Goal: Task Accomplishment & Management: Use online tool/utility

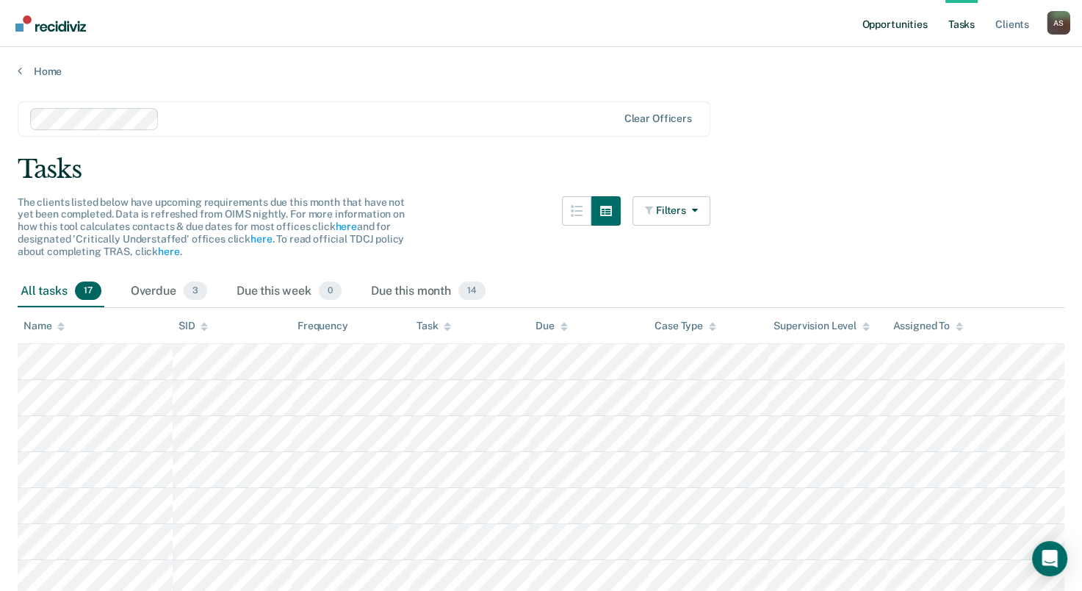
click at [908, 24] on link "Opportunities" at bounding box center [894, 23] width 71 height 47
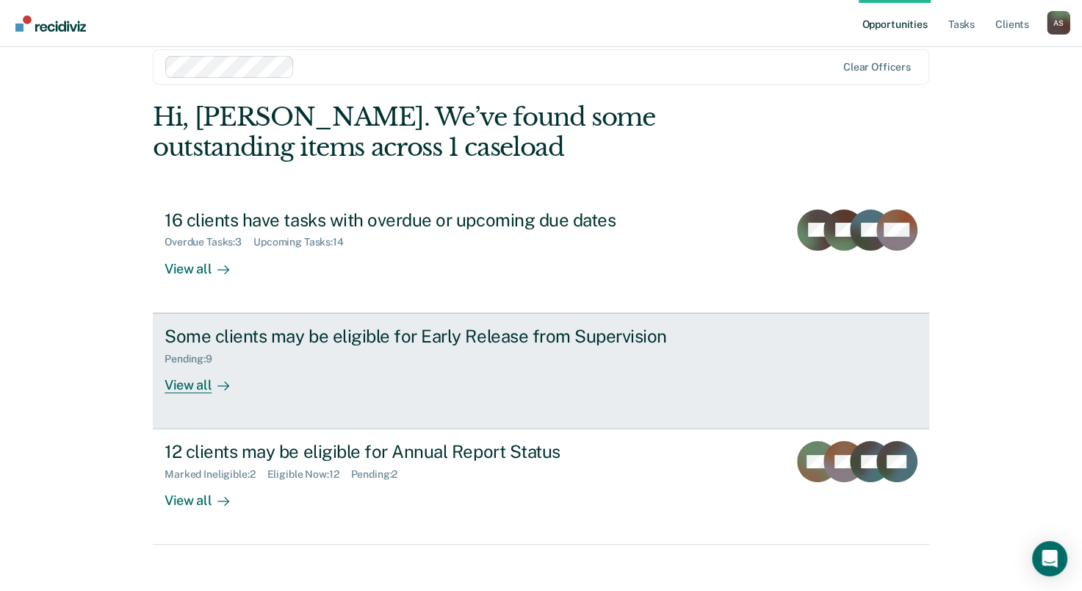
scroll to position [33, 0]
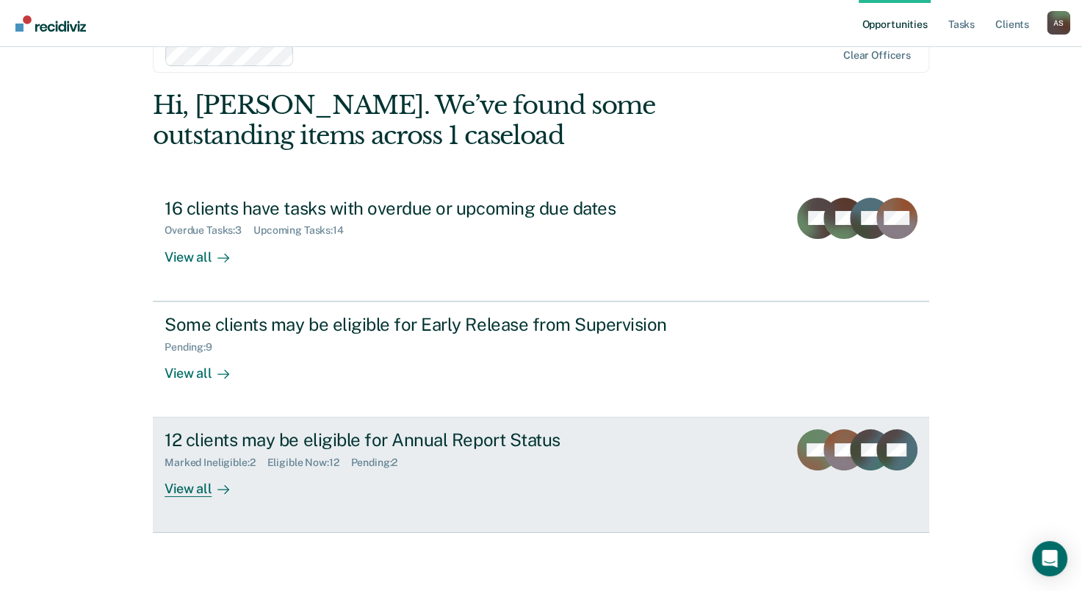
click at [206, 483] on div "View all" at bounding box center [206, 483] width 82 height 29
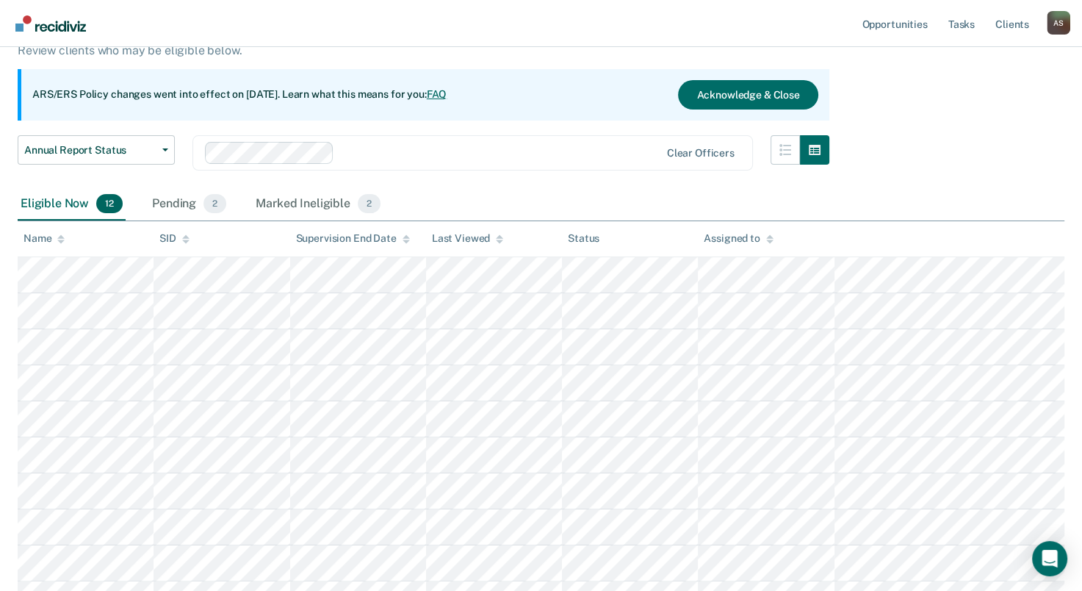
scroll to position [147, 0]
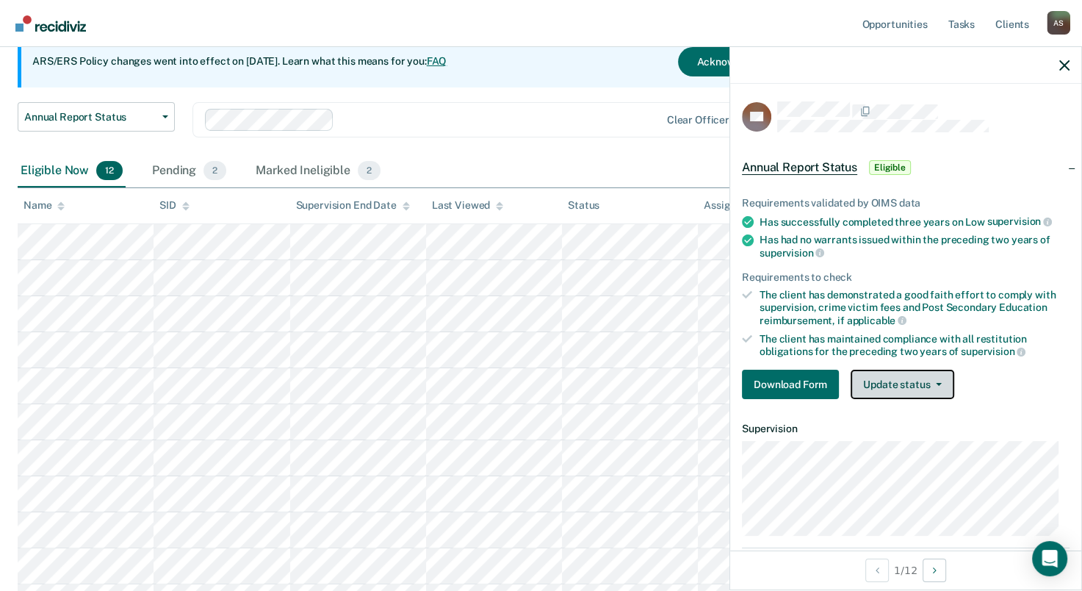
click at [932, 383] on span "button" at bounding box center [936, 384] width 12 height 3
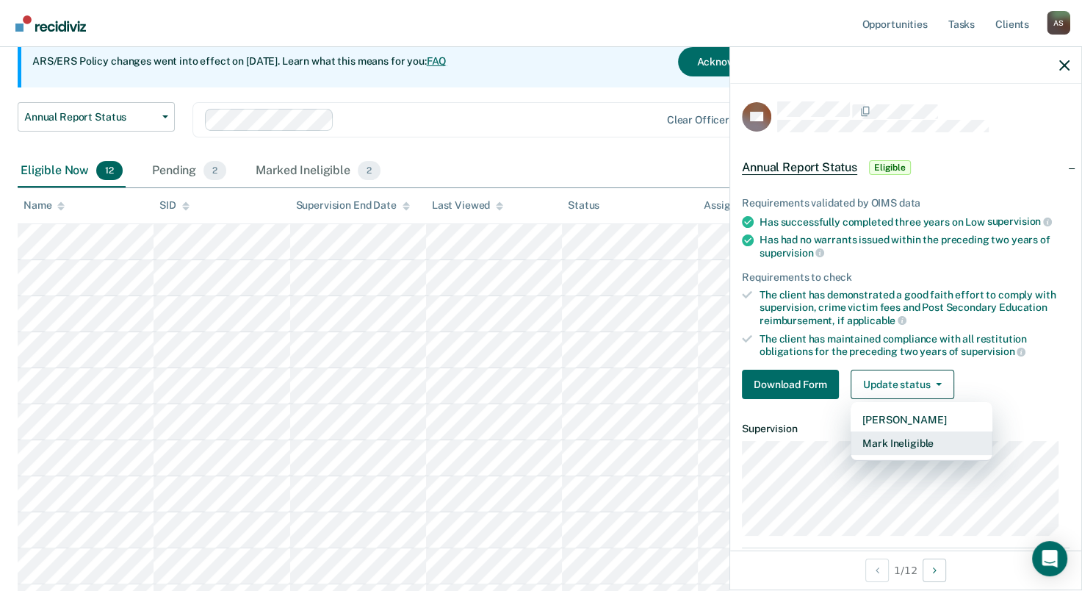
click at [890, 440] on button "Mark Ineligible" at bounding box center [922, 443] width 142 height 24
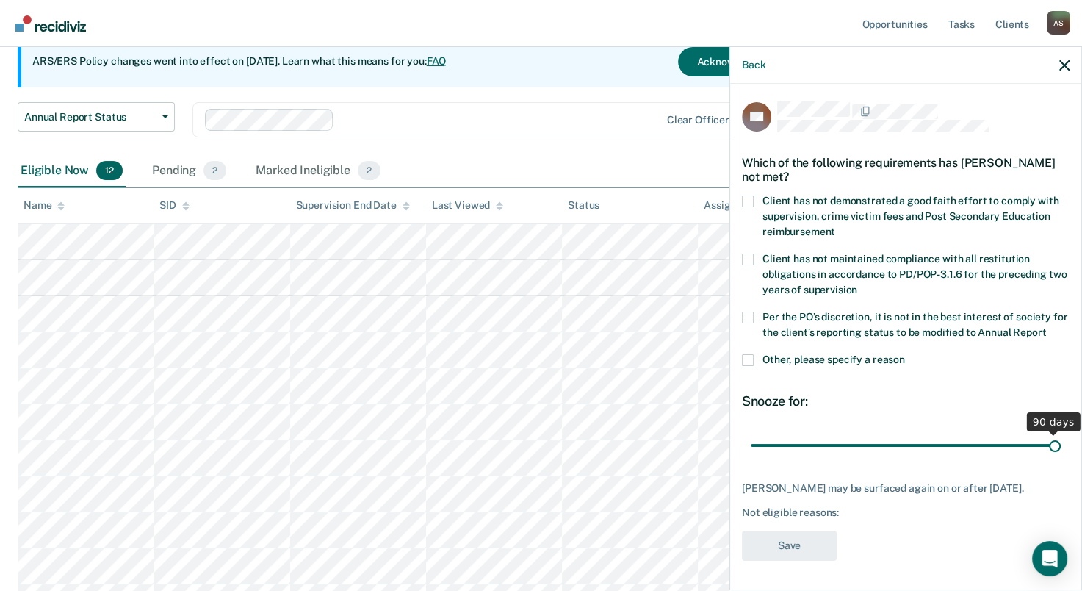
drag, startPoint x: 848, startPoint y: 458, endPoint x: 1102, endPoint y: 481, distance: 255.2
type input "90"
click at [1061, 458] on input "range" at bounding box center [906, 446] width 310 height 26
click at [784, 503] on div "[PERSON_NAME] may be surfaced again on or after [DATE]. Not eligible reasons:" at bounding box center [906, 500] width 328 height 37
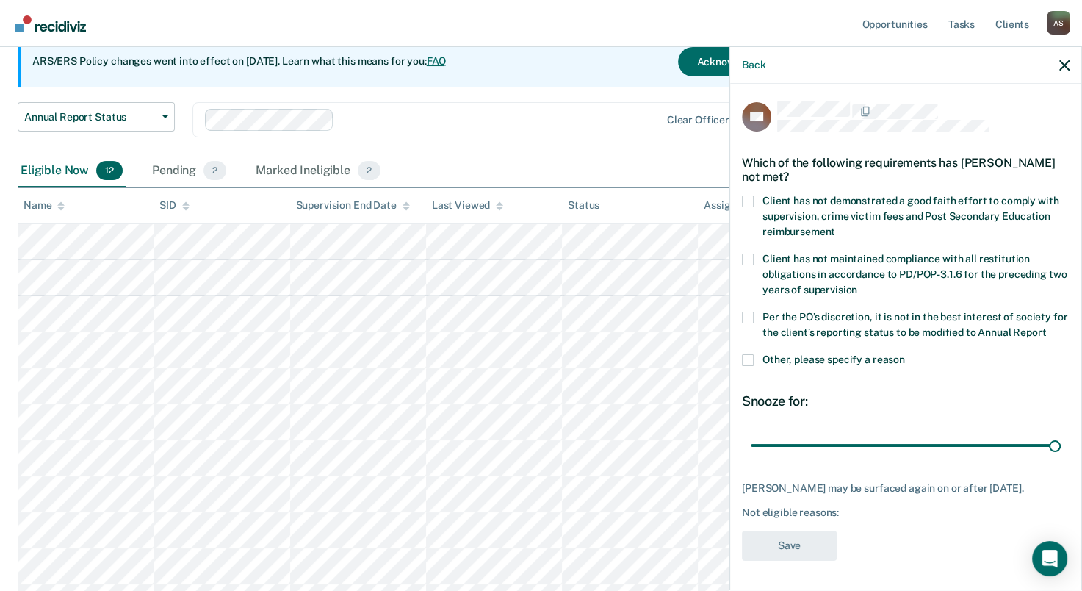
click at [785, 517] on div "Not eligible reasons:" at bounding box center [906, 512] width 328 height 12
click at [746, 361] on span at bounding box center [748, 360] width 12 height 12
click at [905, 354] on input "Other, please specify a reason" at bounding box center [905, 354] width 0 height 0
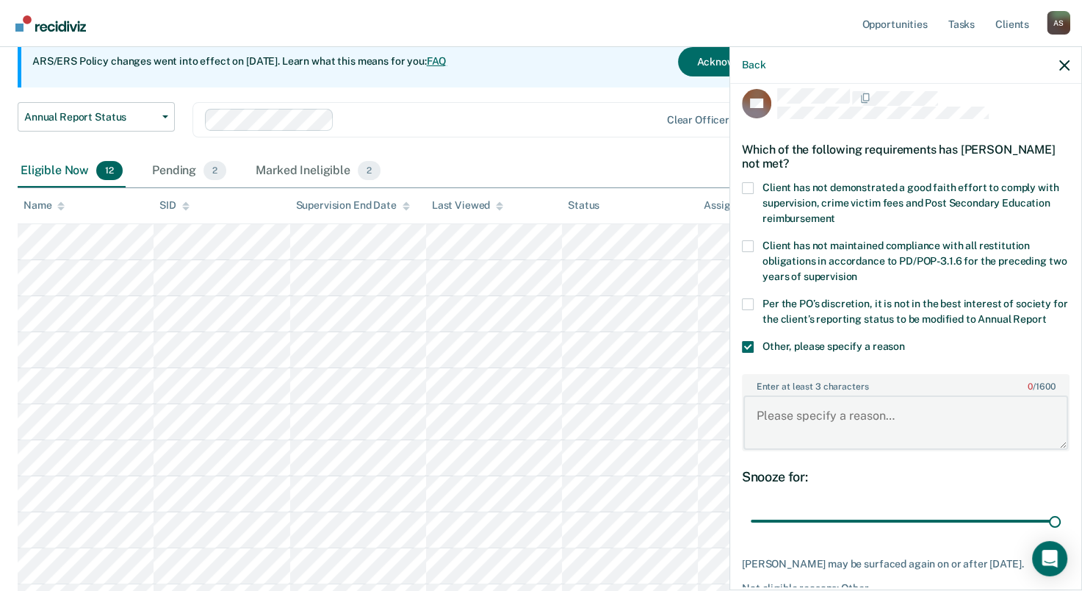
drag, startPoint x: 799, startPoint y: 418, endPoint x: 802, endPoint y: 400, distance: 17.9
click at [799, 417] on textarea "Enter at least 3 characters 0 / 1600" at bounding box center [905, 422] width 325 height 54
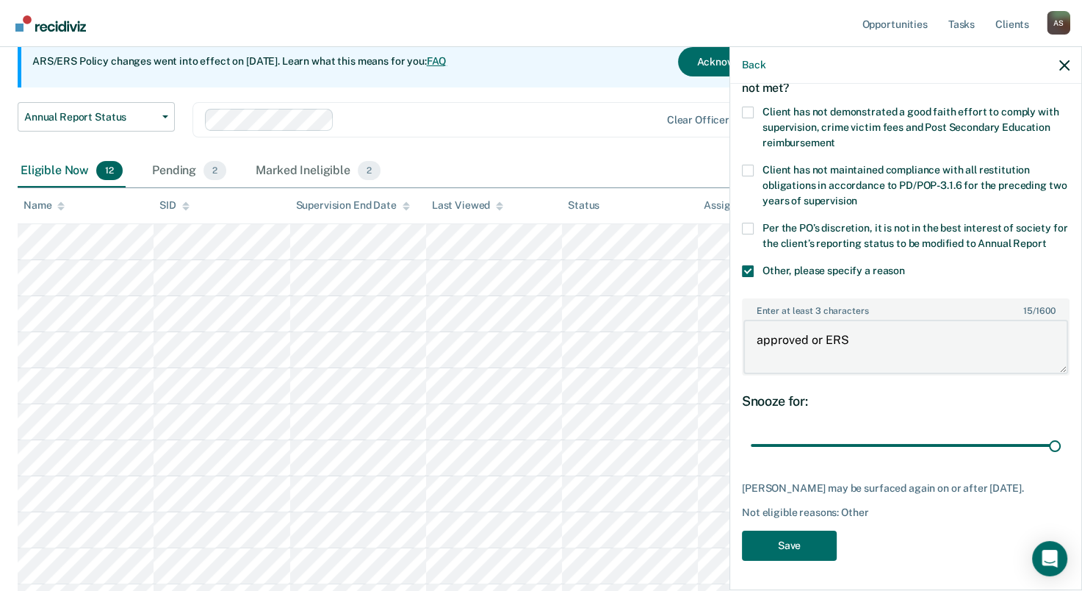
scroll to position [101, 0]
type textarea "approved or ERS"
click at [788, 553] on button "Save" at bounding box center [789, 545] width 95 height 30
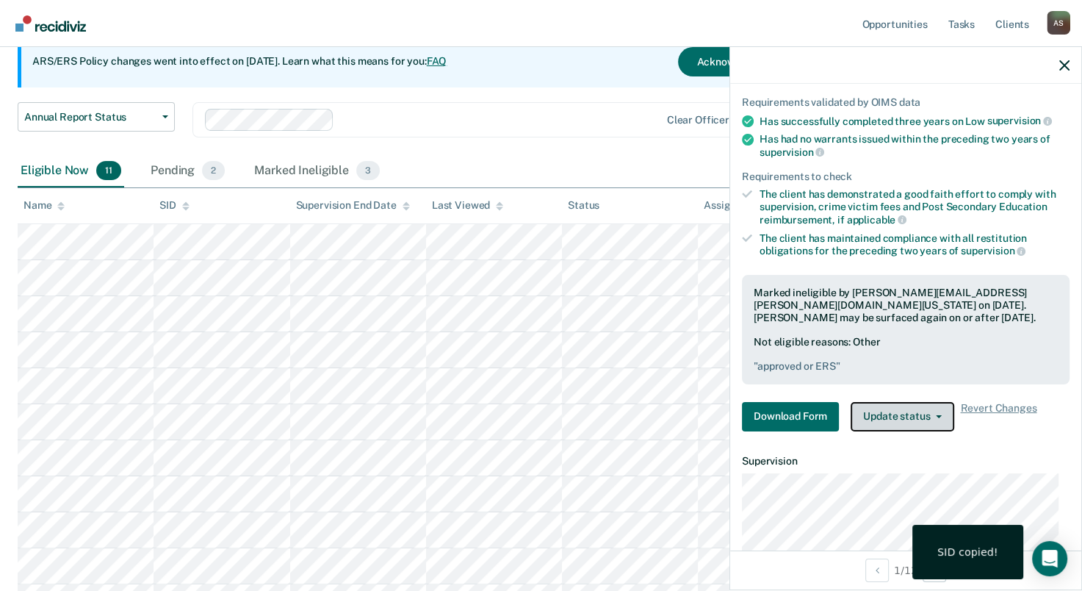
click at [884, 411] on button "Update status" at bounding box center [903, 416] width 104 height 29
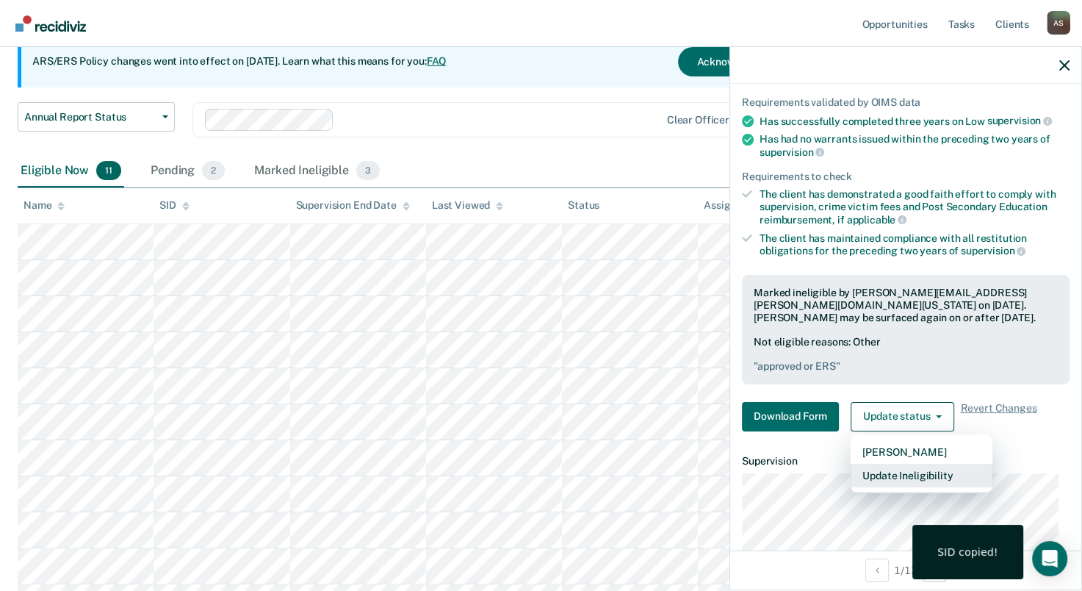
click at [875, 472] on button "Update Ineligibility" at bounding box center [922, 476] width 142 height 24
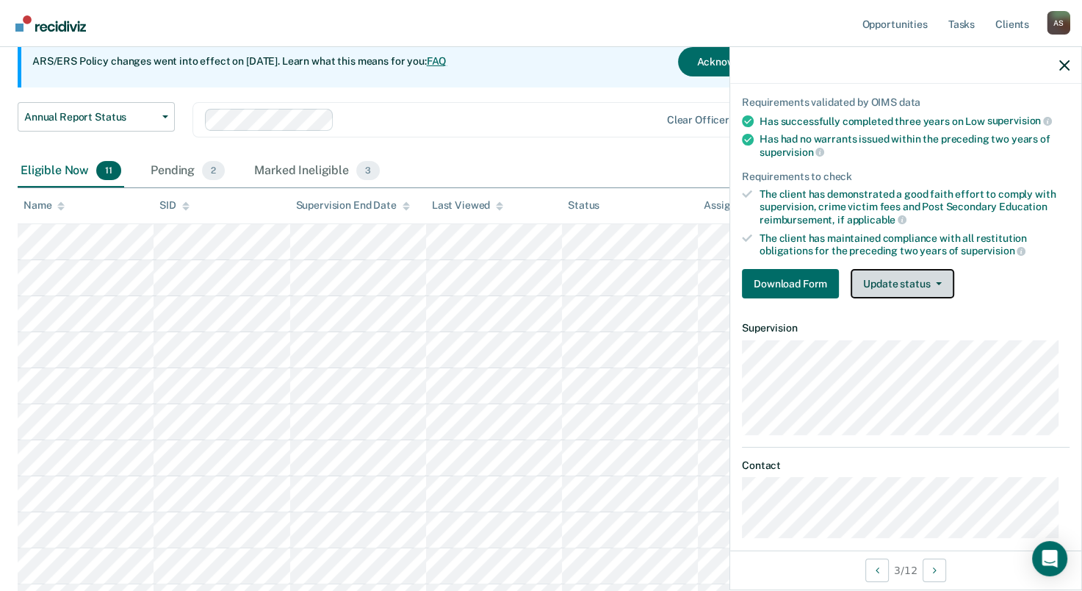
click at [892, 280] on button "Update status" at bounding box center [903, 283] width 104 height 29
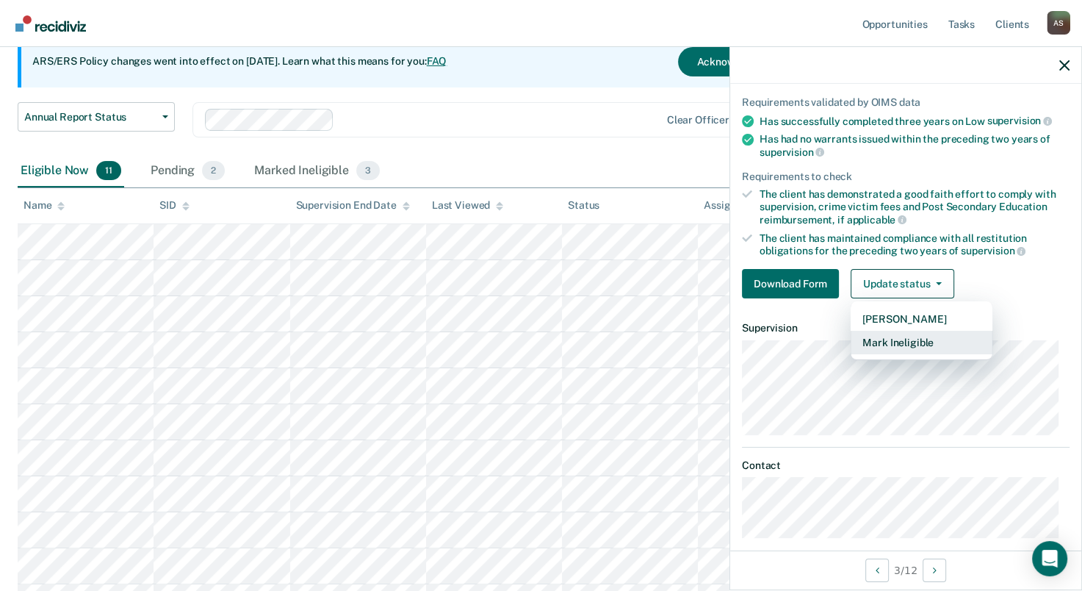
click at [886, 340] on button "Mark Ineligible" at bounding box center [922, 343] width 142 height 24
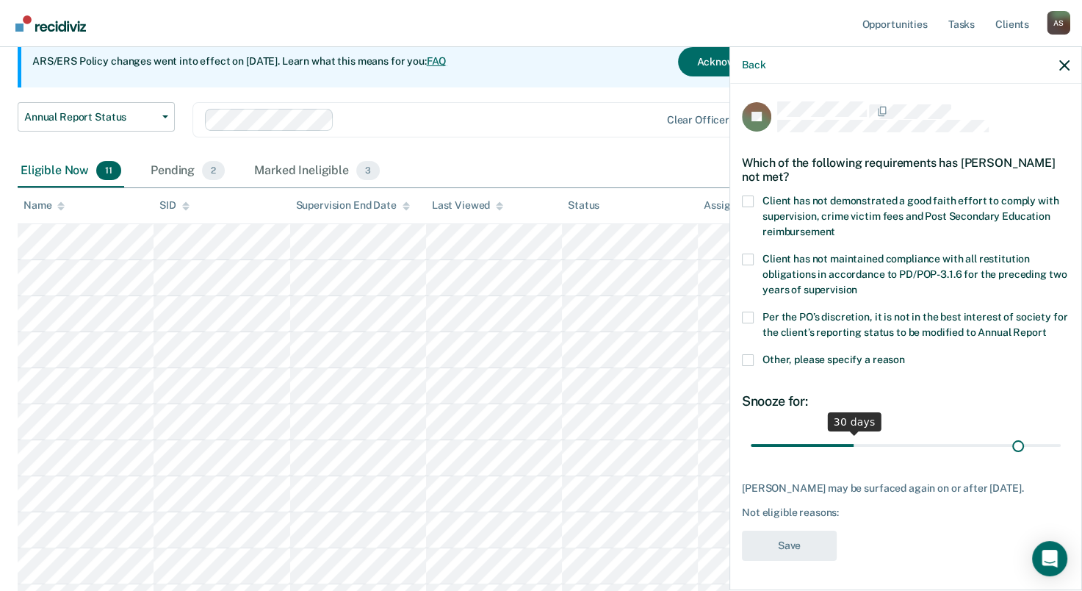
scroll to position [26, 0]
drag, startPoint x: 849, startPoint y: 433, endPoint x: 1125, endPoint y: 465, distance: 277.3
type input "90"
click at [1061, 458] on input "range" at bounding box center [906, 446] width 310 height 26
click at [749, 354] on span at bounding box center [748, 360] width 12 height 12
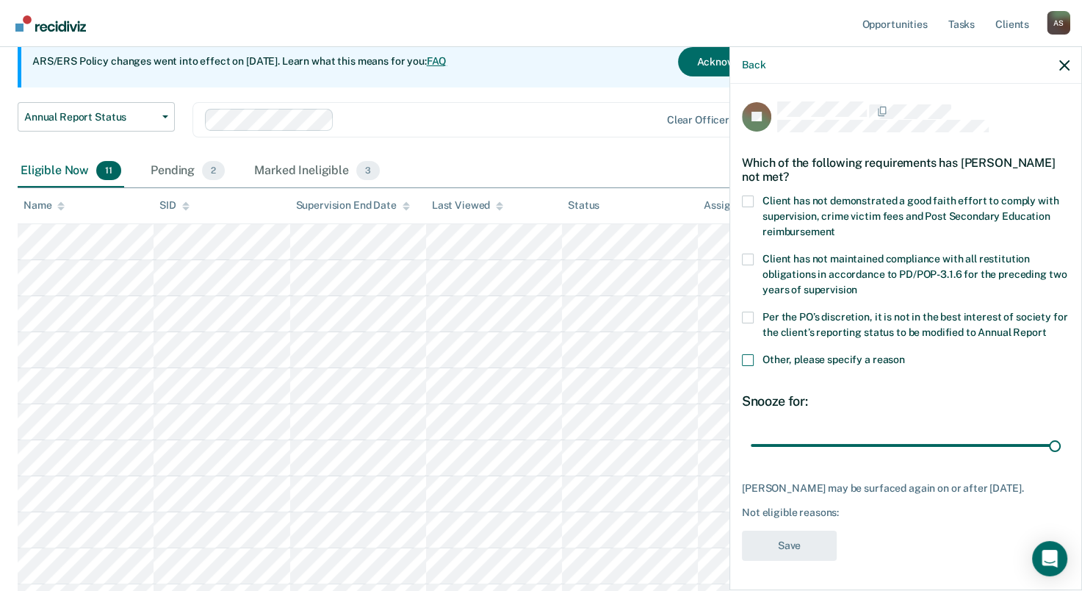
click at [905, 354] on input "Other, please specify a reason" at bounding box center [905, 354] width 0 height 0
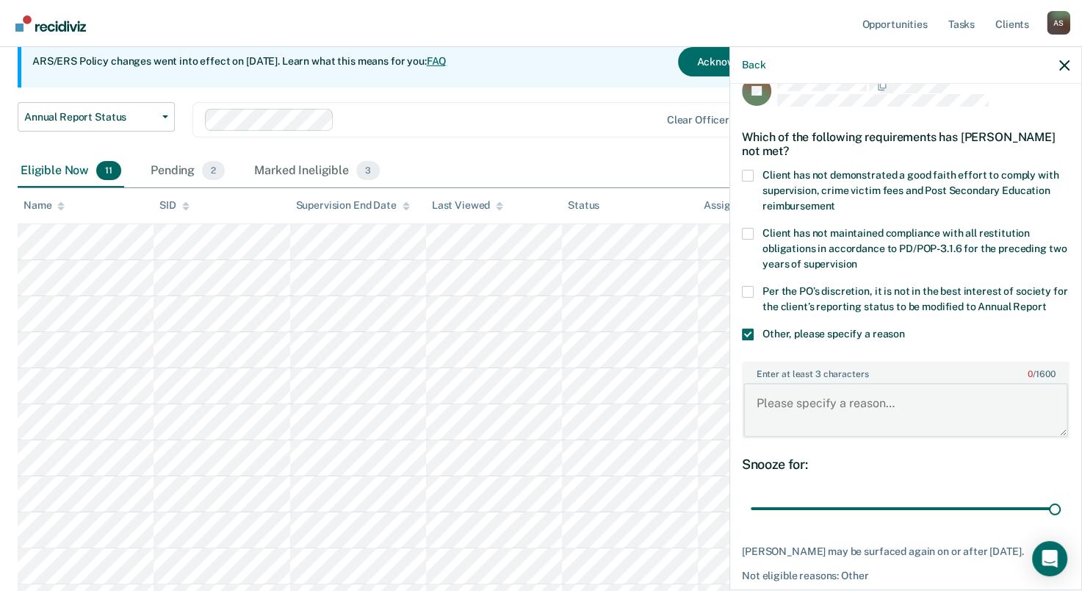
click at [803, 423] on textarea "Enter at least 3 characters 0 / 1600" at bounding box center [905, 410] width 325 height 54
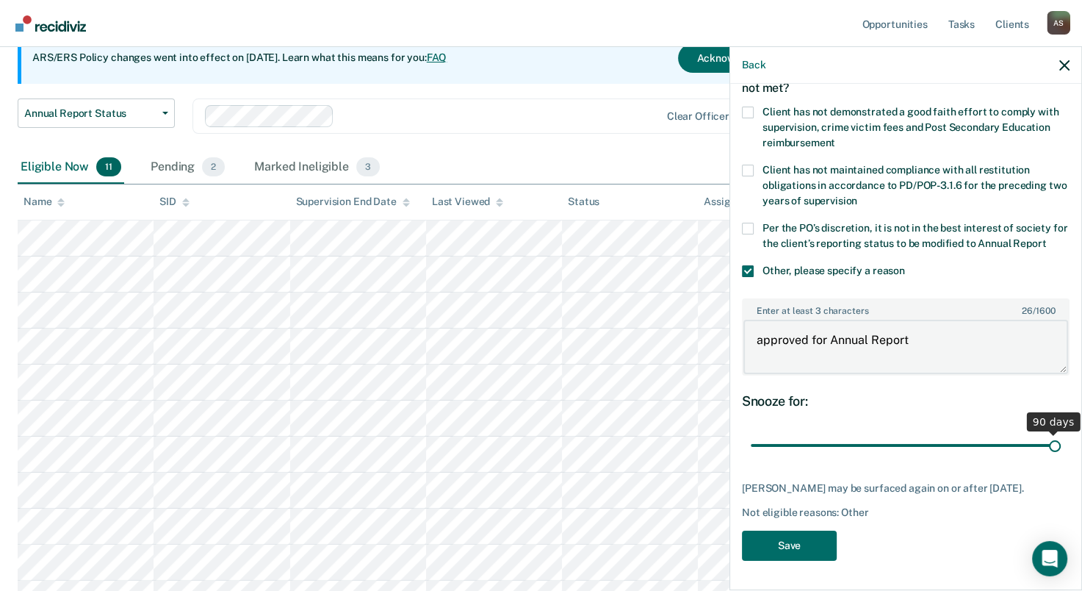
scroll to position [220, 0]
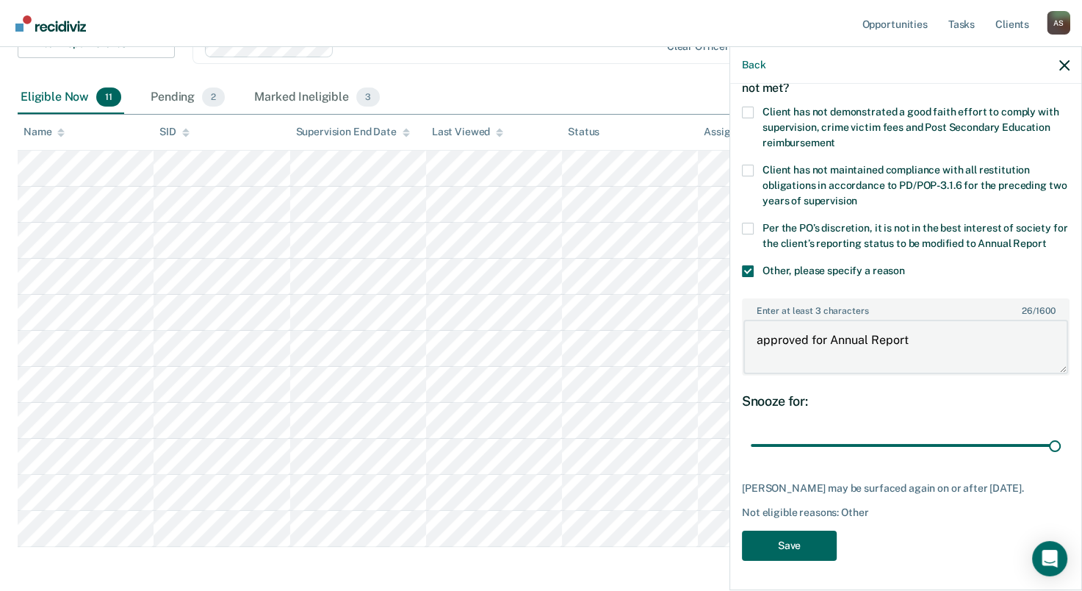
type textarea "approved for Annual Report"
click at [782, 555] on button "Save" at bounding box center [789, 545] width 95 height 30
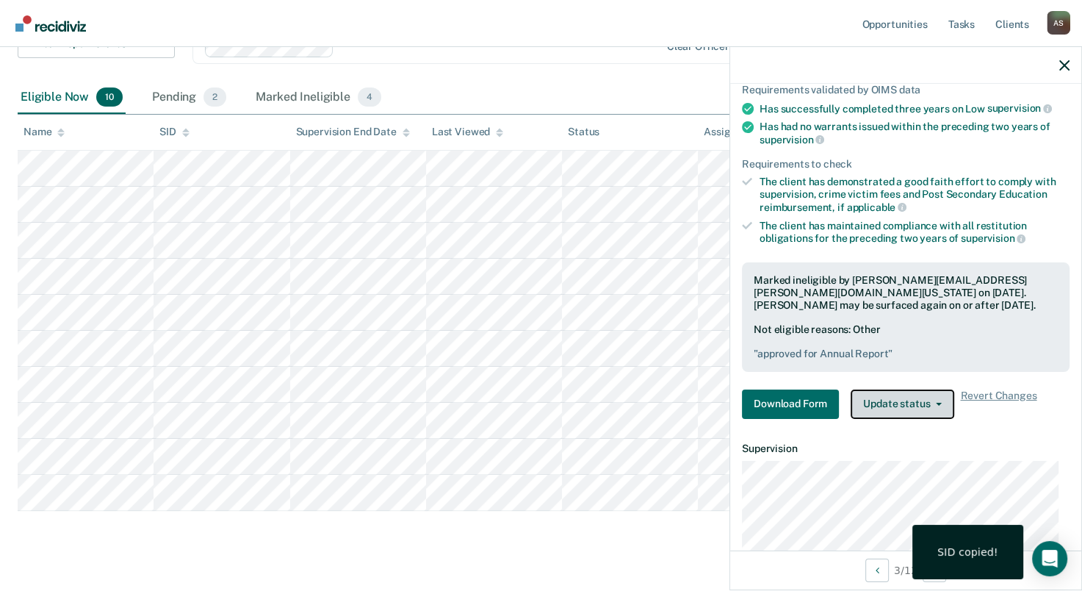
click at [893, 408] on button "Update status" at bounding box center [903, 403] width 104 height 29
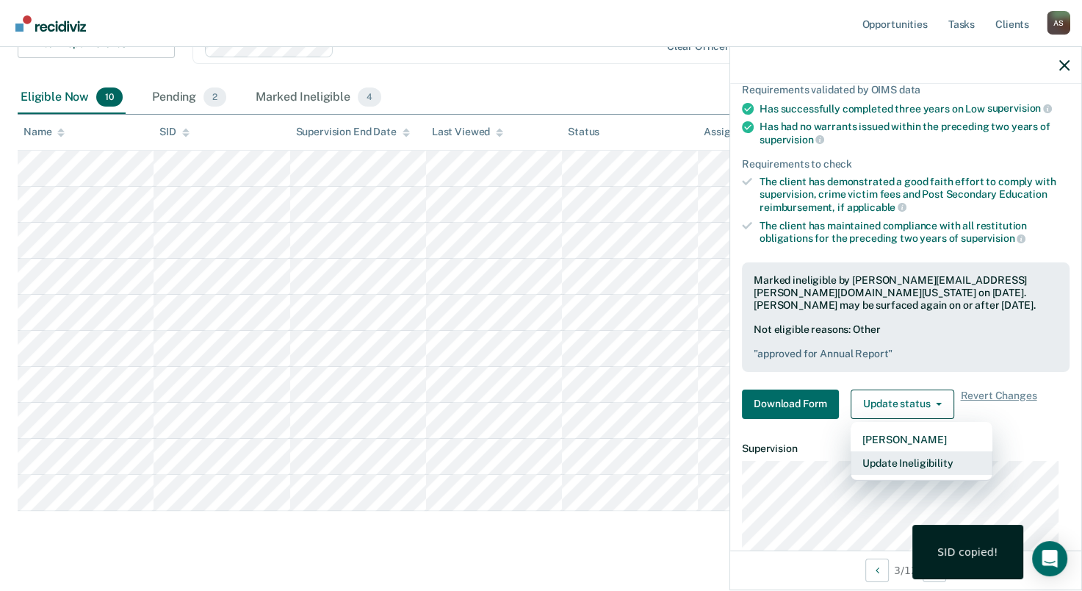
click at [894, 456] on button "Update Ineligibility" at bounding box center [922, 463] width 142 height 24
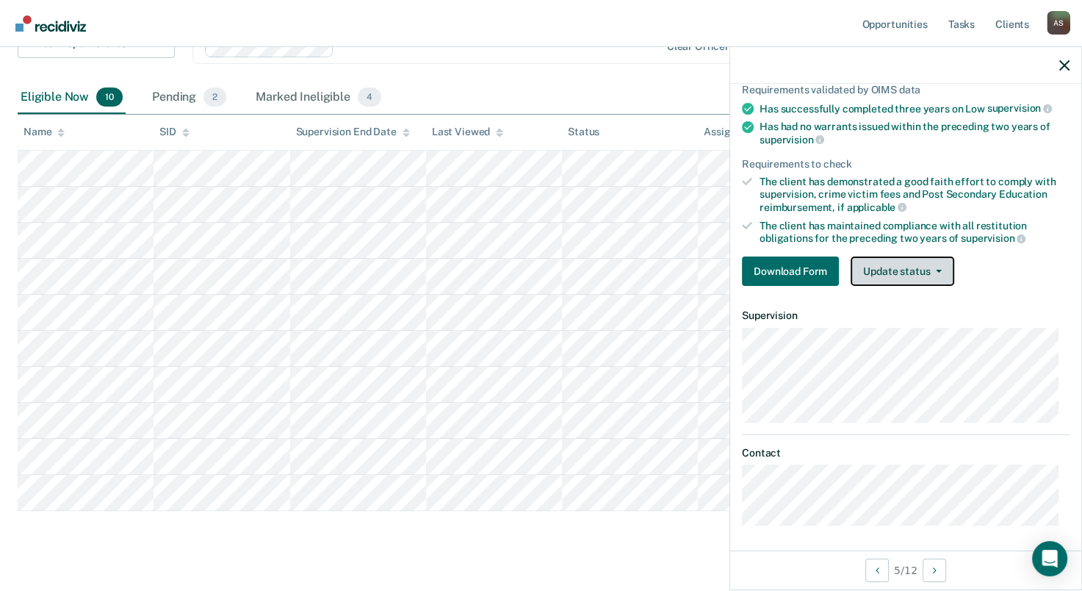
click at [911, 270] on button "Update status" at bounding box center [903, 270] width 104 height 29
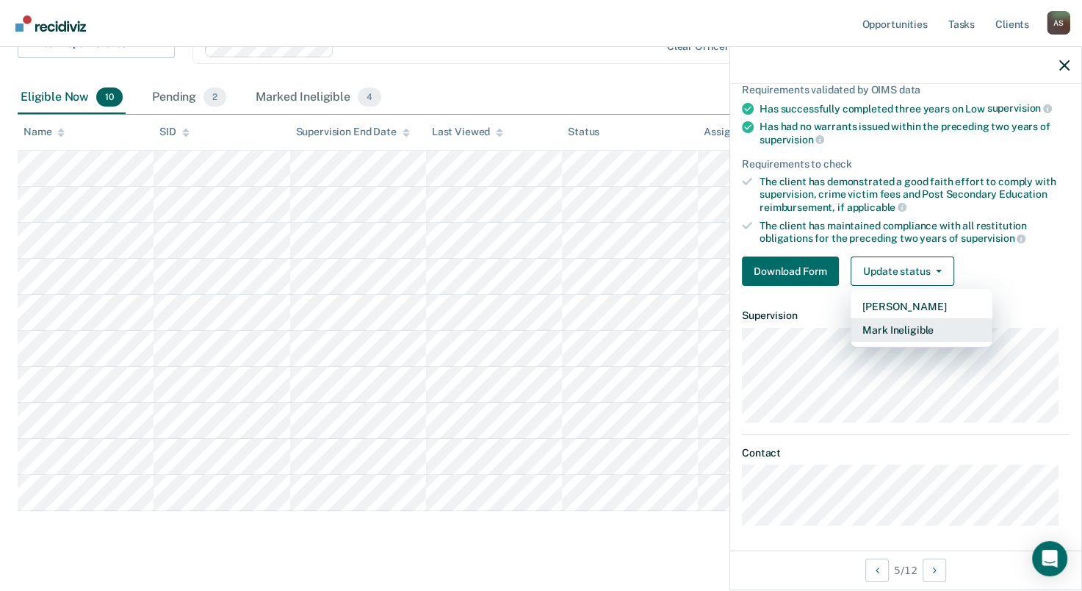
click at [900, 324] on button "Mark Ineligible" at bounding box center [922, 330] width 142 height 24
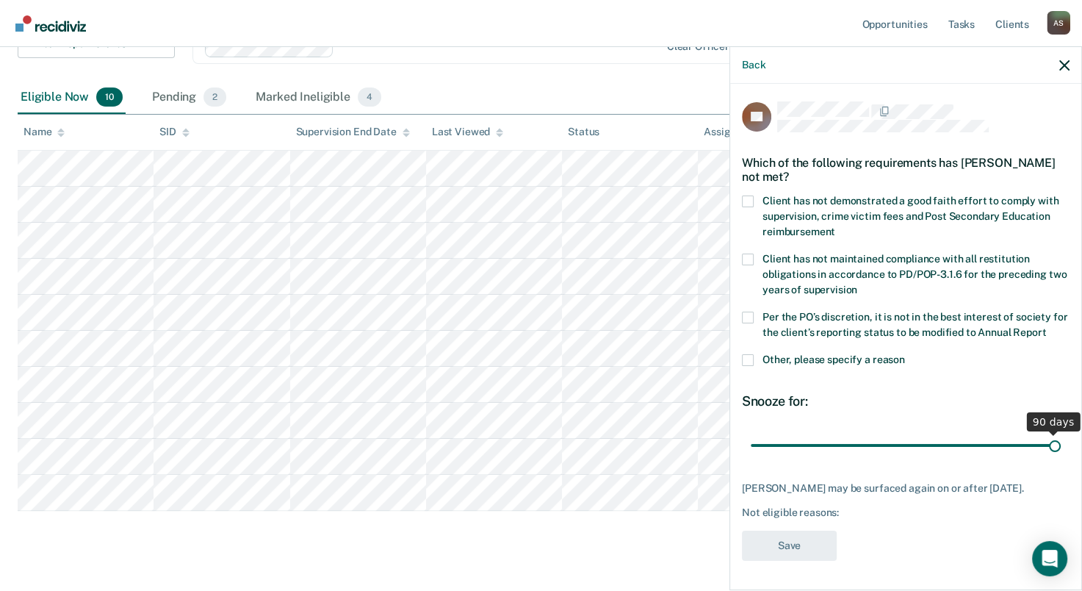
drag, startPoint x: 845, startPoint y: 430, endPoint x: 1095, endPoint y: 453, distance: 251.5
type input "90"
click at [1061, 453] on input "range" at bounding box center [906, 446] width 310 height 26
click at [746, 354] on span at bounding box center [748, 360] width 12 height 12
click at [905, 354] on input "Other, please specify a reason" at bounding box center [905, 354] width 0 height 0
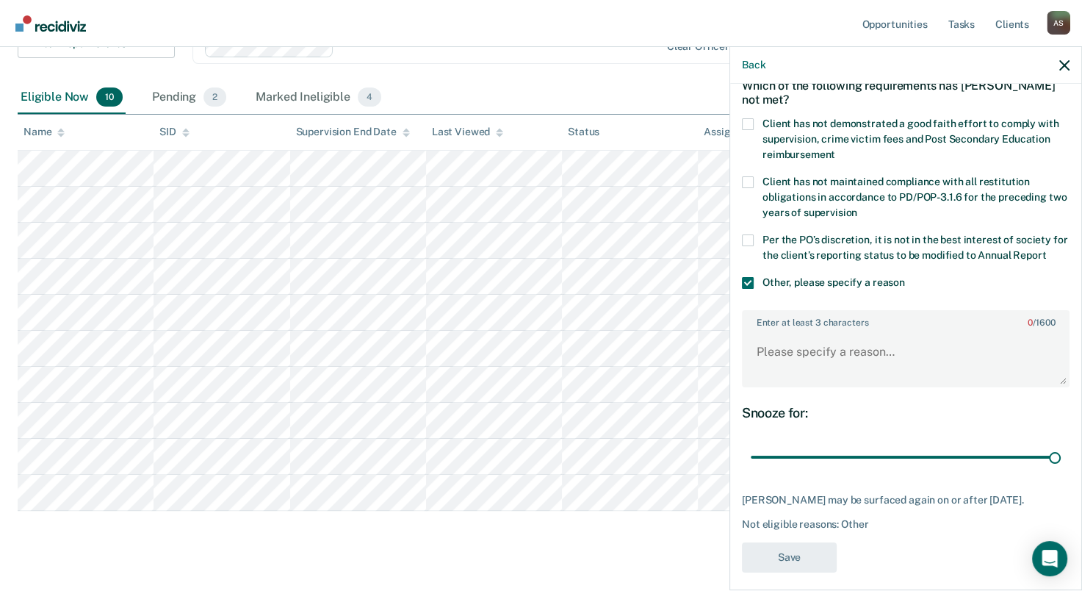
scroll to position [99, 0]
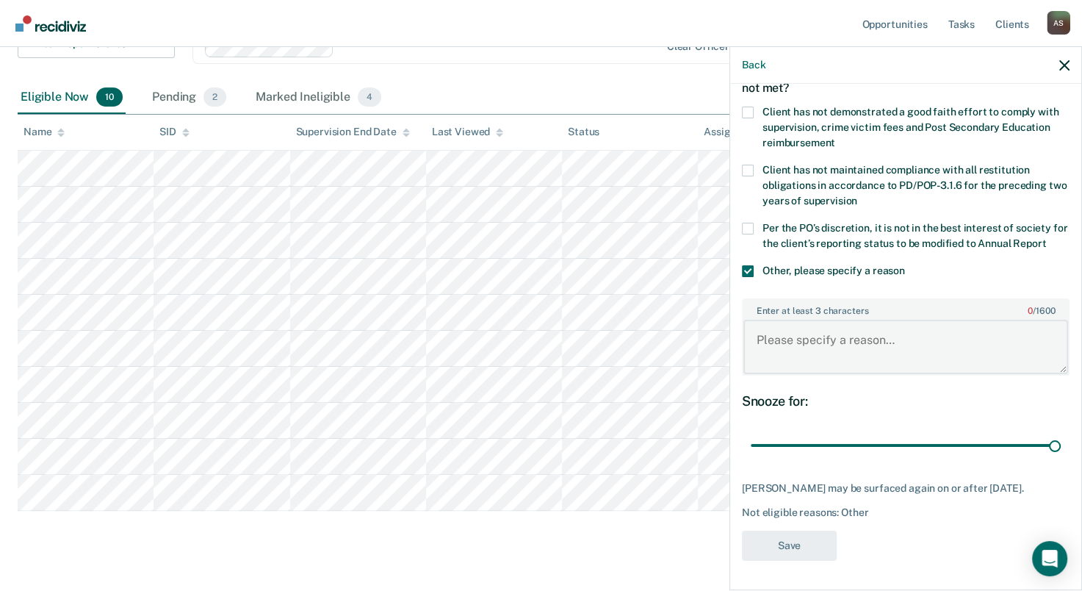
click at [799, 344] on textarea "Enter at least 3 characters 0 / 1600" at bounding box center [905, 347] width 325 height 54
type textarea "approved for ERS"
click at [785, 559] on button "Save" at bounding box center [789, 545] width 95 height 30
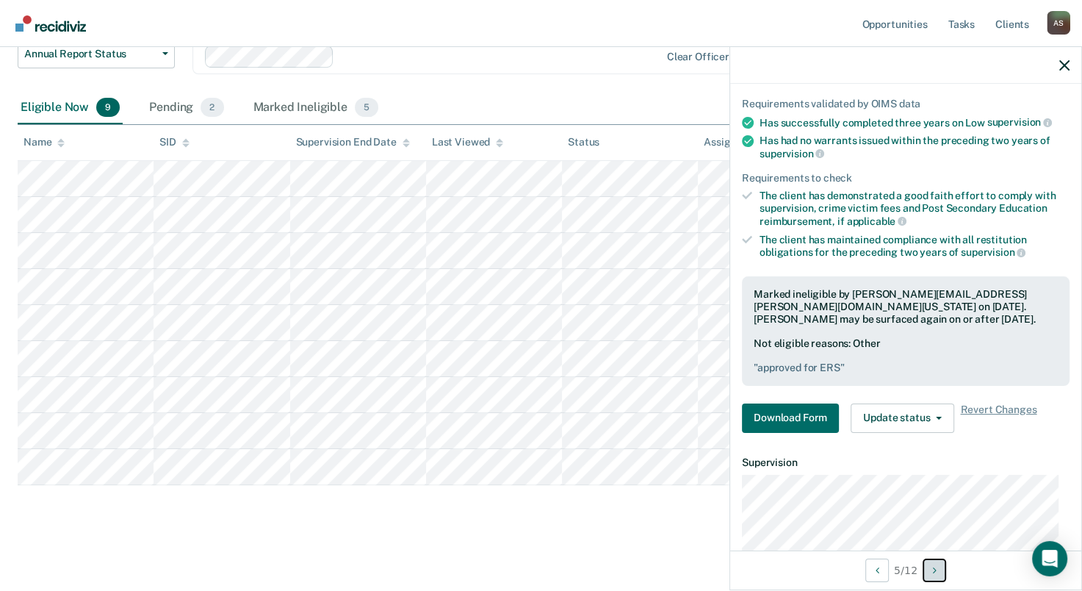
click at [940, 576] on button "Next Opportunity" at bounding box center [935, 570] width 24 height 24
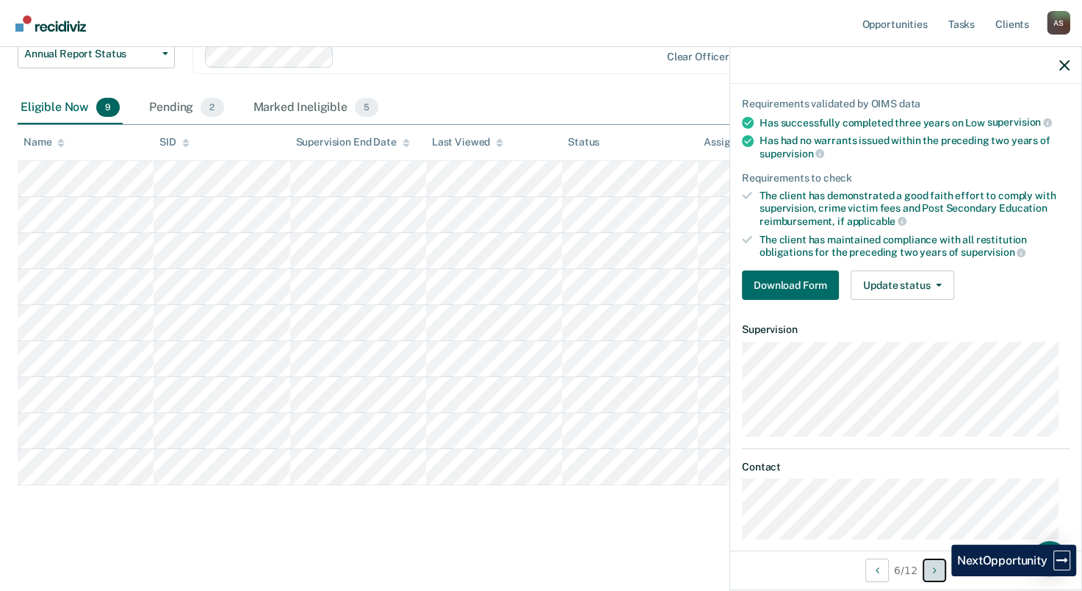
scroll to position [79, 0]
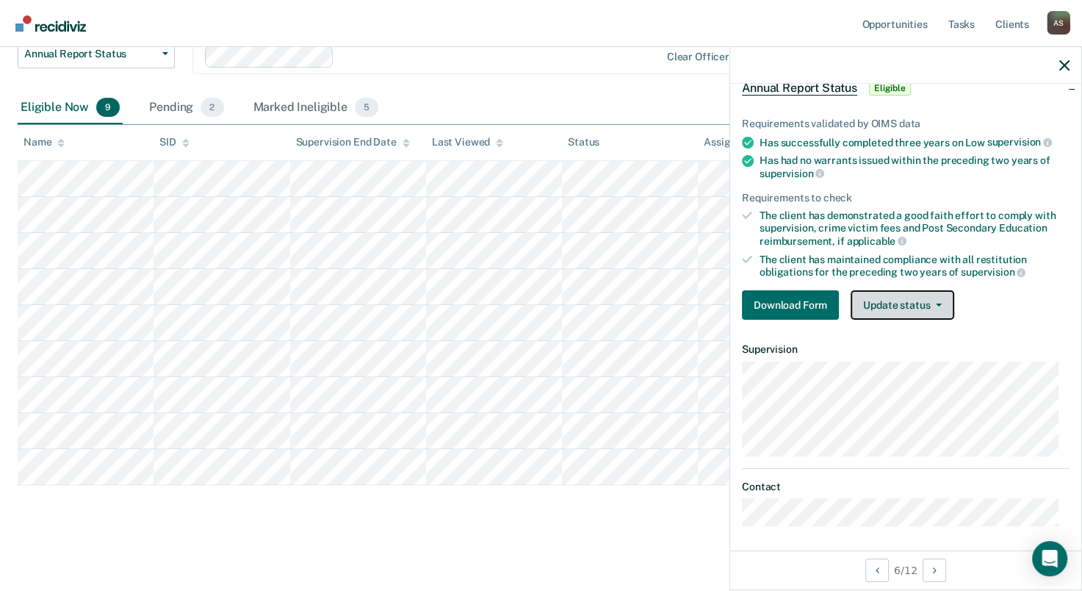
click at [871, 294] on button "Update status" at bounding box center [903, 304] width 104 height 29
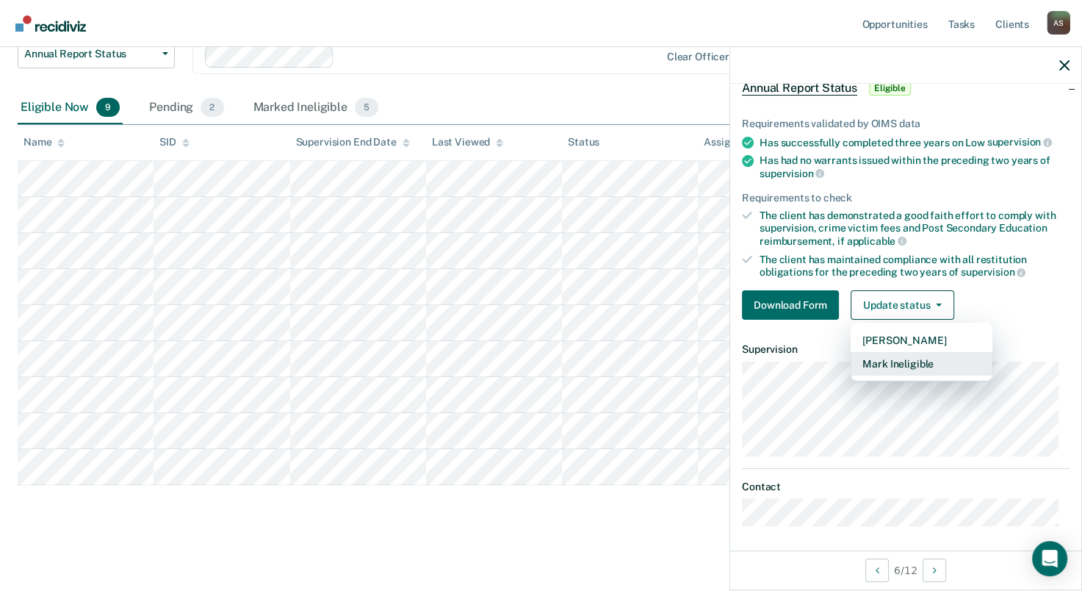
click at [865, 360] on button "Mark Ineligible" at bounding box center [922, 364] width 142 height 24
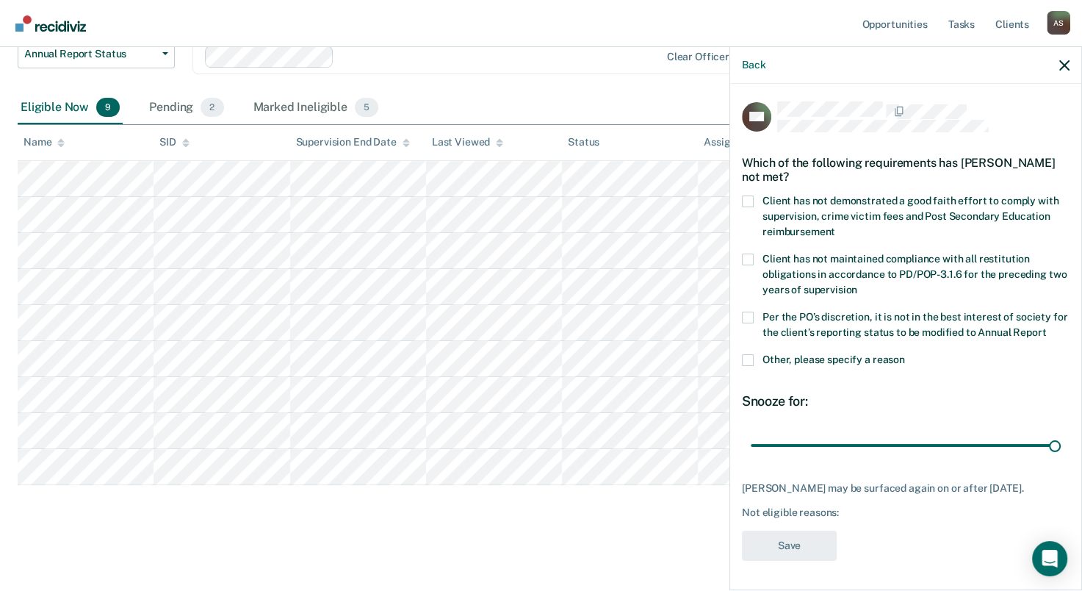
drag, startPoint x: 851, startPoint y: 435, endPoint x: 1075, endPoint y: 445, distance: 223.6
type input "90"
click at [1061, 446] on input "range" at bounding box center [906, 446] width 310 height 26
click at [748, 354] on span at bounding box center [748, 360] width 12 height 12
click at [905, 354] on input "Other, please specify a reason" at bounding box center [905, 354] width 0 height 0
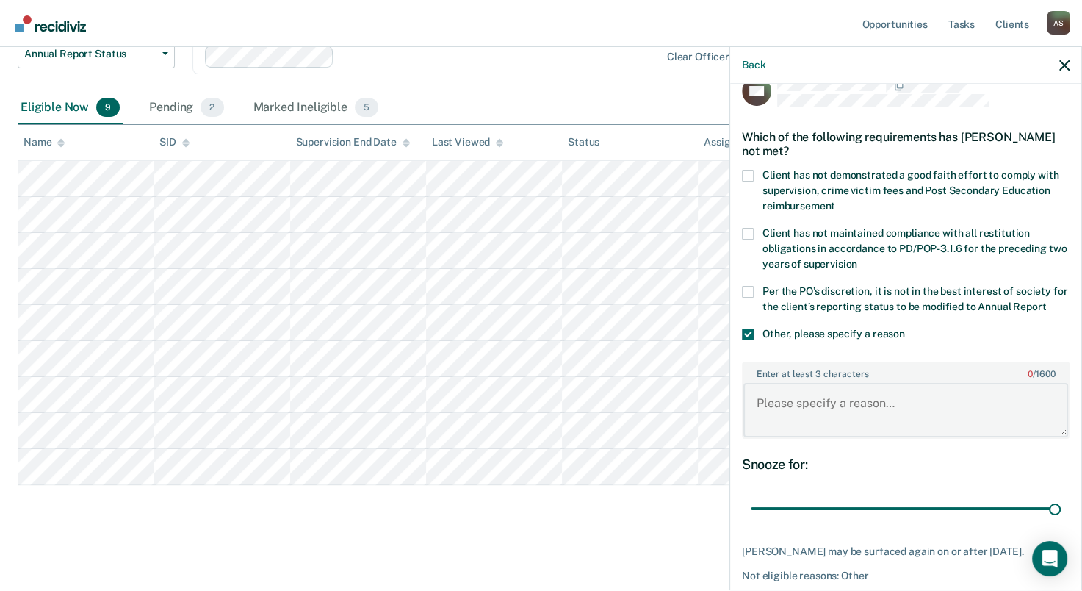
click at [795, 417] on textarea "Enter at least 3 characters 0 / 1600" at bounding box center [905, 410] width 325 height 54
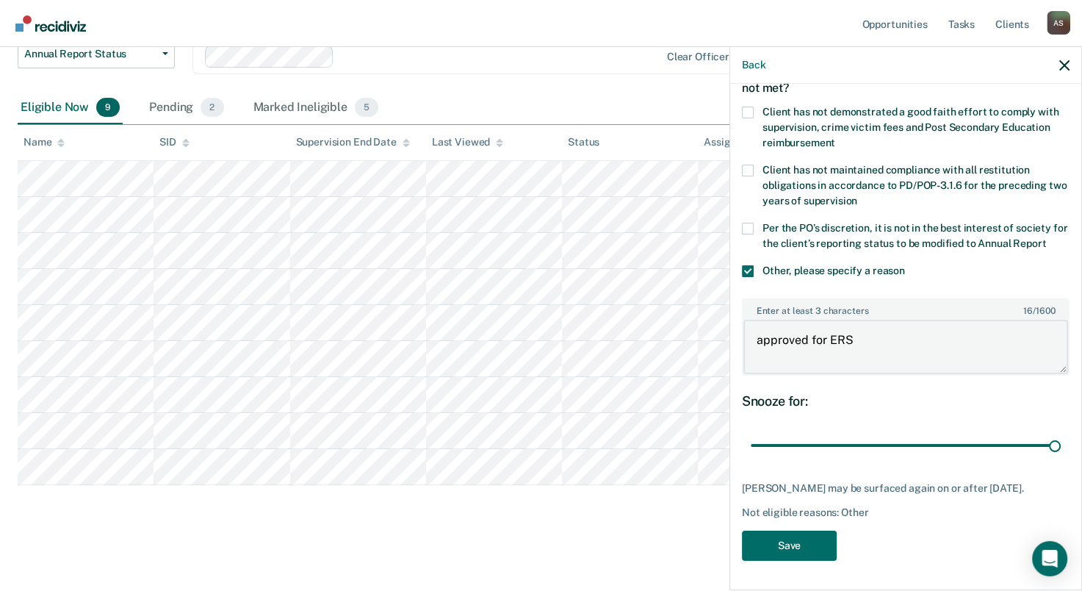
scroll to position [113, 0]
type textarea "approved for ERS"
click at [782, 552] on button "Save" at bounding box center [789, 545] width 95 height 30
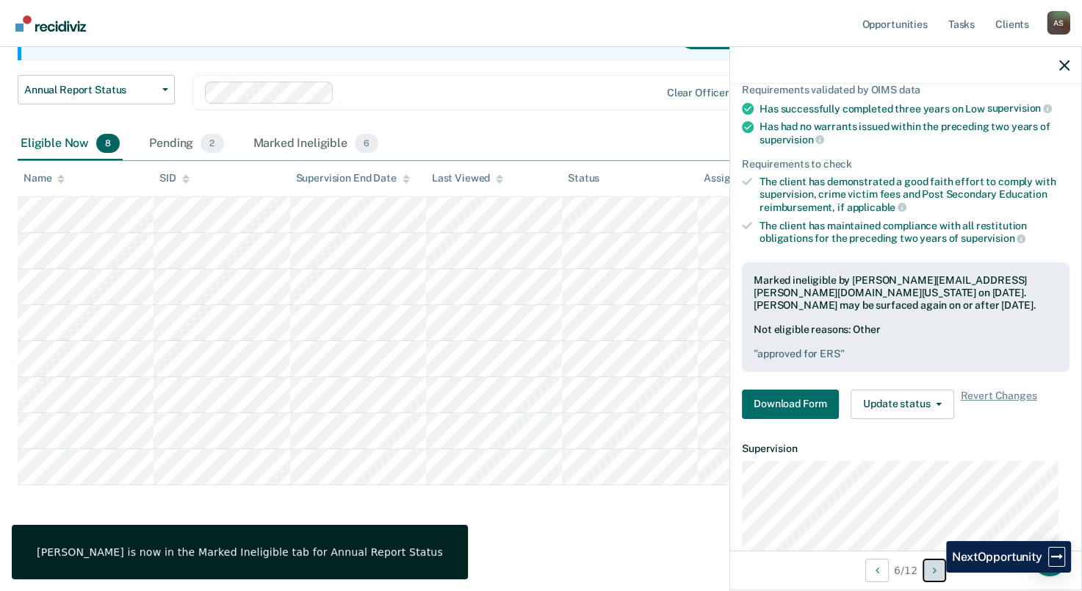
click at [935, 572] on icon "Next Opportunity" at bounding box center [935, 570] width 4 height 10
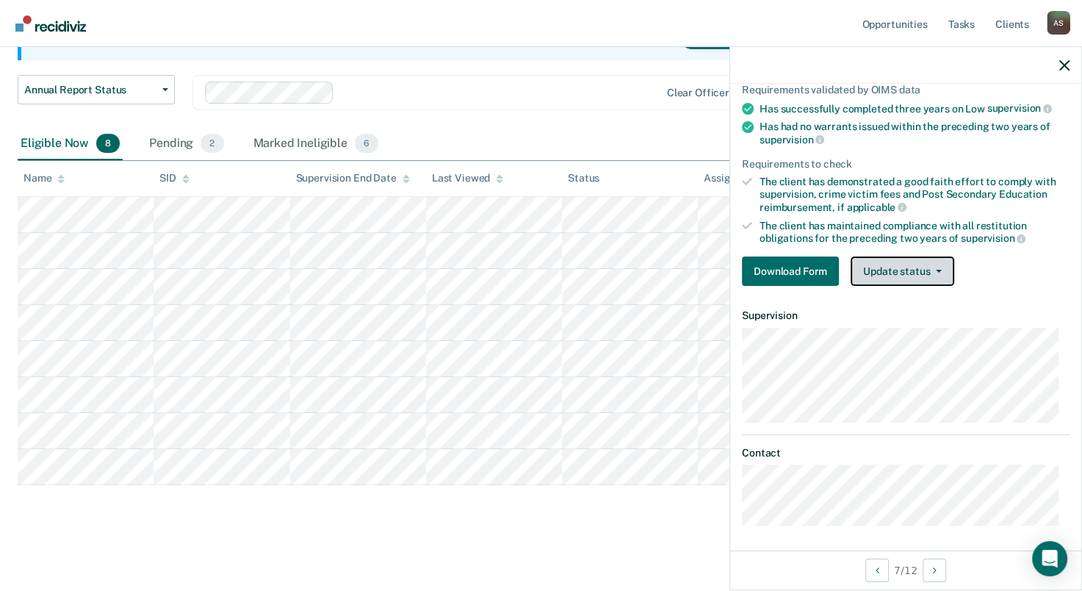
click at [898, 262] on button "Update status" at bounding box center [903, 270] width 104 height 29
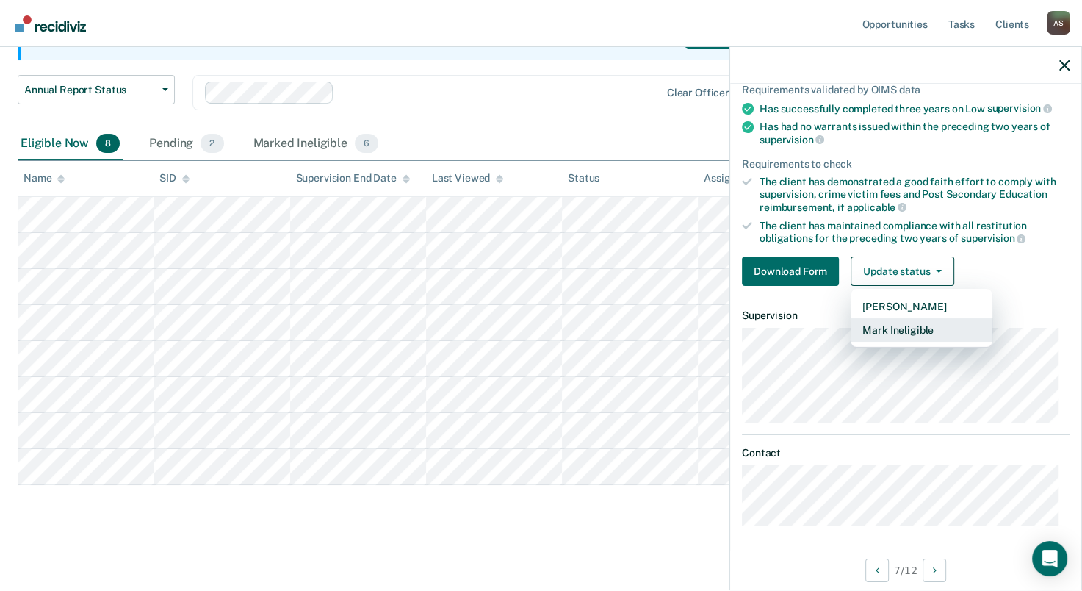
click at [884, 330] on button "Mark Ineligible" at bounding box center [922, 330] width 142 height 24
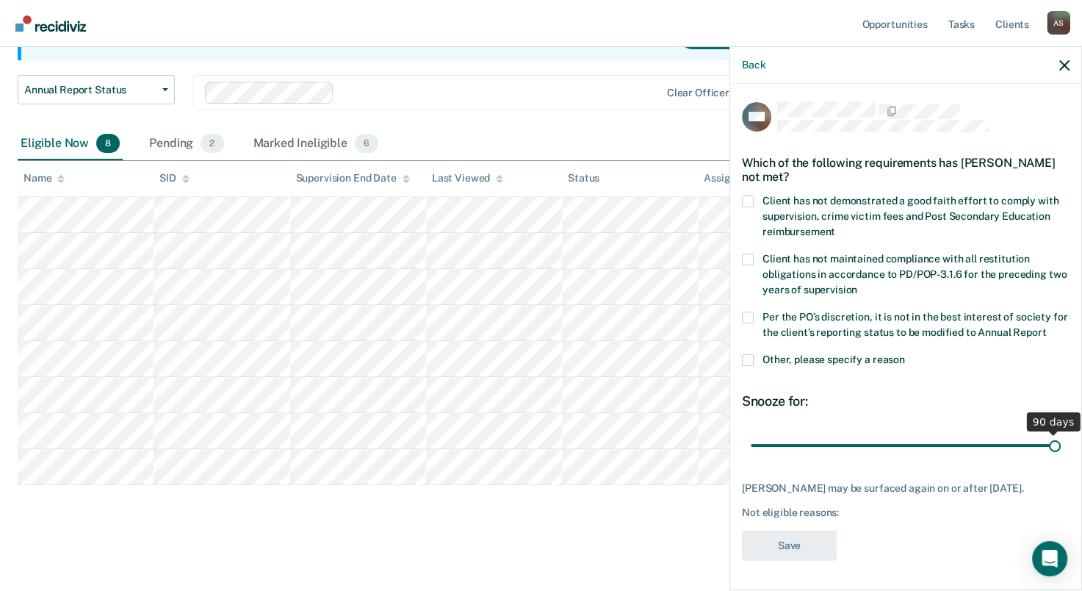
drag, startPoint x: 849, startPoint y: 432, endPoint x: 1064, endPoint y: 436, distance: 215.3
type input "90"
click at [1061, 436] on input "range" at bounding box center [906, 446] width 310 height 26
click at [746, 354] on span at bounding box center [748, 360] width 12 height 12
click at [905, 354] on input "Other, please specify a reason" at bounding box center [905, 354] width 0 height 0
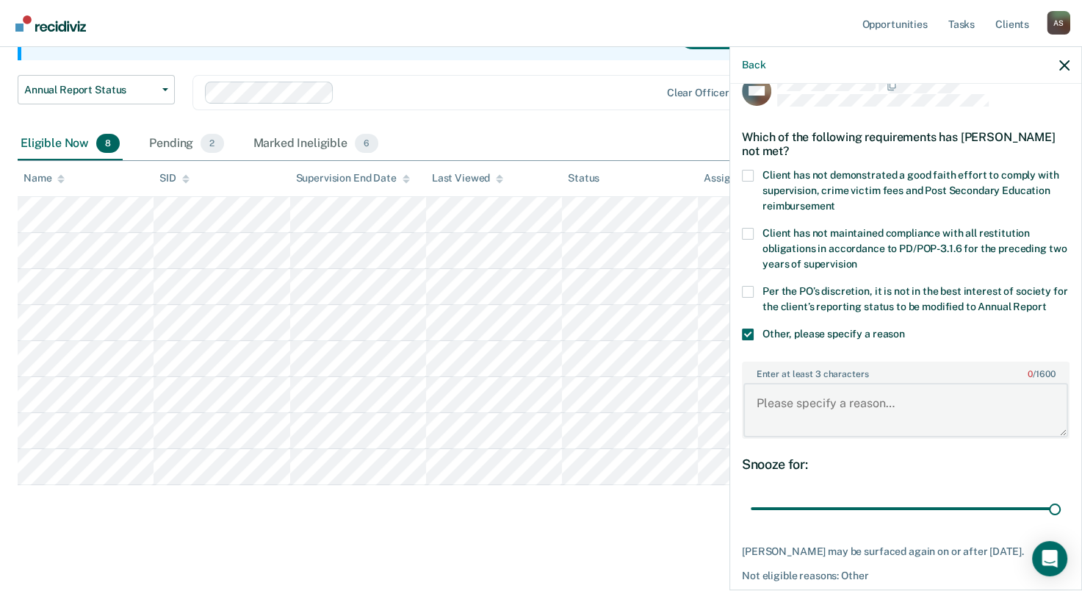
click at [783, 407] on textarea "Enter at least 3 characters 0 / 1600" at bounding box center [905, 410] width 325 height 54
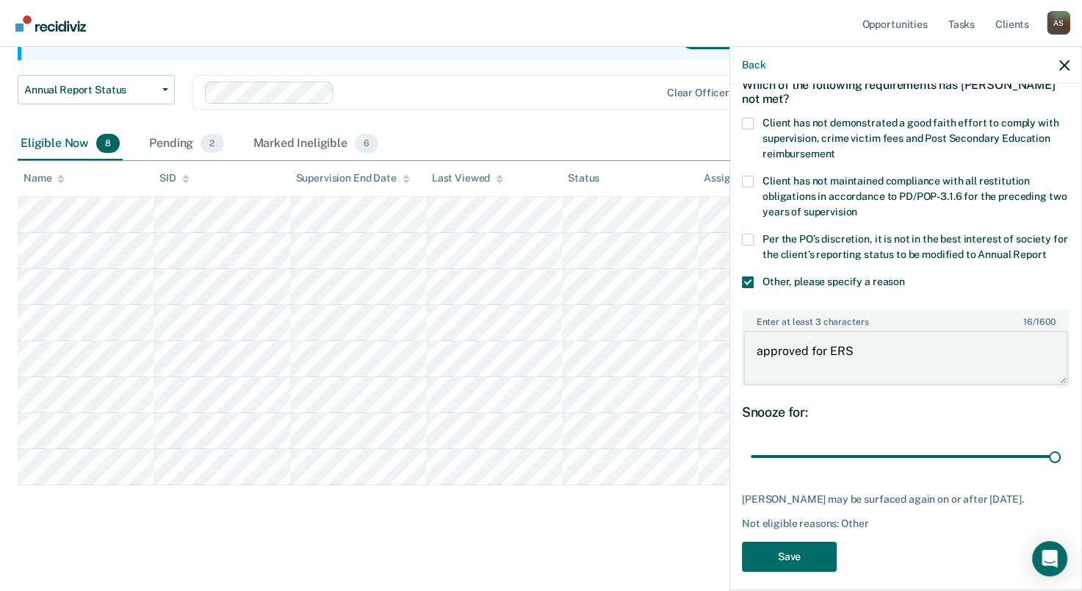
scroll to position [113, 0]
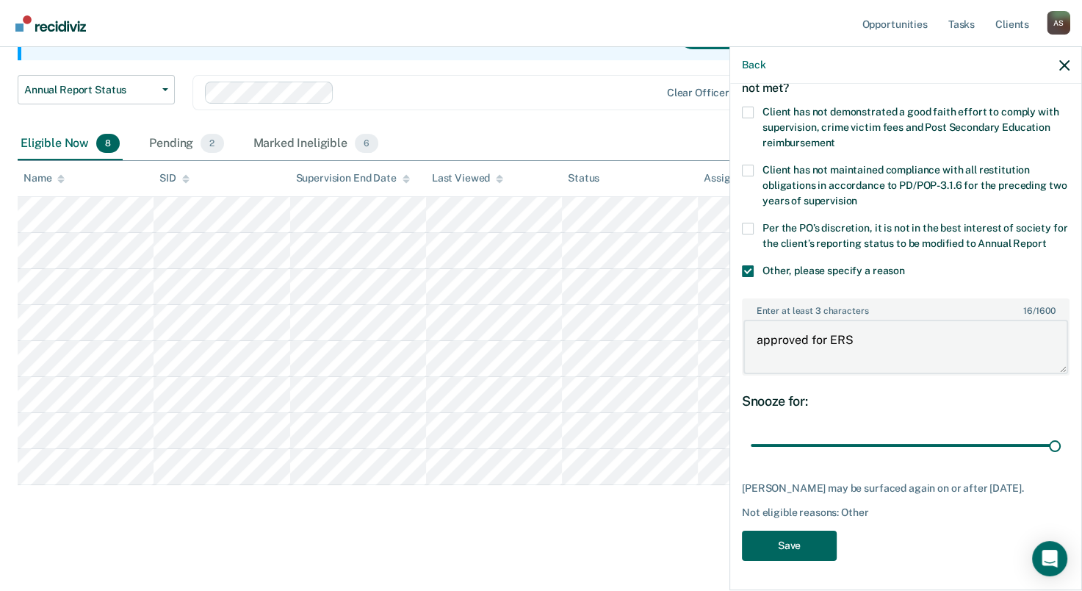
type textarea "approved for ERS"
click at [798, 551] on button "Save" at bounding box center [789, 545] width 95 height 30
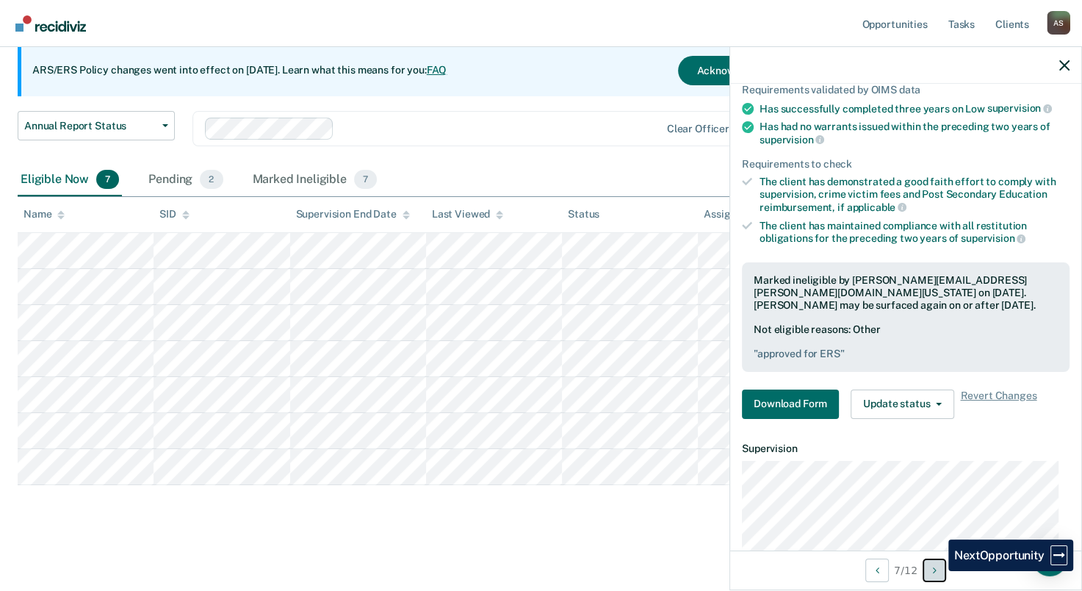
click at [937, 571] on icon "Next Opportunity" at bounding box center [935, 570] width 4 height 10
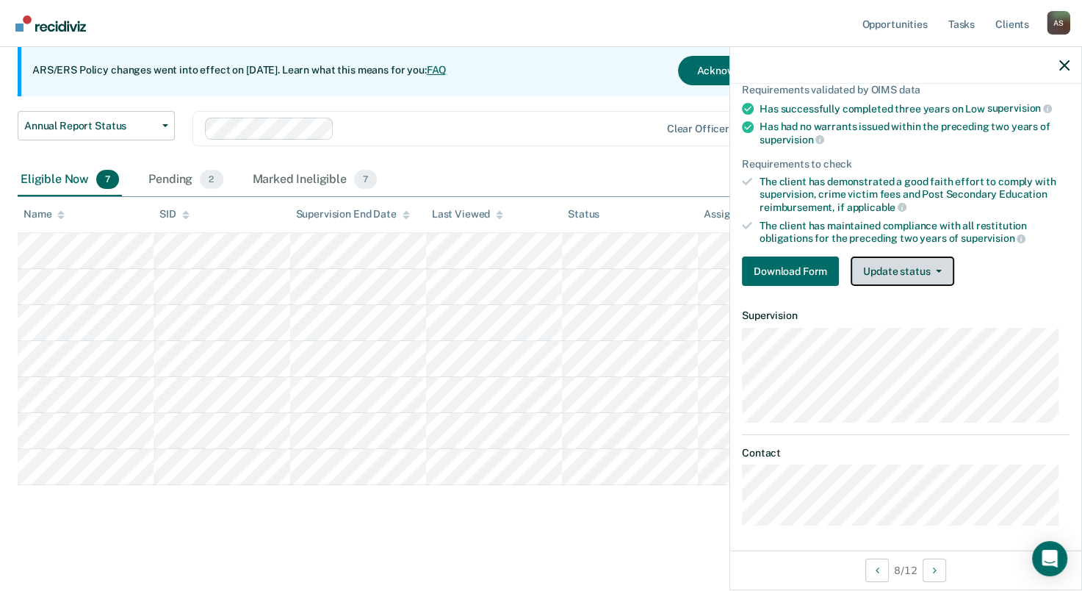
click at [922, 267] on button "Update status" at bounding box center [903, 270] width 104 height 29
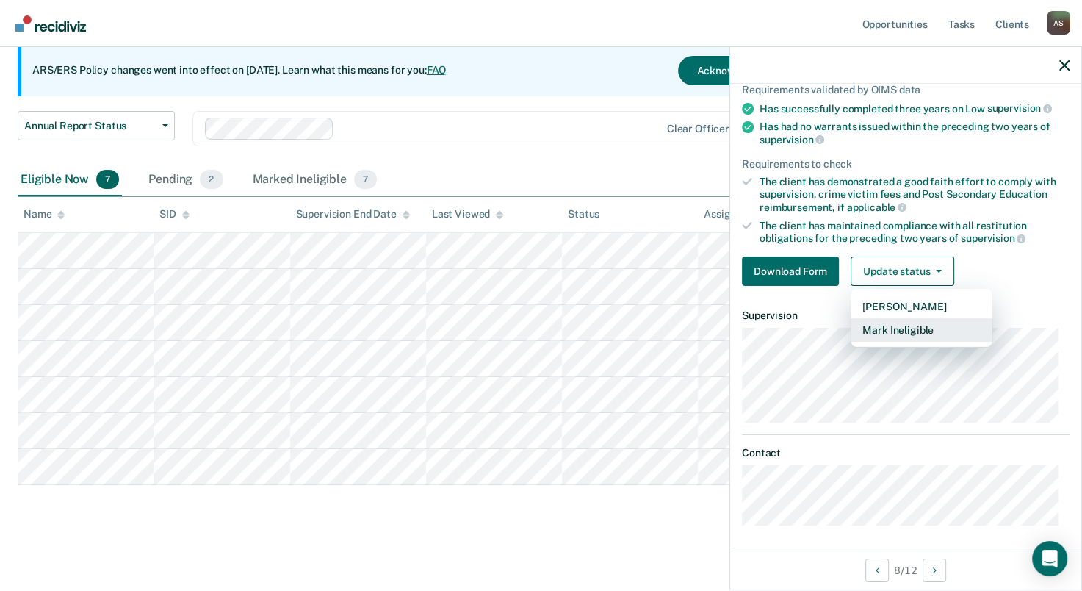
click at [913, 331] on button "Mark Ineligible" at bounding box center [922, 330] width 142 height 24
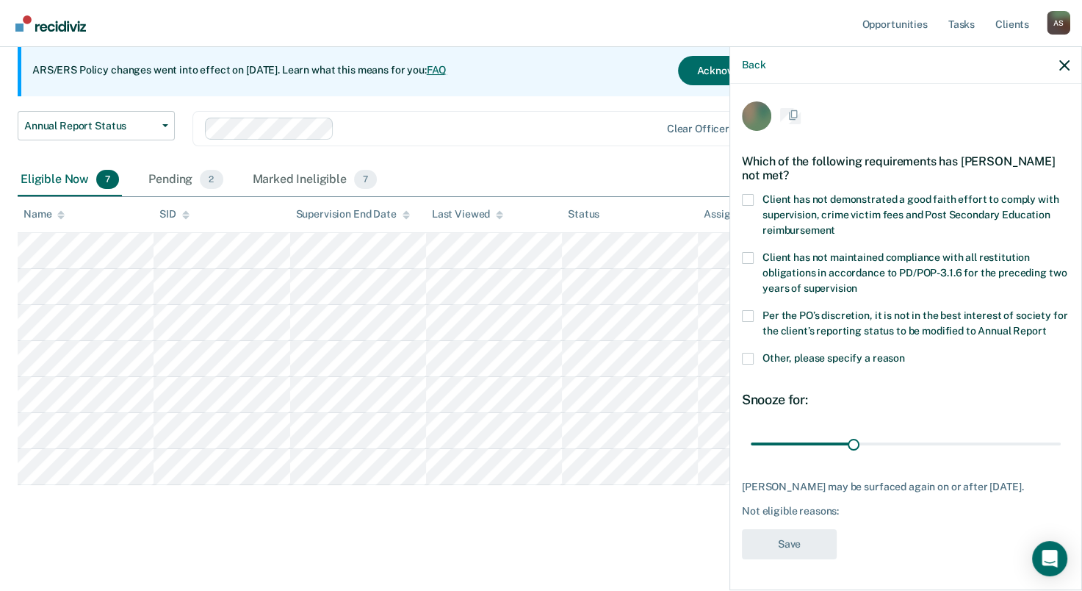
scroll to position [26, 0]
drag, startPoint x: 851, startPoint y: 433, endPoint x: 1081, endPoint y: 446, distance: 230.3
type input "90"
click at [1061, 446] on input "range" at bounding box center [906, 446] width 310 height 26
click at [749, 354] on span at bounding box center [748, 360] width 12 height 12
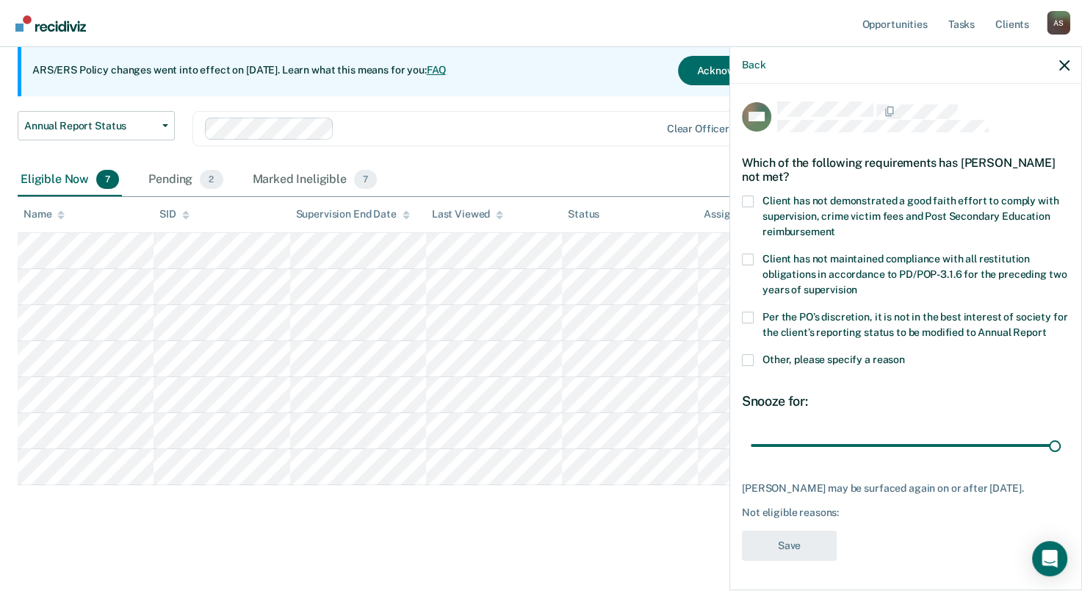
click at [905, 354] on input "Other, please specify a reason" at bounding box center [905, 354] width 0 height 0
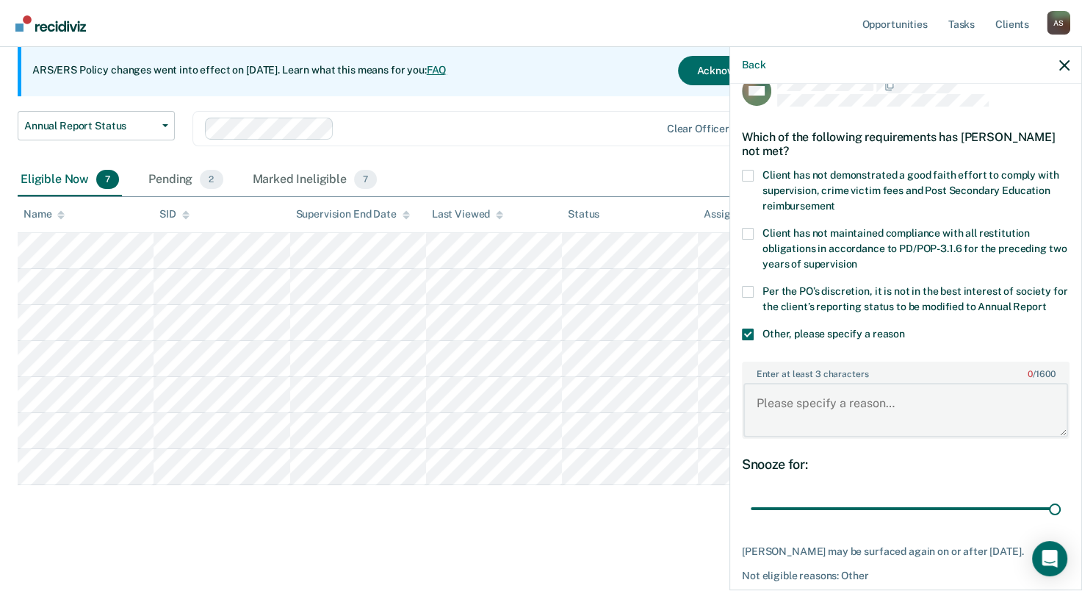
click at [864, 430] on textarea "Enter at least 3 characters 0 / 1600" at bounding box center [905, 410] width 325 height 54
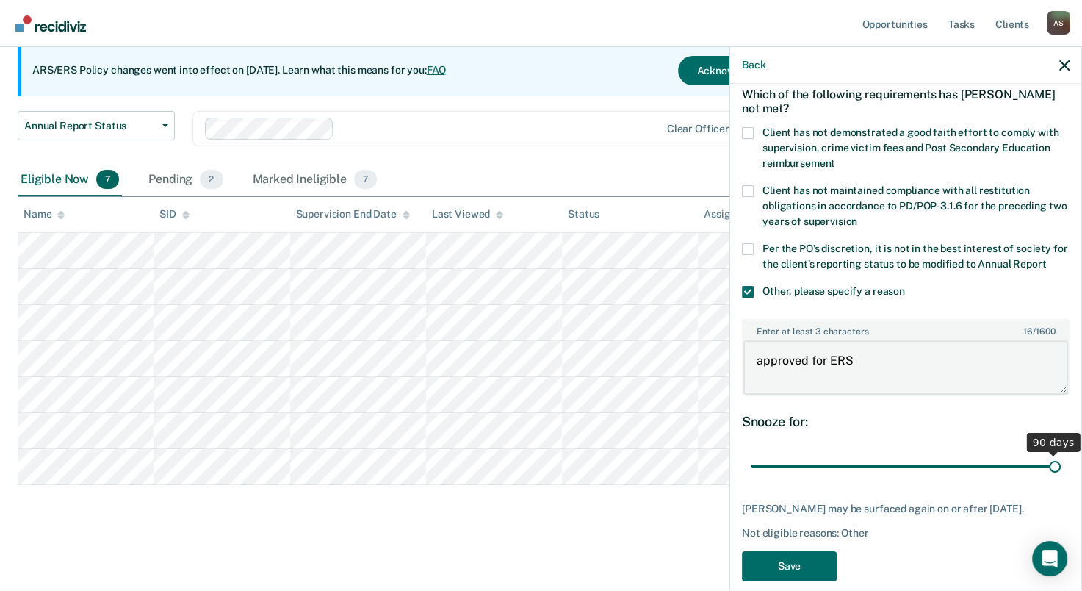
scroll to position [113, 0]
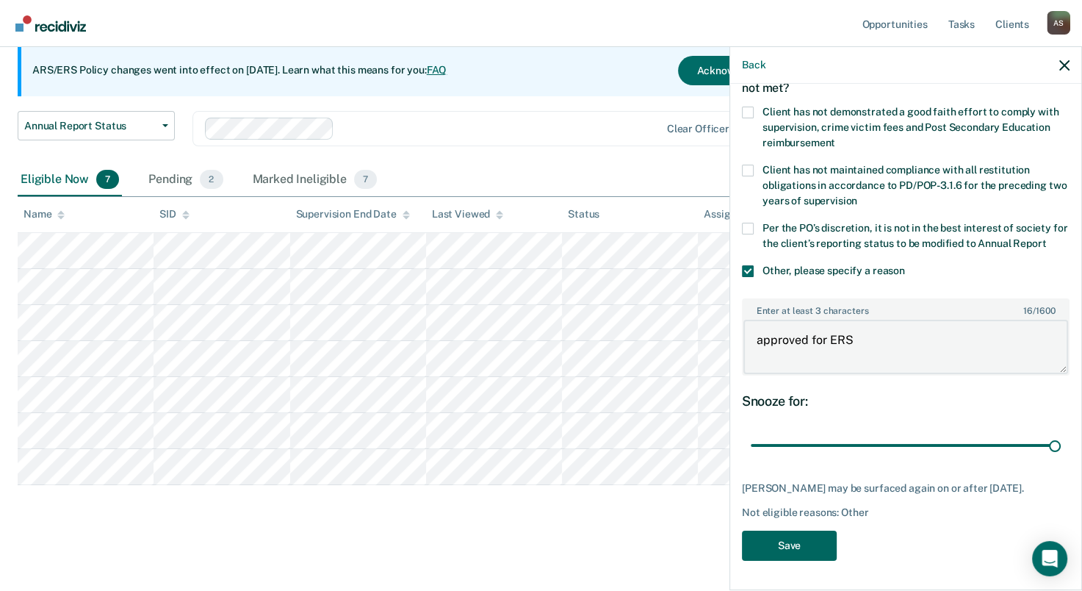
type textarea "approved for ERS"
click at [794, 550] on button "Save" at bounding box center [789, 545] width 95 height 30
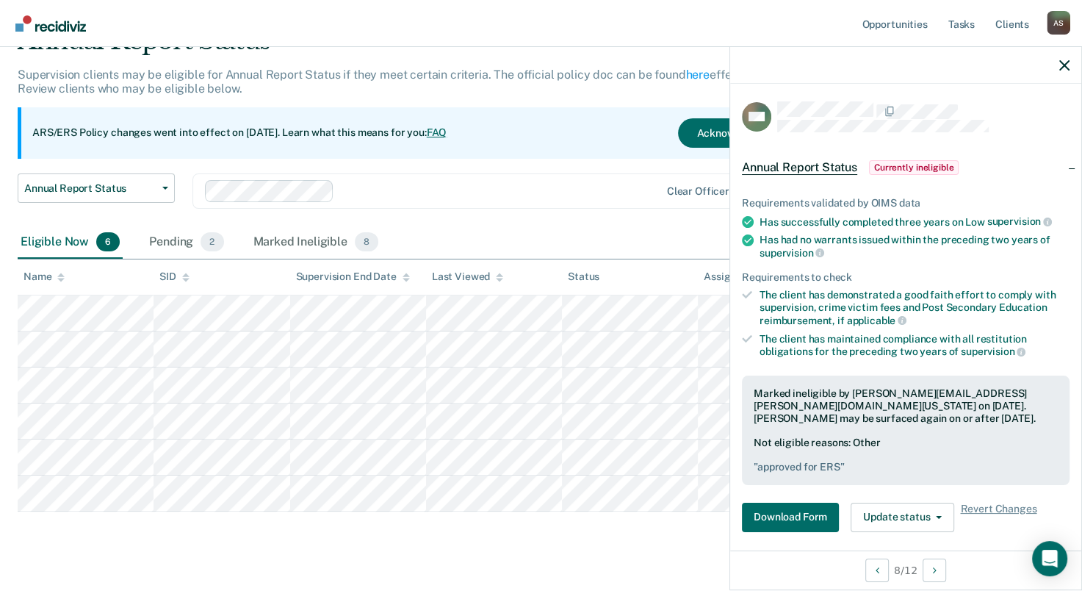
scroll to position [0, 0]
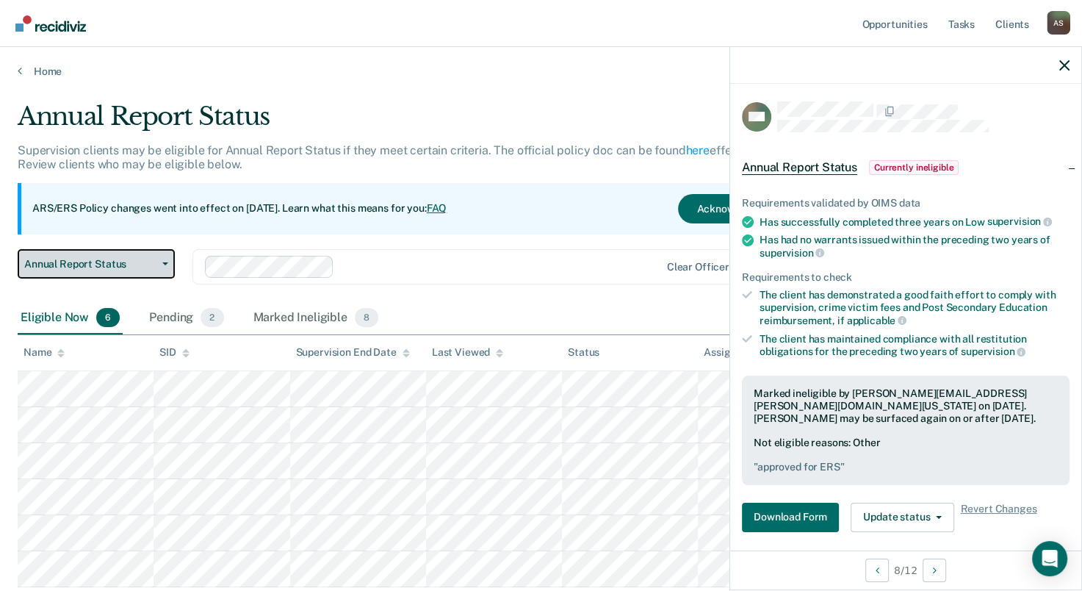
click at [165, 260] on button "Annual Report Status" at bounding box center [96, 263] width 157 height 29
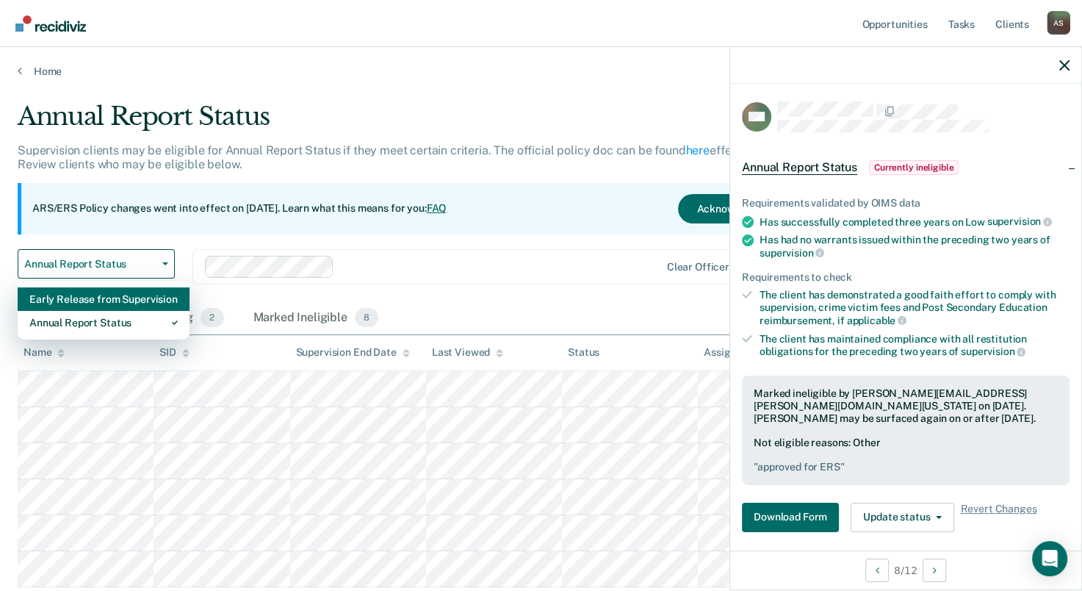
click at [105, 298] on div "Early Release from Supervision" at bounding box center [103, 299] width 148 height 24
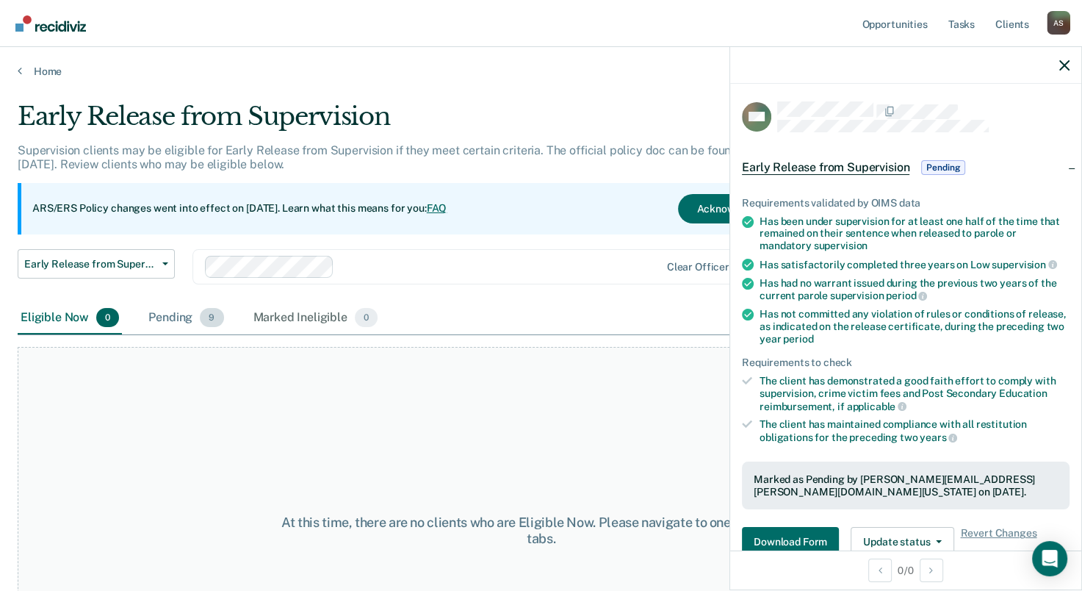
click at [184, 323] on div "Pending 9" at bounding box center [185, 318] width 81 height 32
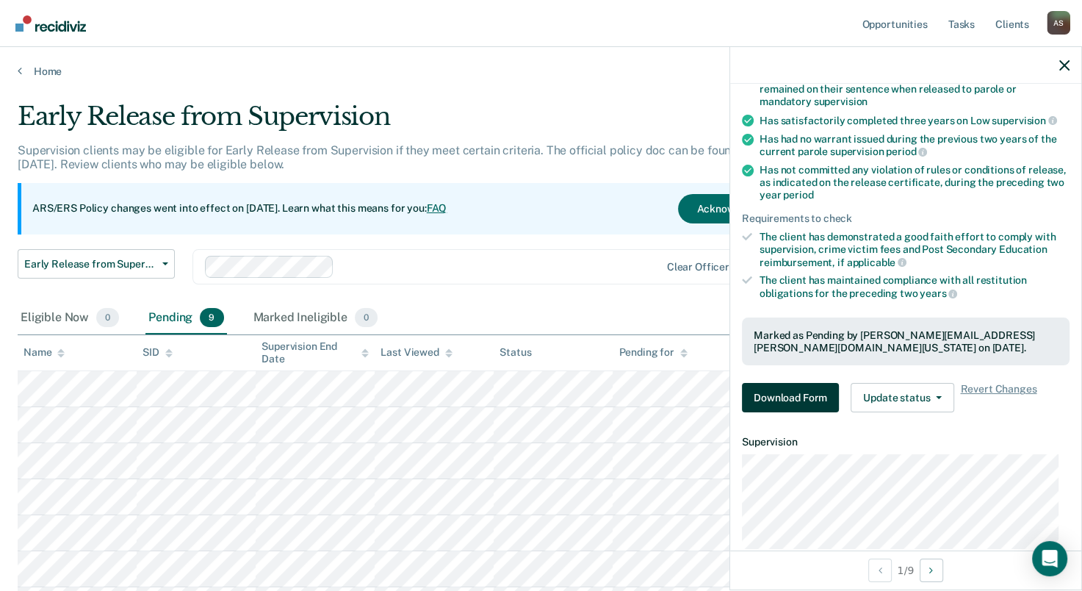
scroll to position [147, 0]
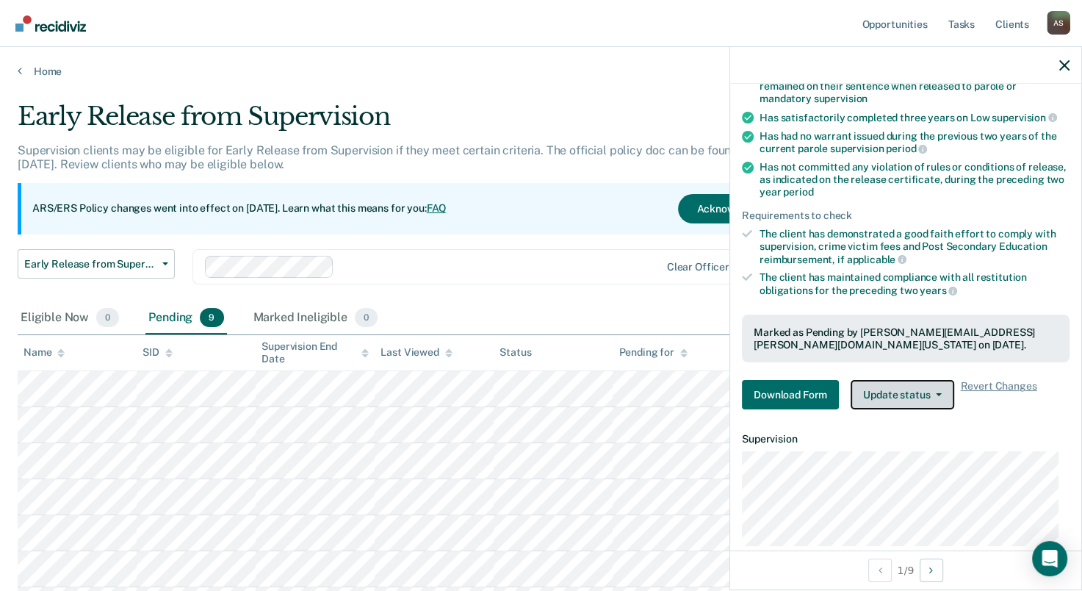
click at [941, 394] on button "Update status" at bounding box center [903, 394] width 104 height 29
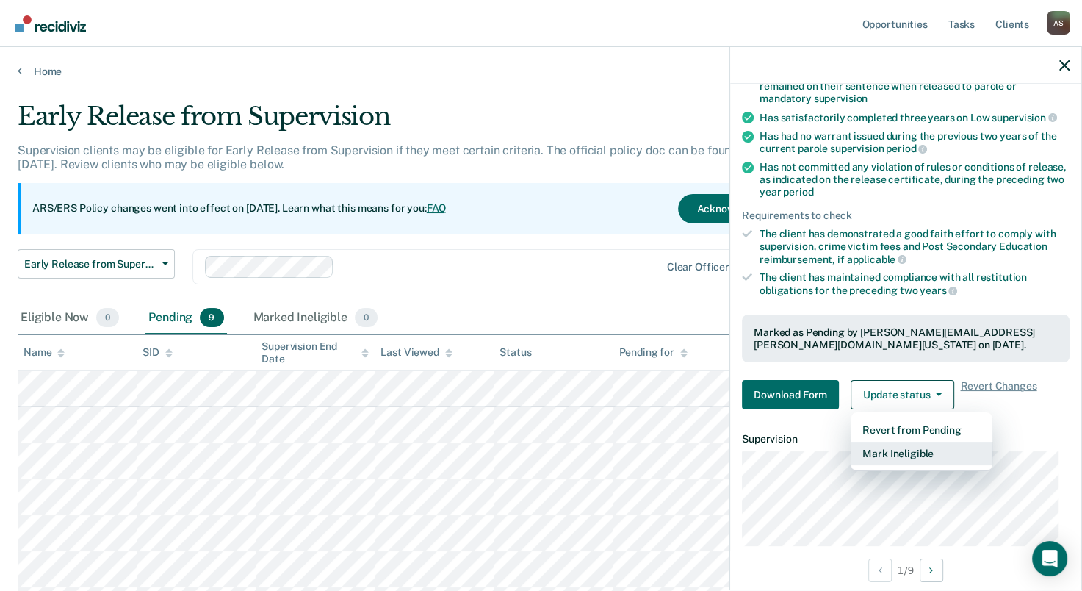
click at [920, 450] on button "Mark Ineligible" at bounding box center [922, 454] width 142 height 24
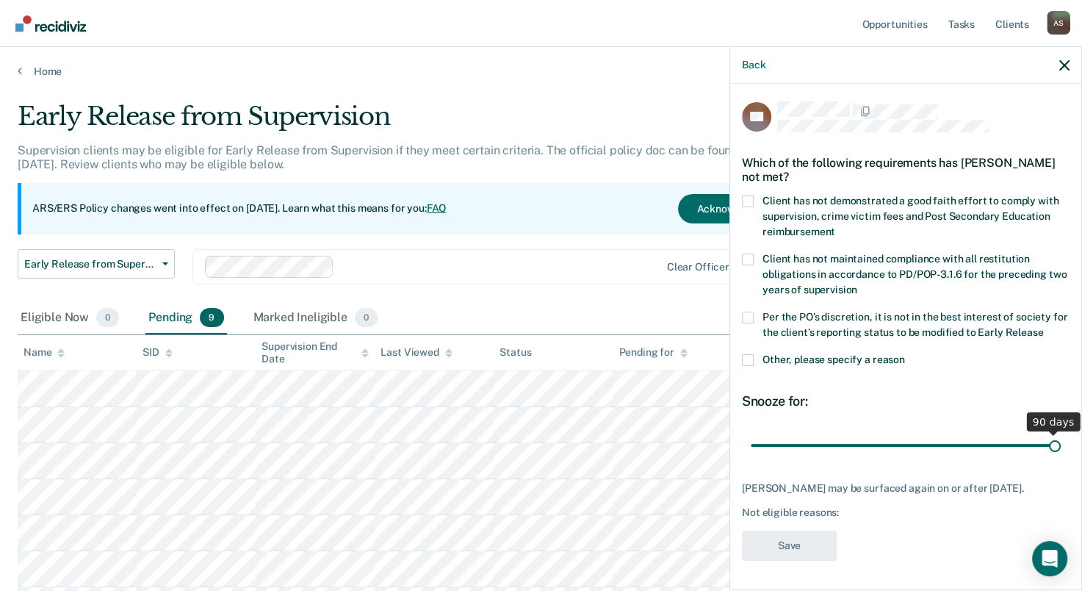
drag, startPoint x: 850, startPoint y: 445, endPoint x: 1125, endPoint y: 458, distance: 275.1
type input "90"
click at [1061, 458] on input "range" at bounding box center [906, 446] width 310 height 26
click at [751, 358] on span at bounding box center [748, 360] width 12 height 12
click at [905, 354] on input "Other, please specify a reason" at bounding box center [905, 354] width 0 height 0
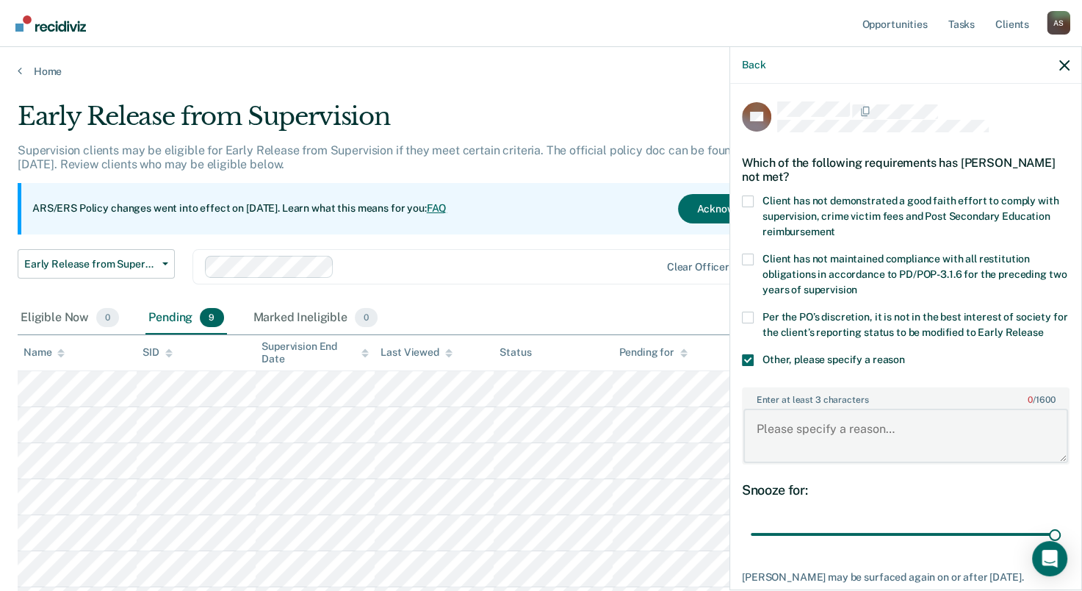
click at [796, 426] on textarea "Enter at least 3 characters 0 / 1600" at bounding box center [905, 435] width 325 height 54
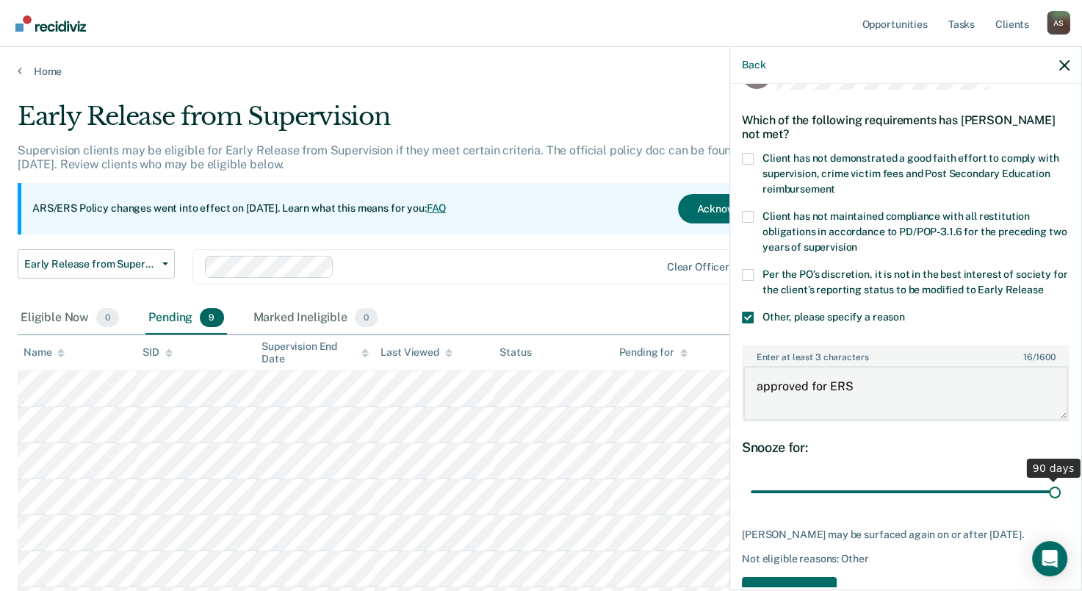
scroll to position [85, 0]
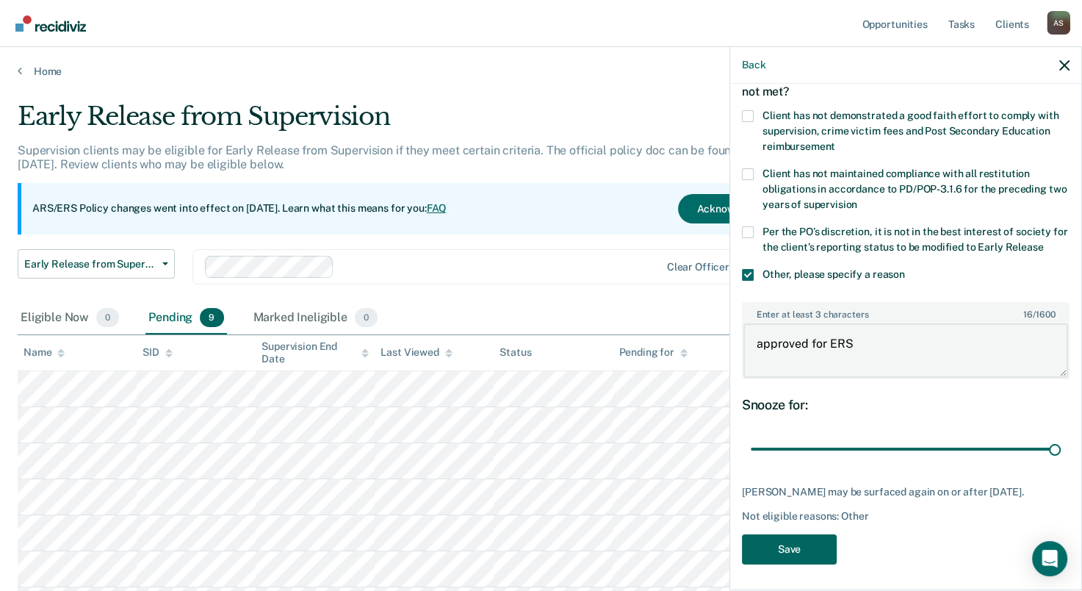
type textarea "approved for ERS"
click at [787, 545] on button "Save" at bounding box center [789, 549] width 95 height 30
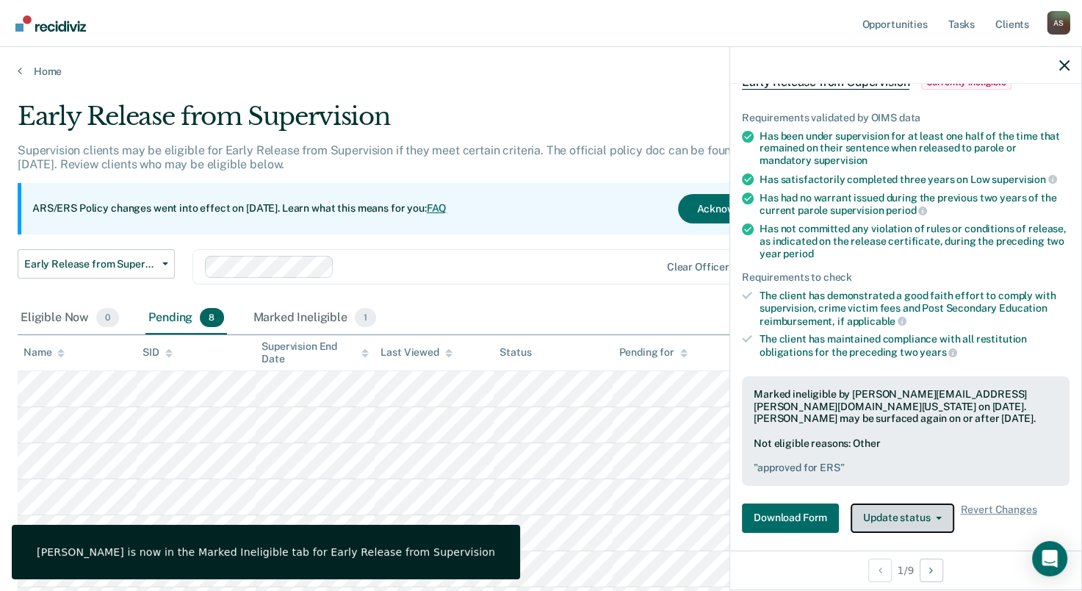
click at [909, 516] on button "Update status" at bounding box center [903, 517] width 104 height 29
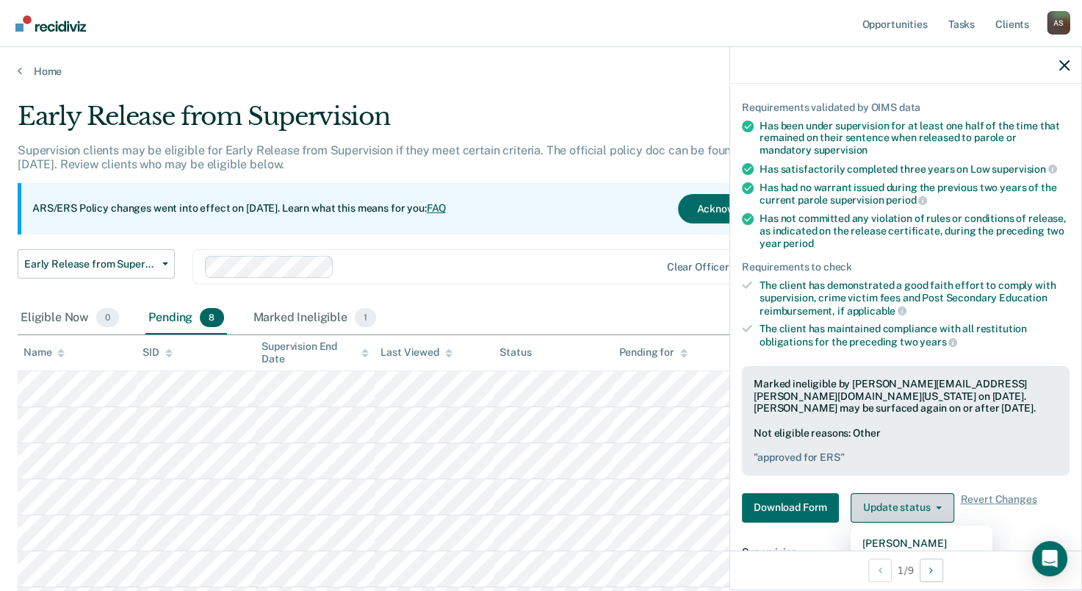
click at [943, 500] on button "Update status" at bounding box center [903, 507] width 104 height 29
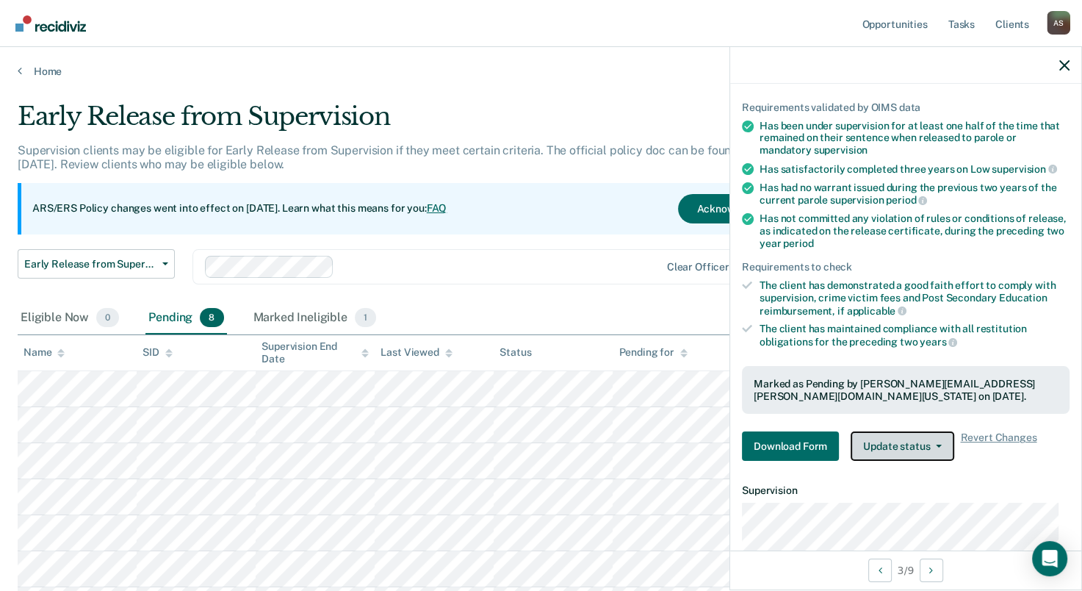
click at [918, 449] on button "Update status" at bounding box center [903, 445] width 104 height 29
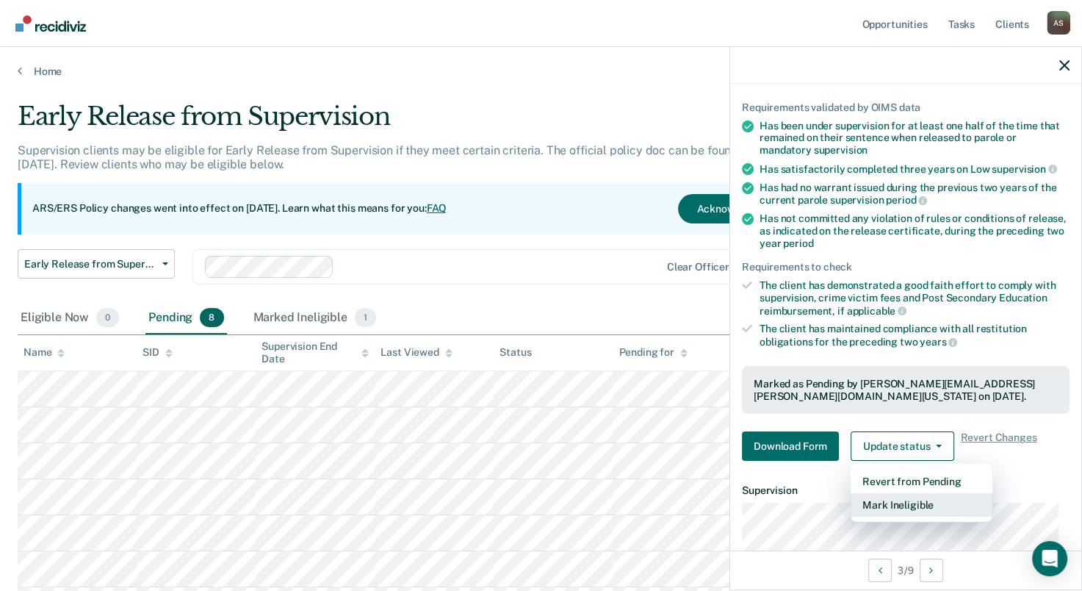
click at [898, 503] on button "Mark Ineligible" at bounding box center [922, 505] width 142 height 24
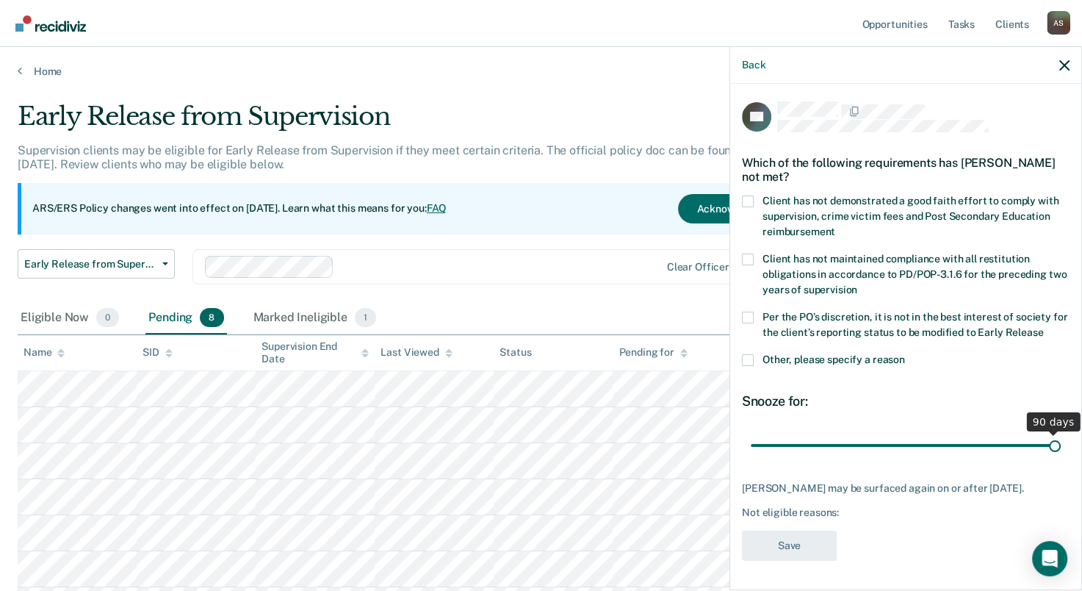
drag, startPoint x: 853, startPoint y: 426, endPoint x: 1107, endPoint y: 430, distance: 254.2
type input "90"
click at [1061, 433] on input "range" at bounding box center [906, 446] width 310 height 26
drag, startPoint x: 752, startPoint y: 346, endPoint x: 763, endPoint y: 357, distance: 16.1
click at [752, 354] on span at bounding box center [748, 360] width 12 height 12
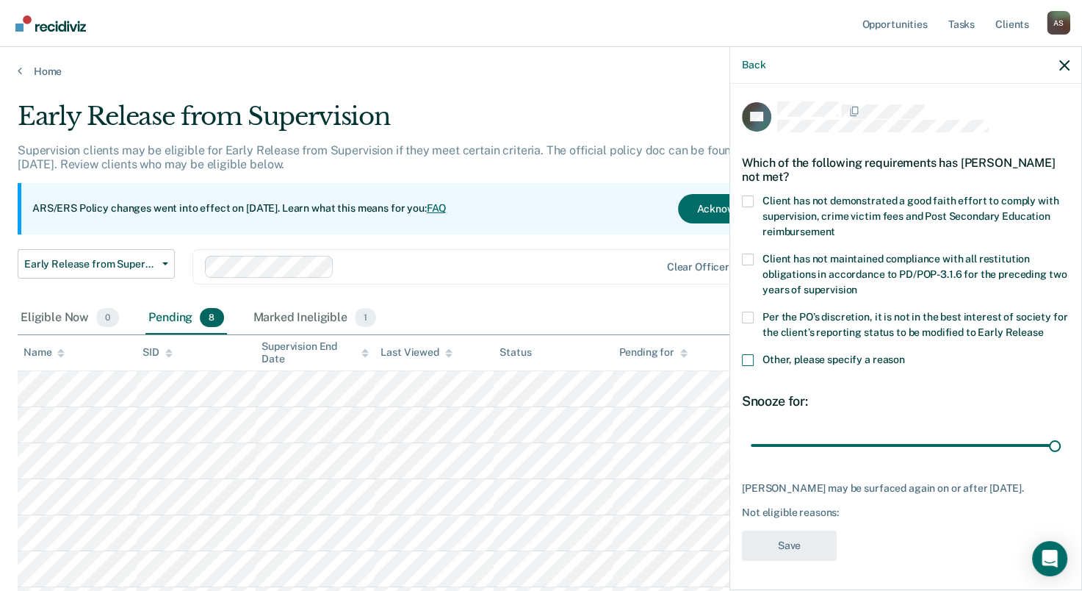
click at [905, 354] on input "Other, please specify a reason" at bounding box center [905, 354] width 0 height 0
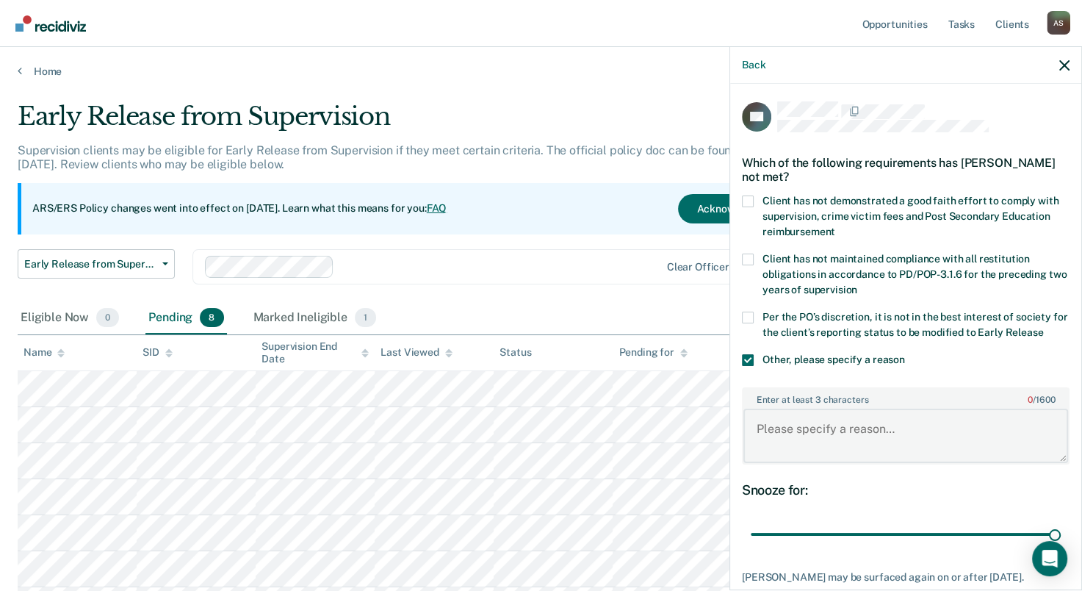
click at [826, 434] on textarea "Enter at least 3 characters 0 / 1600" at bounding box center [905, 435] width 325 height 54
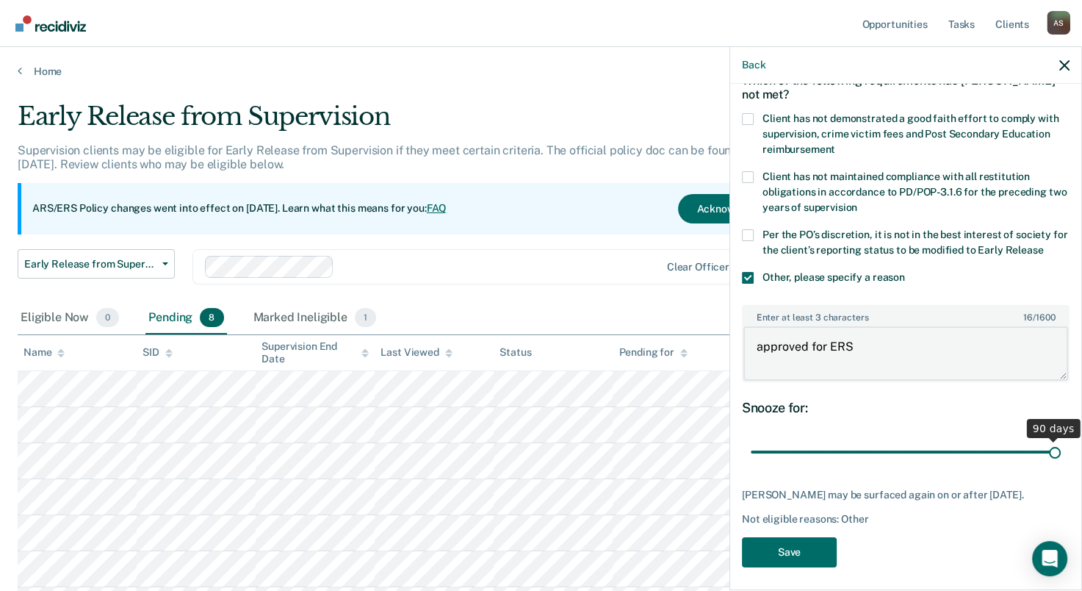
scroll to position [85, 0]
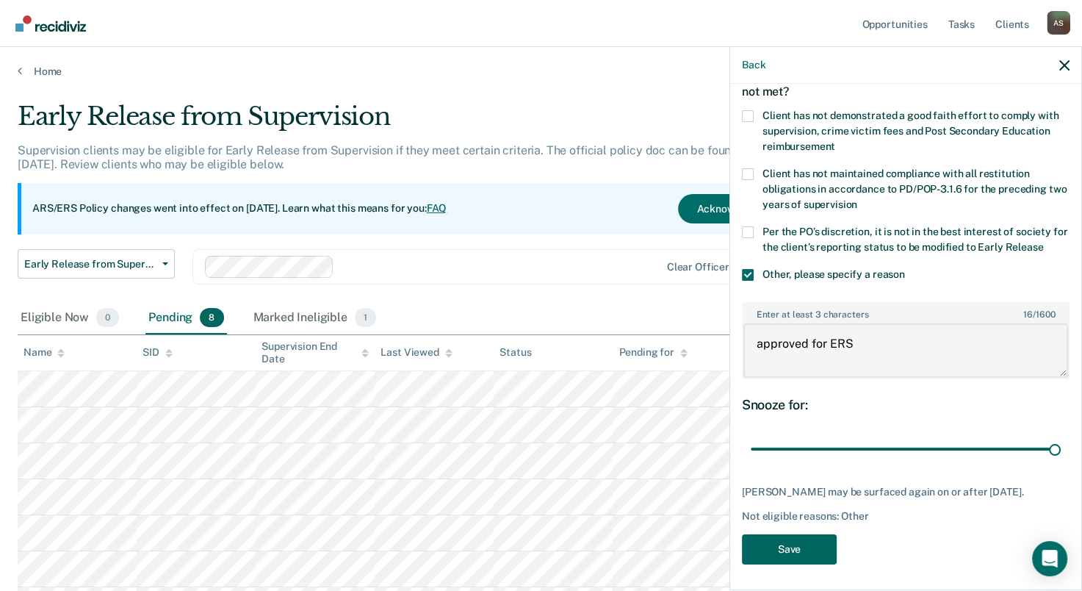
type textarea "approved for ERS"
click at [782, 541] on button "Save" at bounding box center [789, 549] width 95 height 30
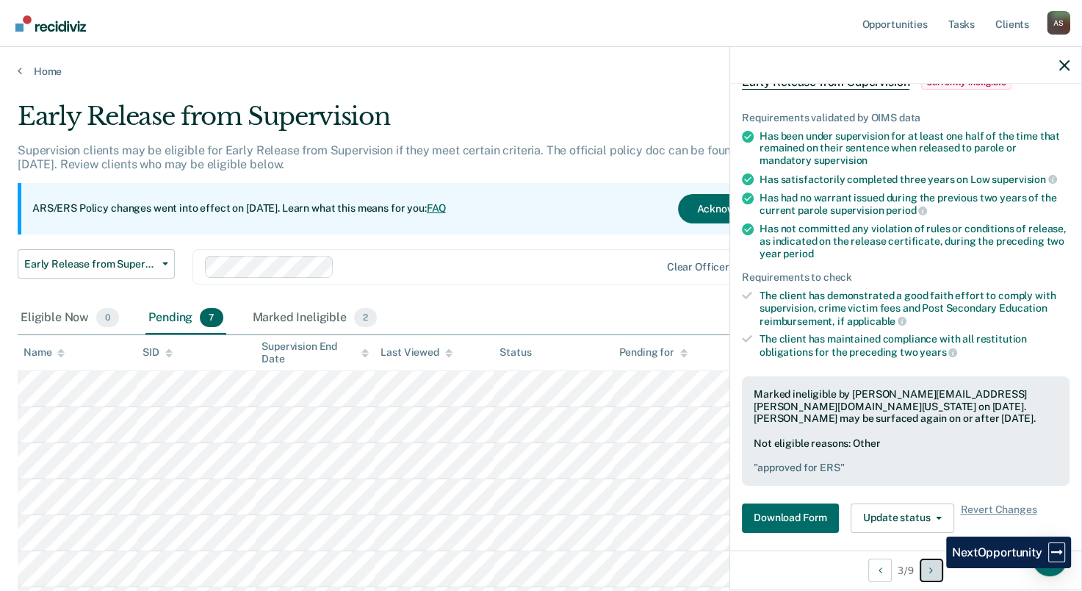
click at [935, 568] on button "Next Opportunity" at bounding box center [932, 570] width 24 height 24
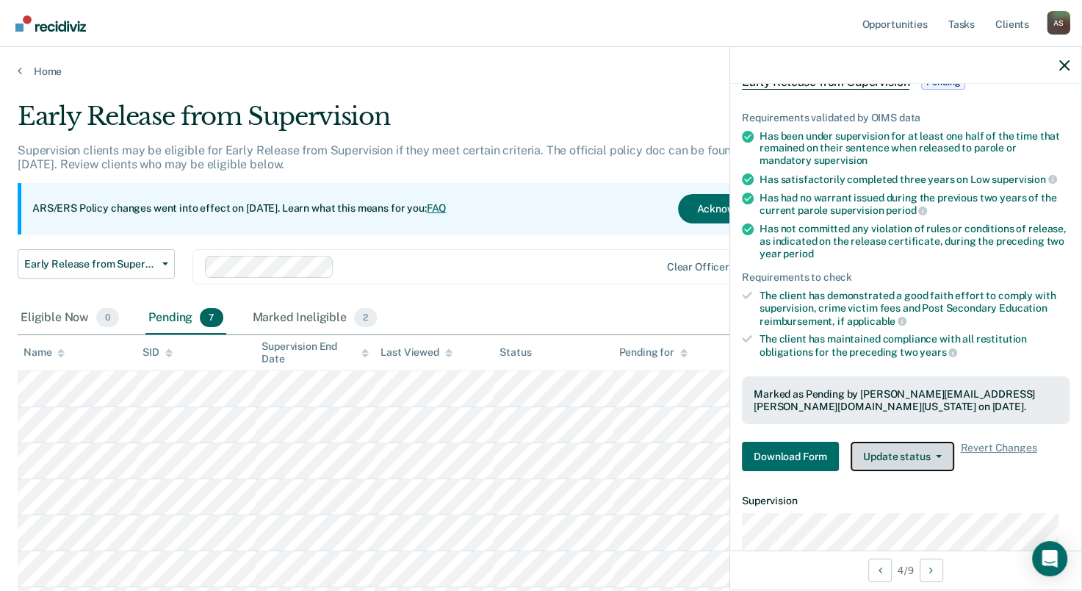
click at [906, 453] on button "Update status" at bounding box center [903, 456] width 104 height 29
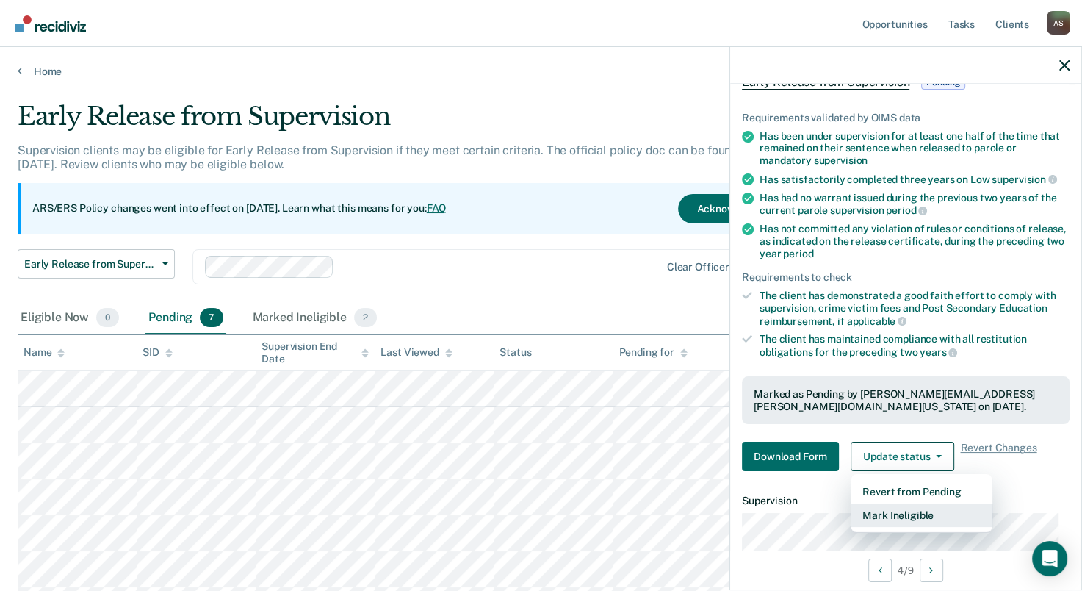
click at [879, 510] on button "Mark Ineligible" at bounding box center [922, 515] width 142 height 24
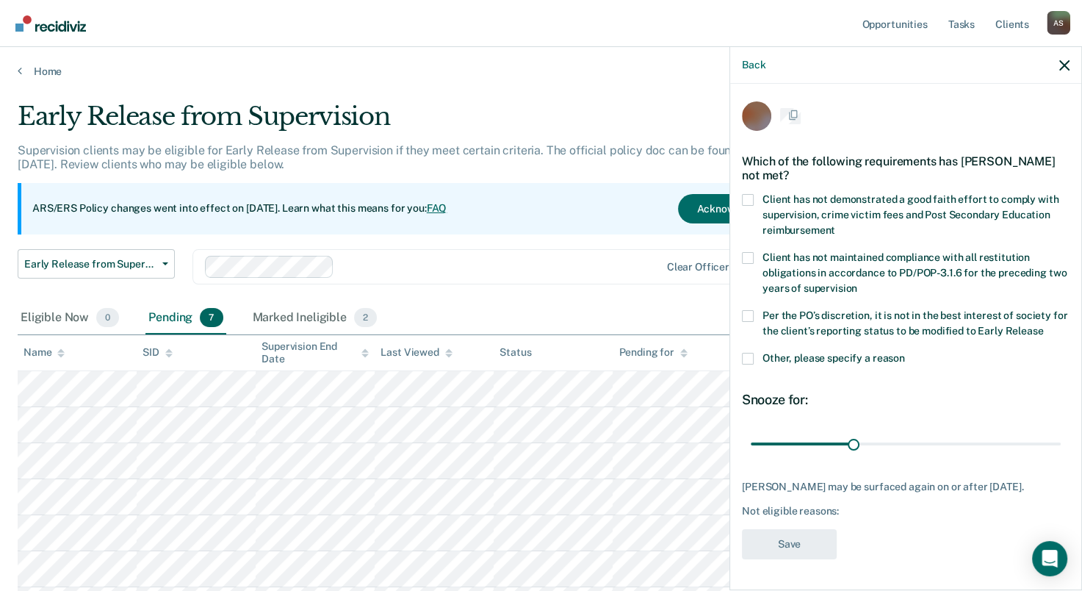
scroll to position [10, 0]
drag, startPoint x: 852, startPoint y: 435, endPoint x: 1087, endPoint y: 460, distance: 236.4
type input "90"
click at [1061, 458] on input "range" at bounding box center [906, 446] width 310 height 26
click at [749, 354] on span at bounding box center [748, 360] width 12 height 12
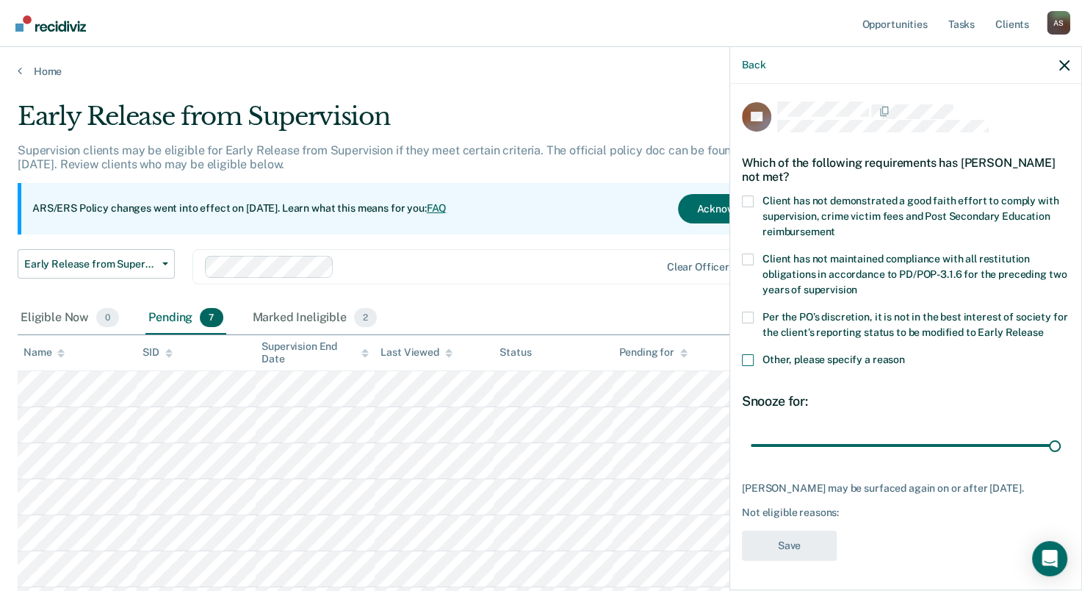
click at [905, 354] on input "Other, please specify a reason" at bounding box center [905, 354] width 0 height 0
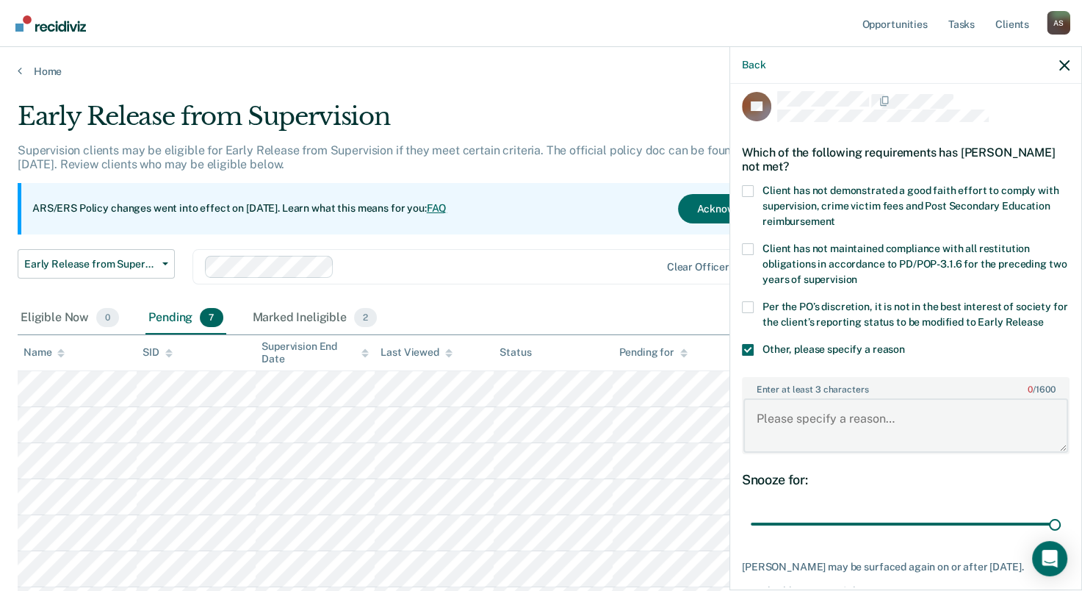
click at [815, 439] on textarea "Enter at least 3 characters 0 / 1600" at bounding box center [905, 425] width 325 height 54
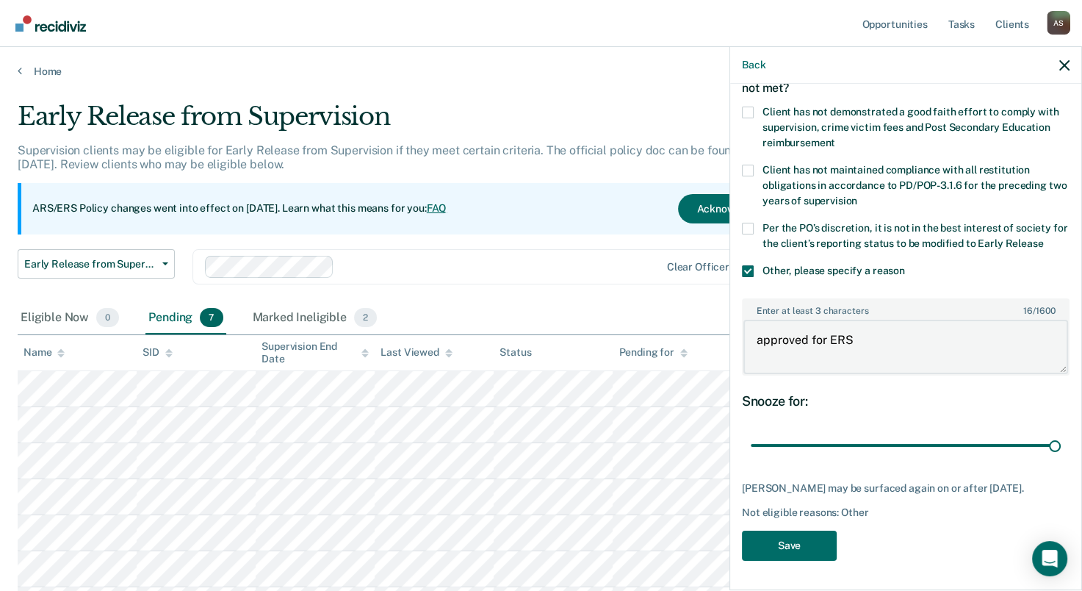
scroll to position [98, 0]
type textarea "approved for ERS"
click at [793, 545] on button "Save" at bounding box center [789, 545] width 95 height 30
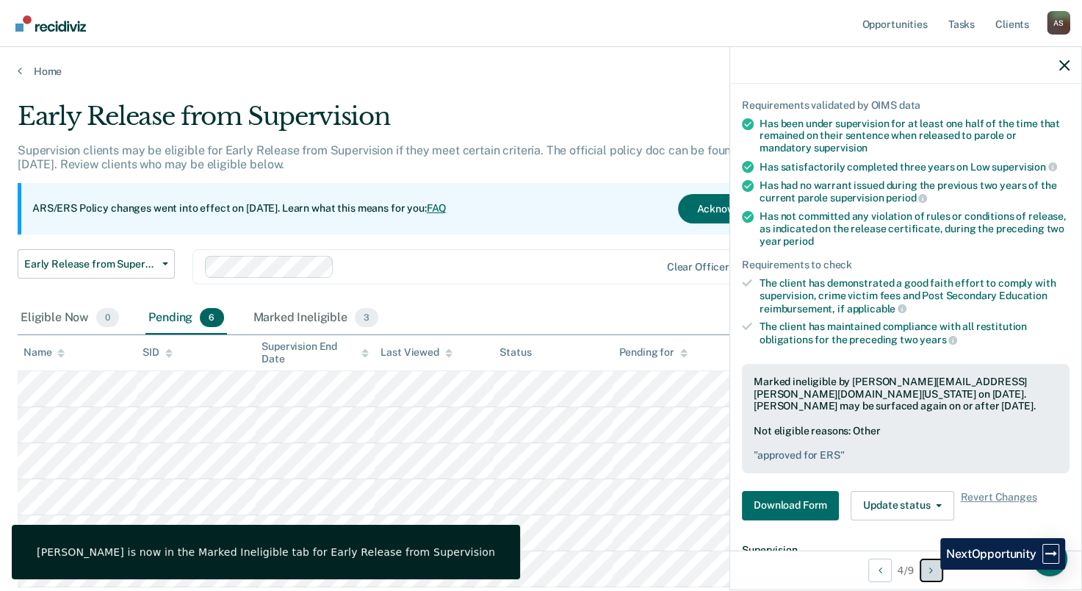
click at [929, 569] on button "Next Opportunity" at bounding box center [932, 570] width 24 height 24
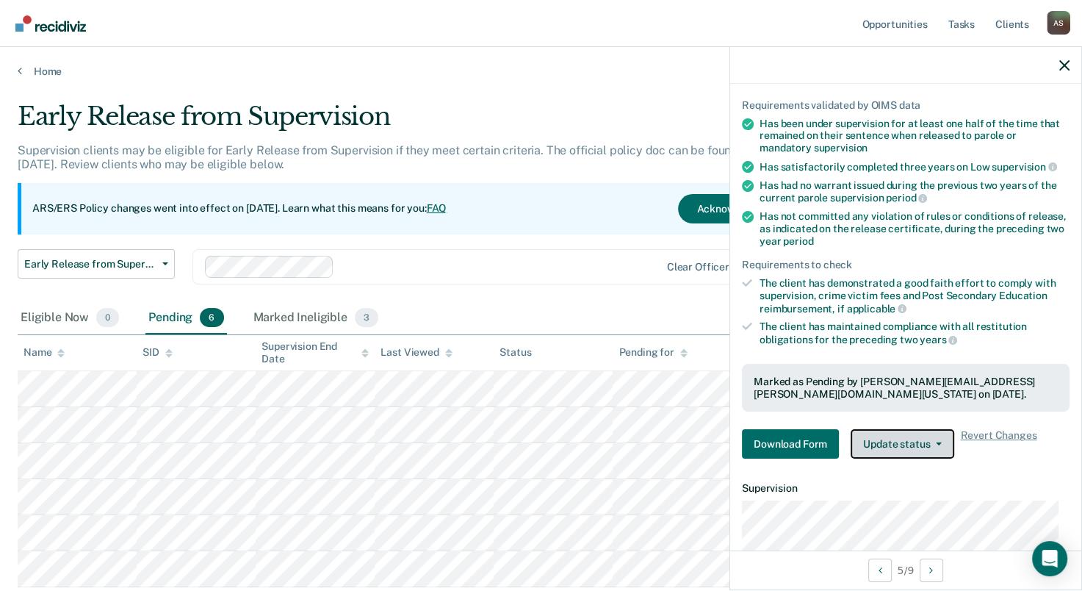
click at [898, 441] on button "Update status" at bounding box center [903, 443] width 104 height 29
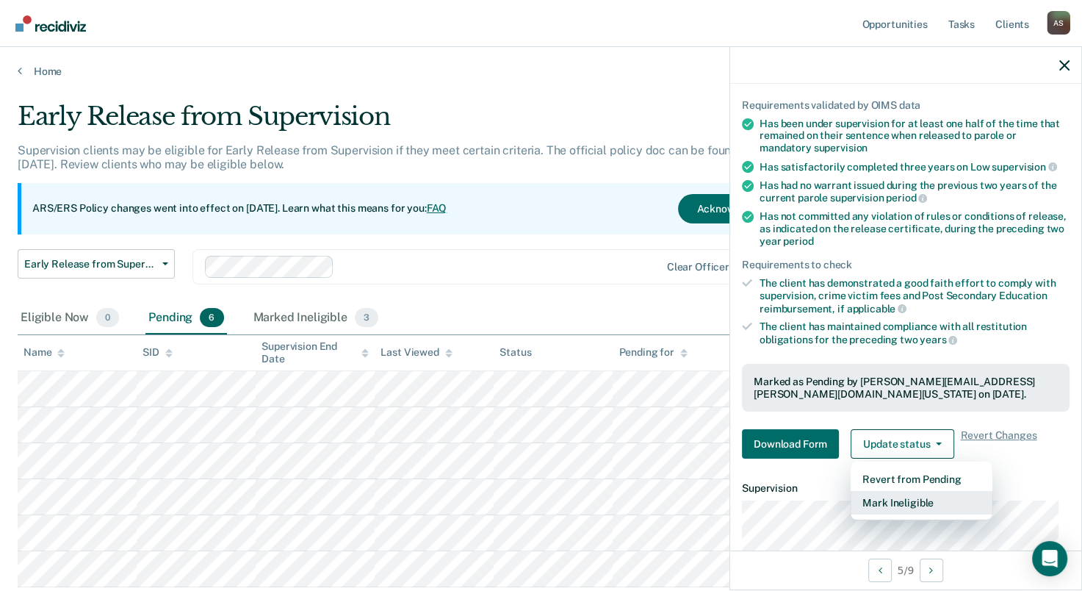
click at [903, 502] on button "Mark Ineligible" at bounding box center [922, 503] width 142 height 24
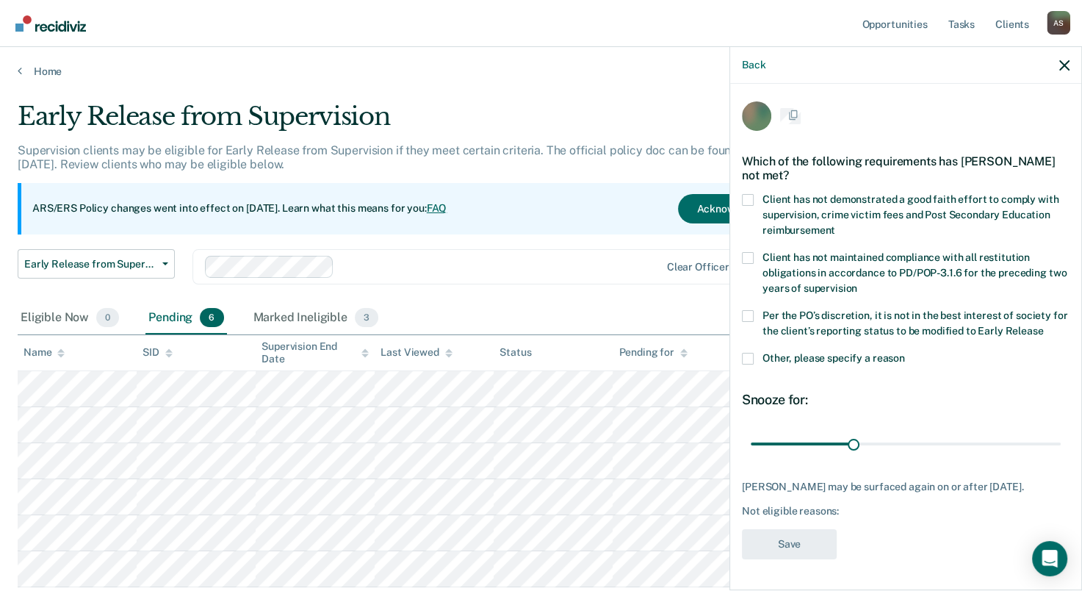
scroll to position [10, 0]
drag, startPoint x: 852, startPoint y: 432, endPoint x: 1125, endPoint y: 443, distance: 272.8
type input "90"
click at [1061, 443] on input "range" at bounding box center [906, 446] width 310 height 26
drag, startPoint x: 751, startPoint y: 351, endPoint x: 756, endPoint y: 361, distance: 11.5
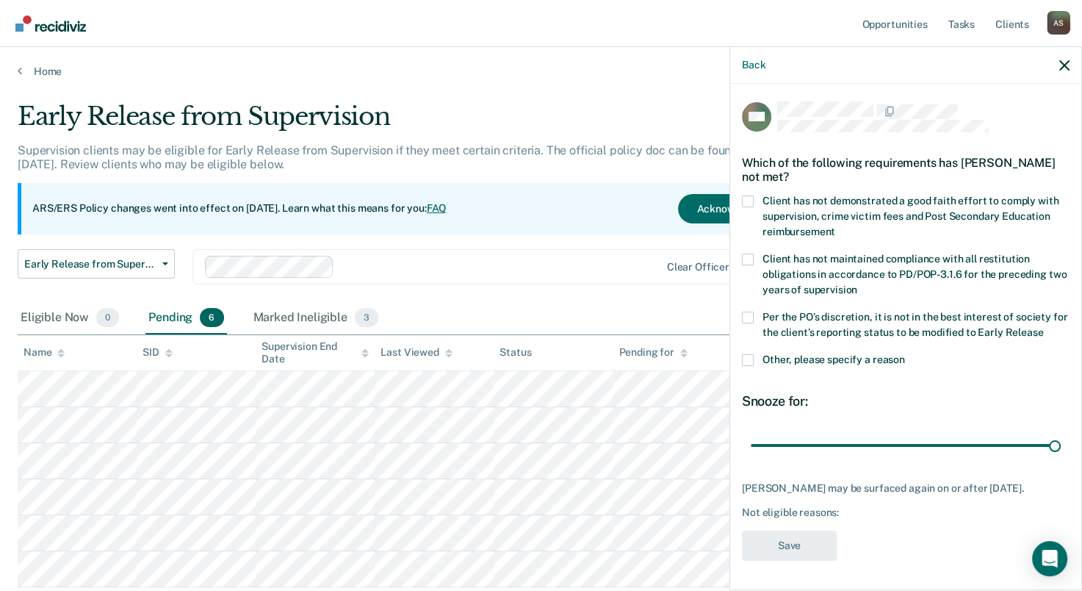
click at [752, 354] on span at bounding box center [748, 360] width 12 height 12
click at [905, 354] on input "Other, please specify a reason" at bounding box center [905, 354] width 0 height 0
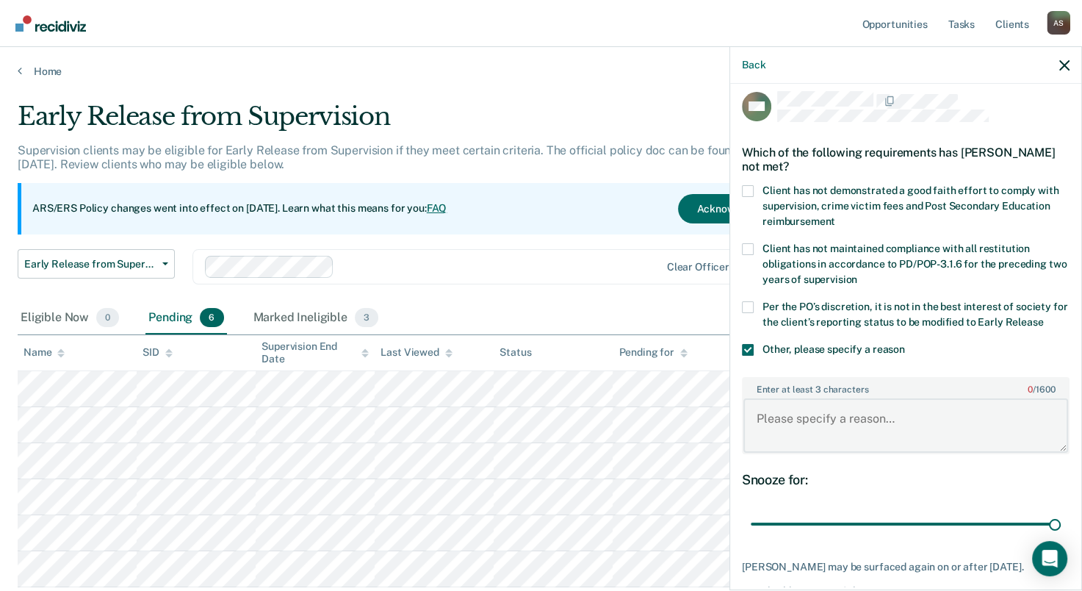
click at [798, 418] on textarea "Enter at least 3 characters 0 / 1600" at bounding box center [905, 425] width 325 height 54
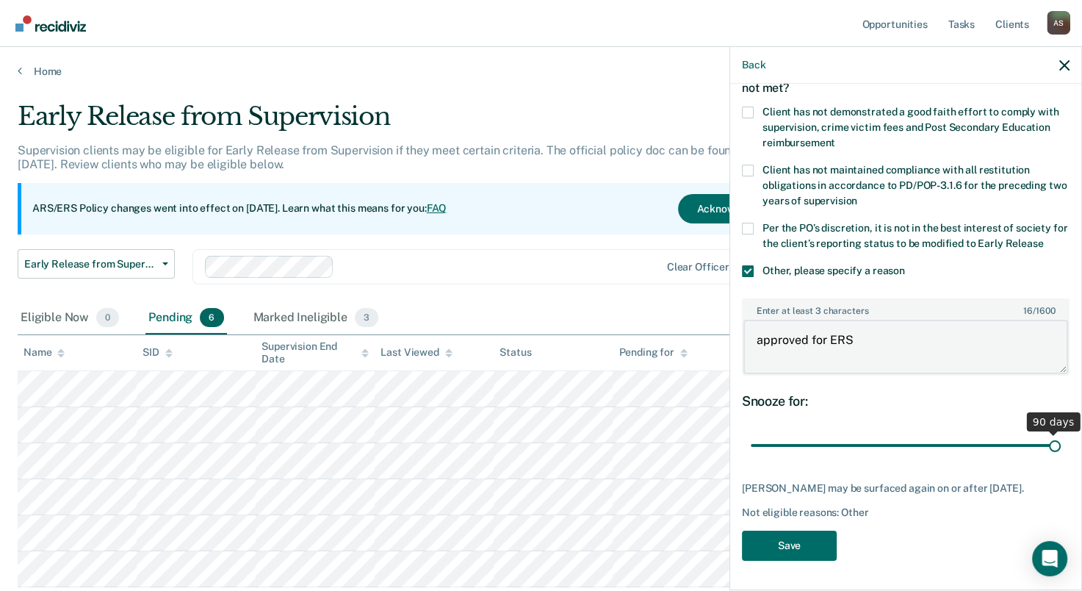
scroll to position [98, 0]
type textarea "approved for ERS"
click at [785, 541] on button "Save" at bounding box center [789, 545] width 95 height 30
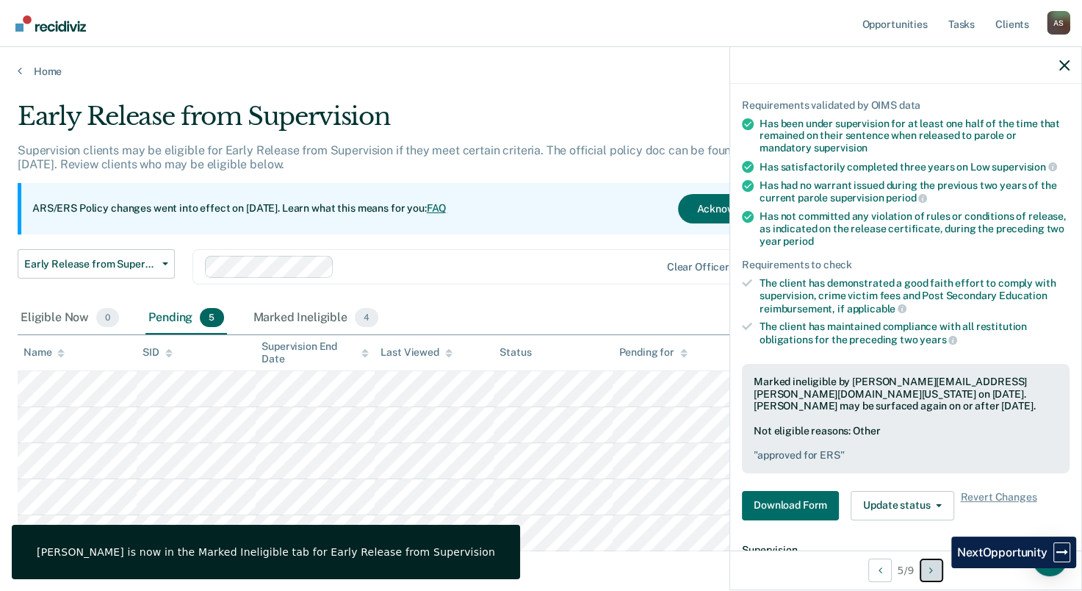
click at [940, 568] on button "Next Opportunity" at bounding box center [932, 570] width 24 height 24
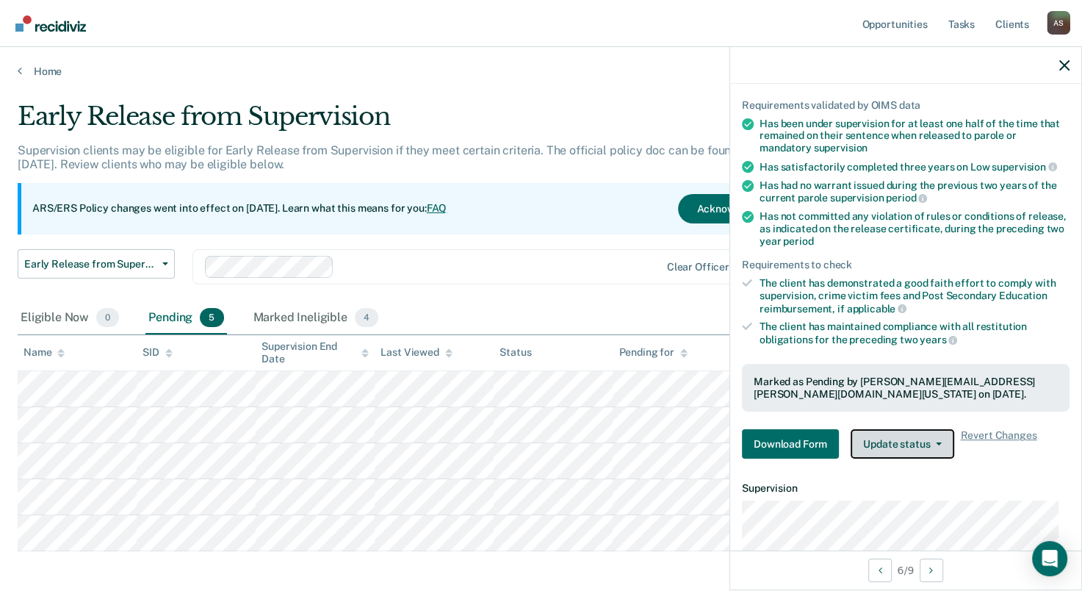
click at [884, 443] on button "Update status" at bounding box center [903, 443] width 104 height 29
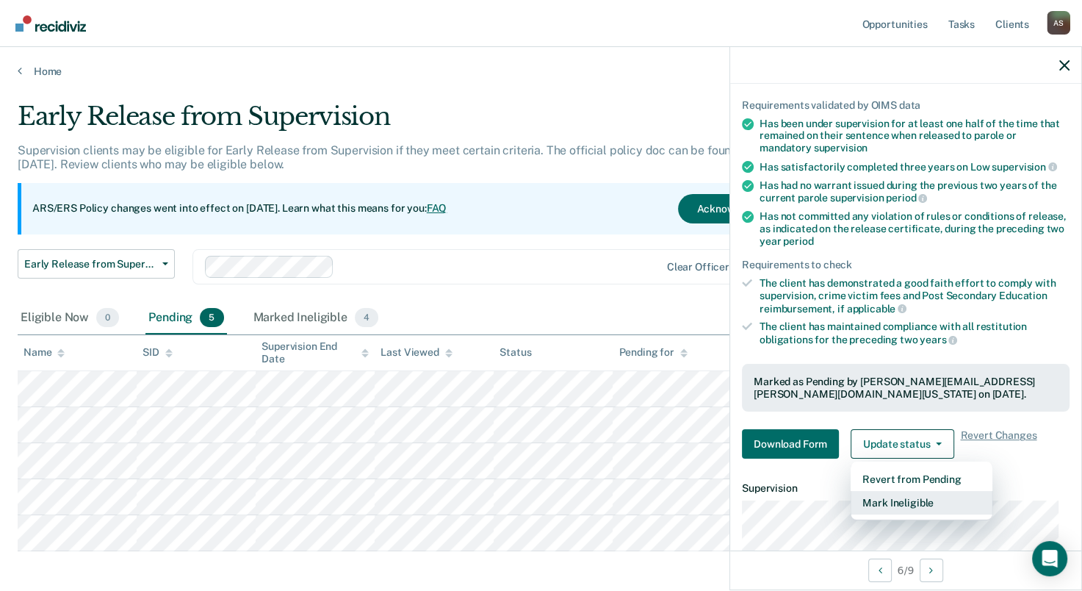
click at [897, 497] on button "Mark Ineligible" at bounding box center [922, 503] width 142 height 24
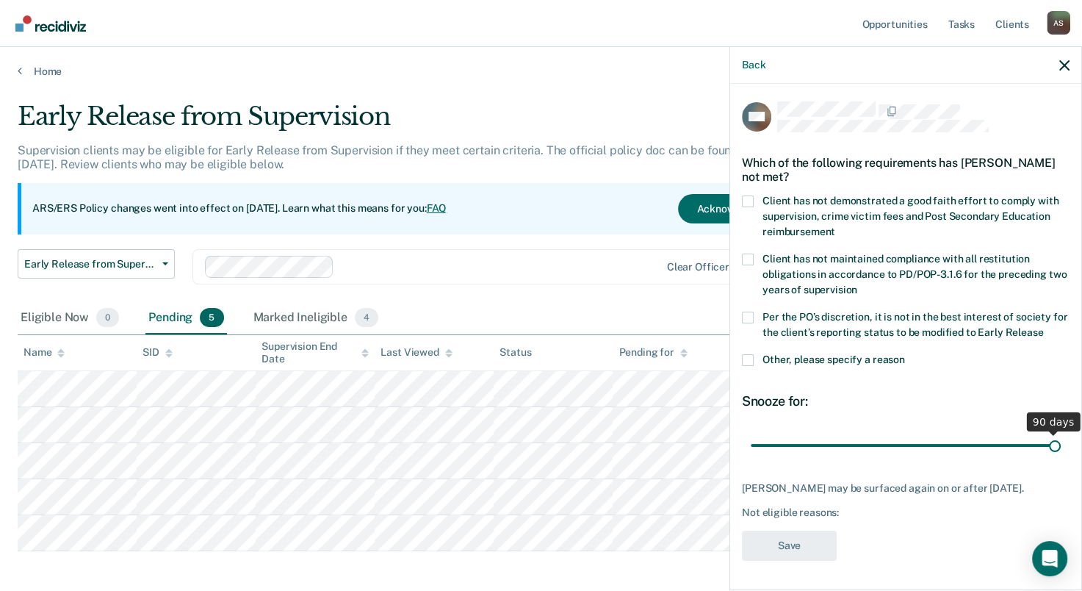
drag, startPoint x: 978, startPoint y: 443, endPoint x: 1125, endPoint y: 453, distance: 147.3
type input "90"
click at [1061, 453] on input "range" at bounding box center [906, 446] width 310 height 26
click at [744, 354] on span at bounding box center [748, 360] width 12 height 12
click at [905, 354] on input "Other, please specify a reason" at bounding box center [905, 354] width 0 height 0
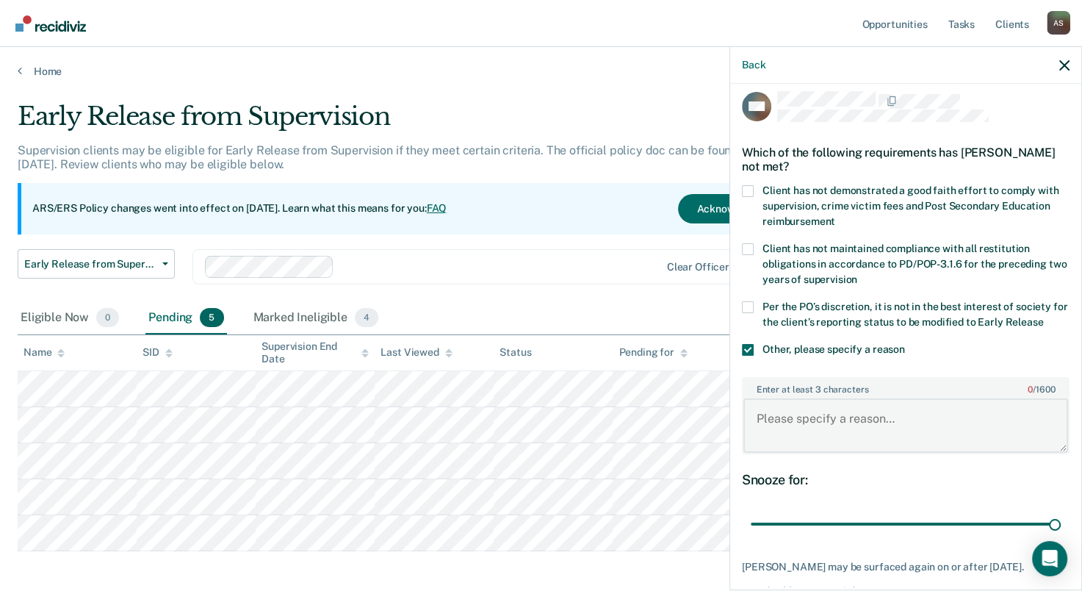
click at [790, 419] on textarea "Enter at least 3 characters 0 / 1600" at bounding box center [905, 425] width 325 height 54
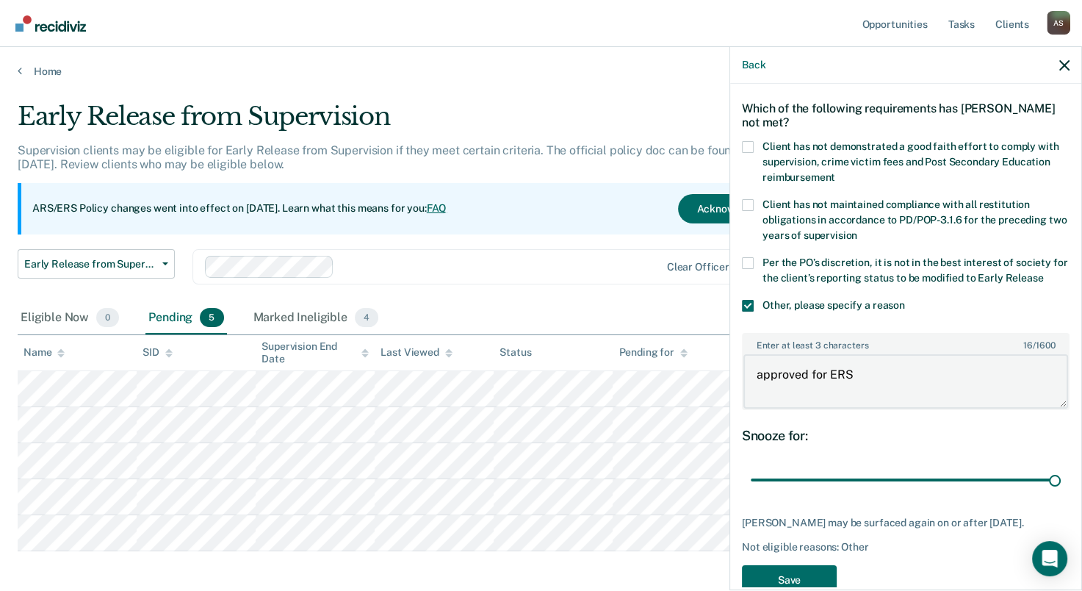
scroll to position [98, 0]
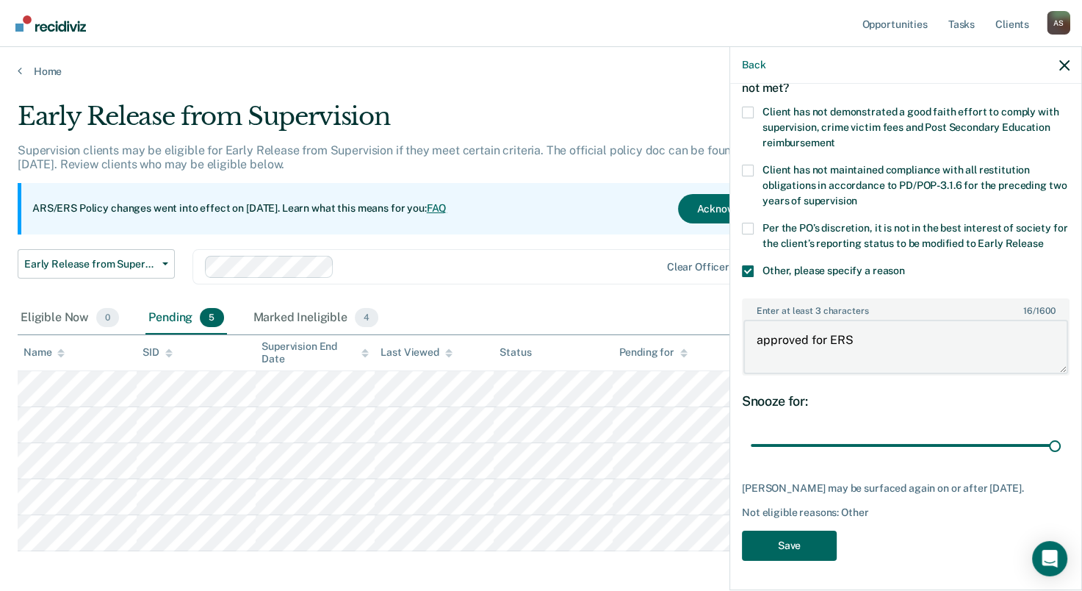
type textarea "approved for ERS"
click at [785, 550] on button "Save" at bounding box center [789, 545] width 95 height 30
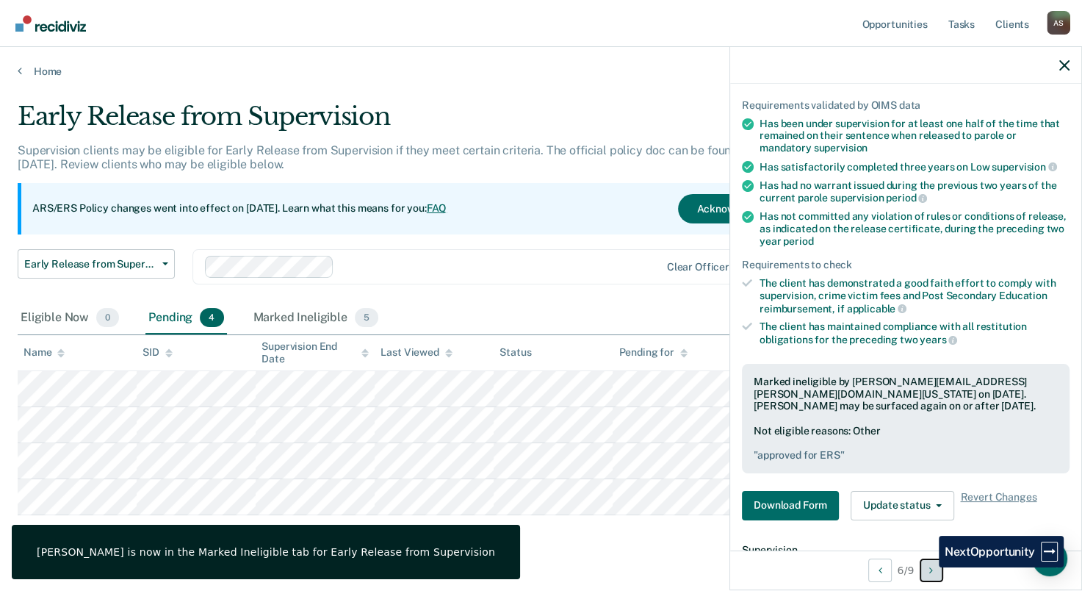
click at [928, 567] on button "Next Opportunity" at bounding box center [932, 570] width 24 height 24
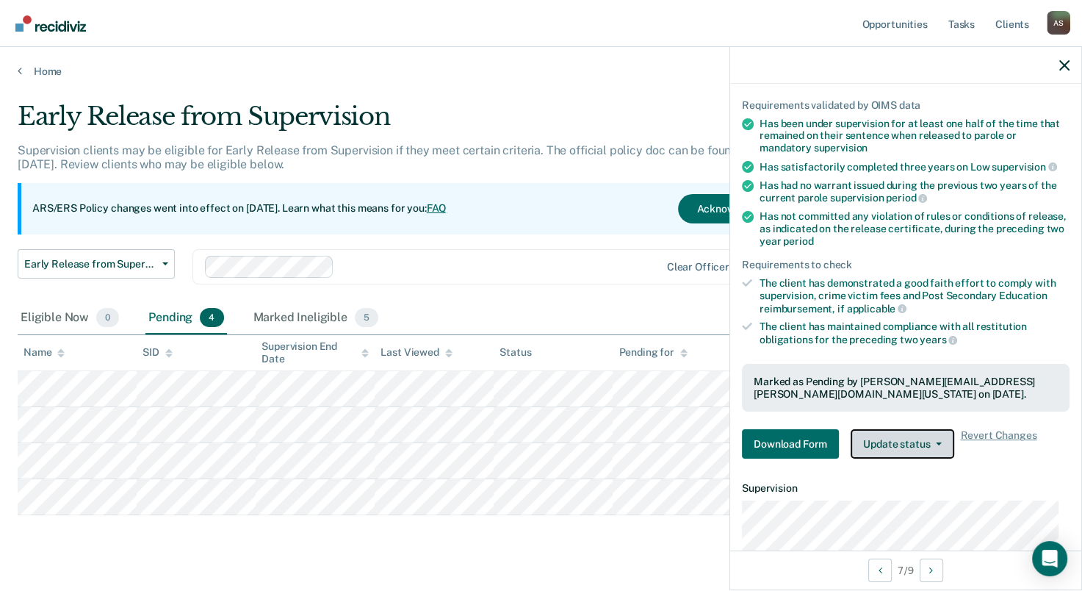
click at [901, 437] on button "Update status" at bounding box center [903, 443] width 104 height 29
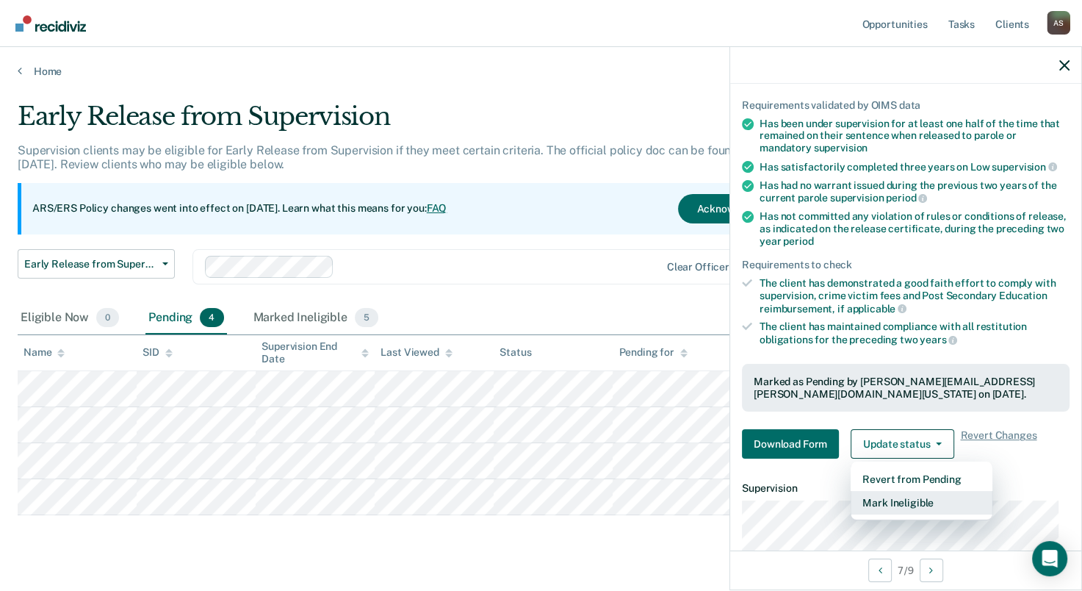
click at [901, 497] on button "Mark Ineligible" at bounding box center [922, 503] width 142 height 24
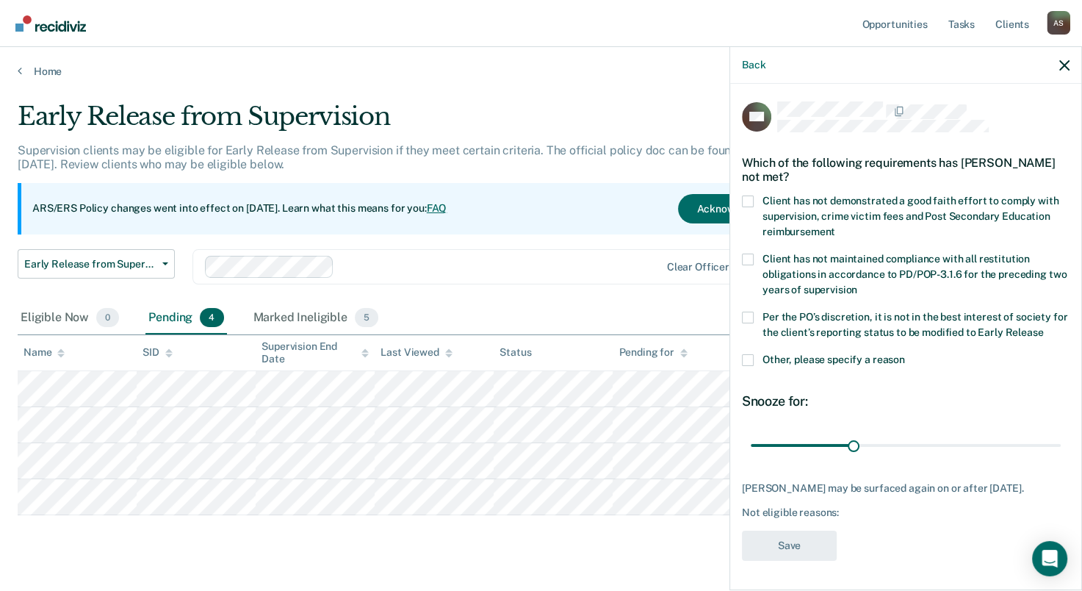
scroll to position [10, 0]
drag, startPoint x: 940, startPoint y: 443, endPoint x: 1080, endPoint y: 450, distance: 139.7
type input "90"
click at [1061, 450] on input "range" at bounding box center [906, 446] width 310 height 26
click at [752, 354] on span at bounding box center [748, 360] width 12 height 12
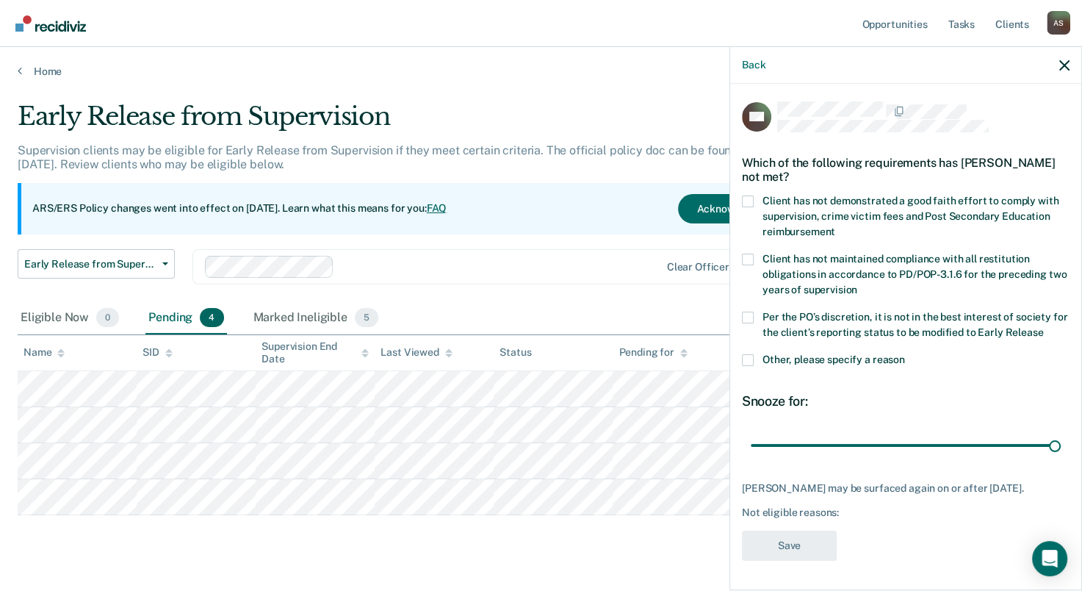
click at [905, 354] on input "Other, please specify a reason" at bounding box center [905, 354] width 0 height 0
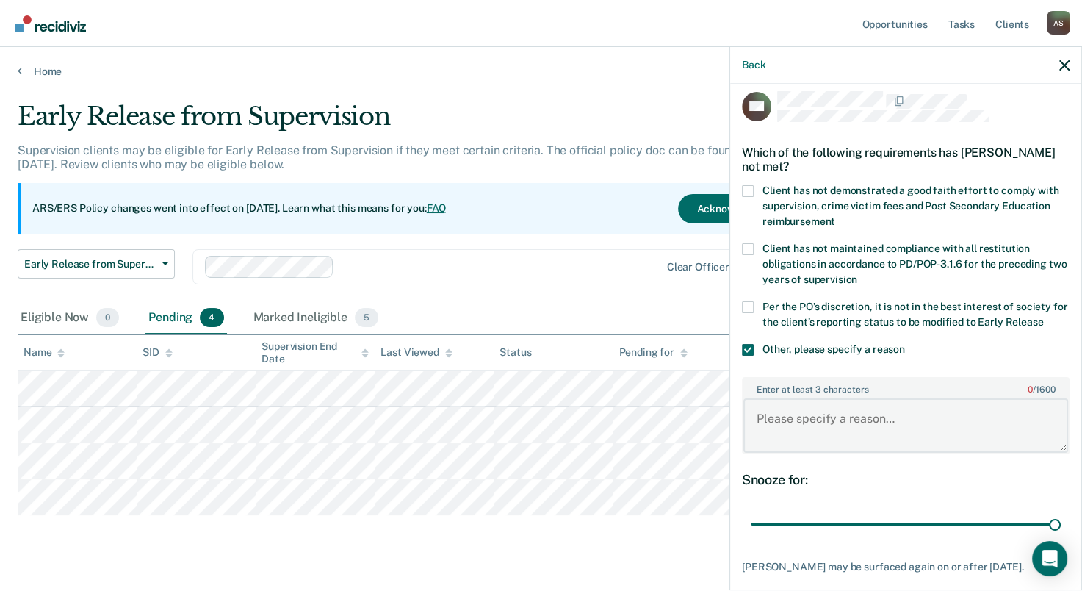
click at [774, 423] on textarea "Enter at least 3 characters 0 / 1600" at bounding box center [905, 425] width 325 height 54
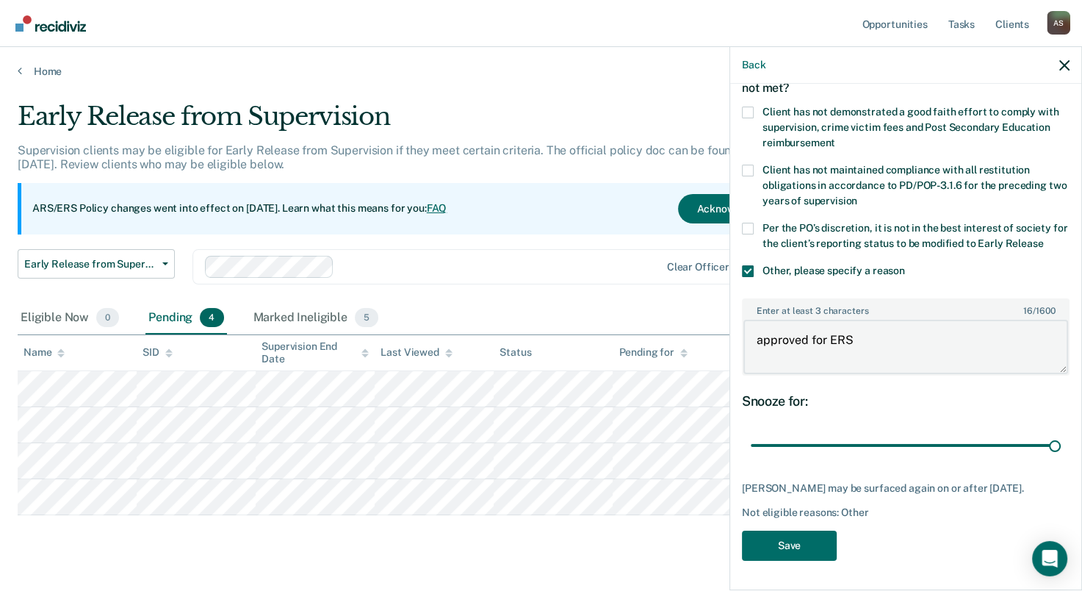
scroll to position [98, 0]
type textarea "approved for ERS"
click at [808, 544] on button "Save" at bounding box center [789, 545] width 95 height 30
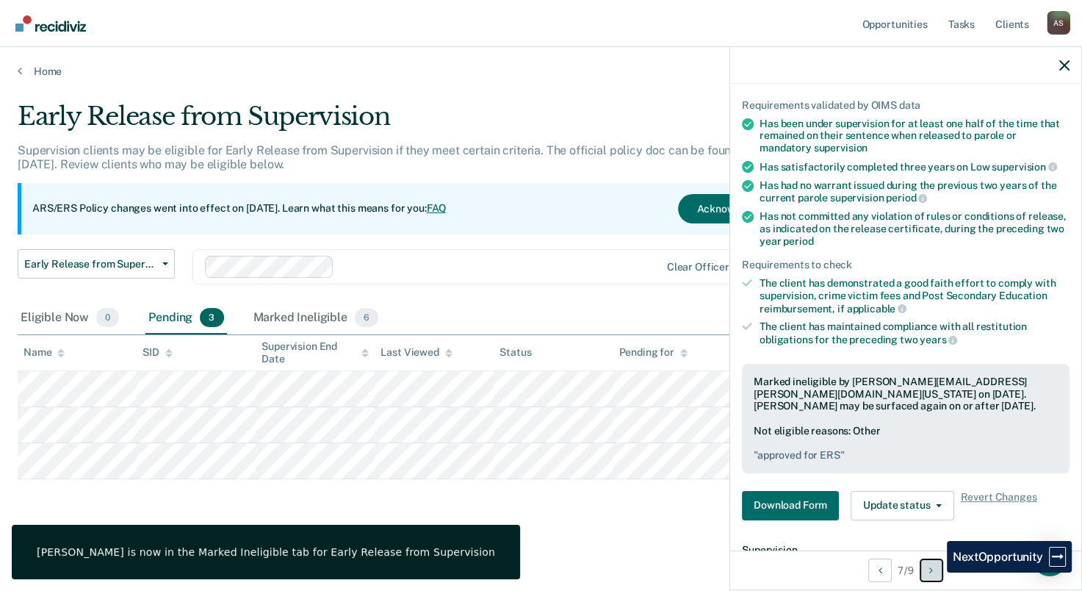
click at [936, 572] on button "Next Opportunity" at bounding box center [932, 570] width 24 height 24
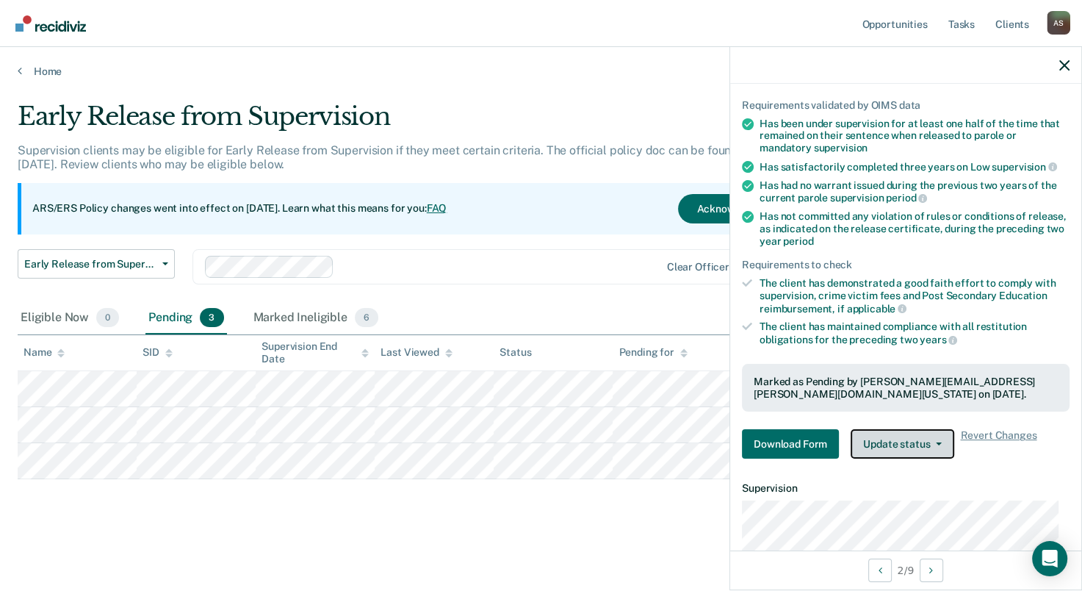
click at [892, 447] on button "Update status" at bounding box center [903, 443] width 104 height 29
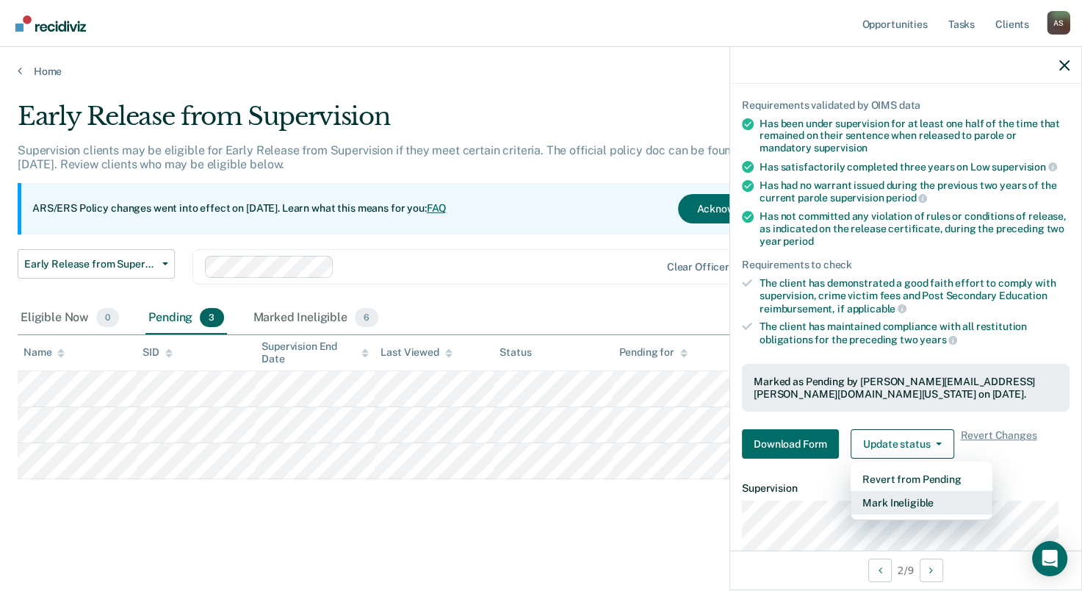
click at [893, 500] on button "Mark Ineligible" at bounding box center [922, 503] width 142 height 24
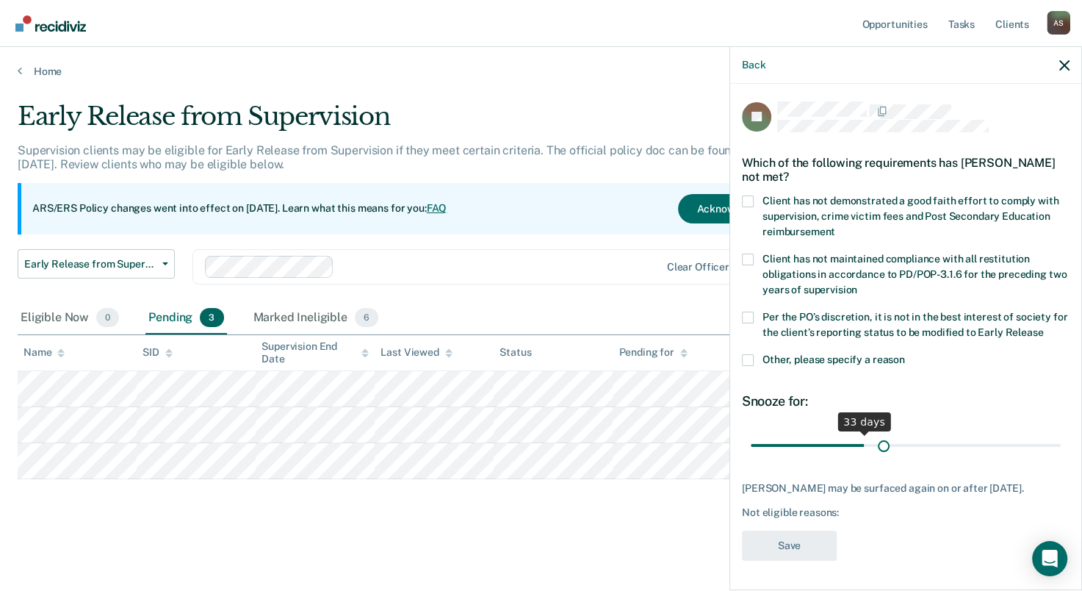
scroll to position [0, 0]
drag, startPoint x: 847, startPoint y: 434, endPoint x: 1099, endPoint y: 459, distance: 253.2
type input "90"
click at [1061, 458] on input "range" at bounding box center [906, 446] width 310 height 26
click at [752, 356] on span at bounding box center [748, 360] width 12 height 12
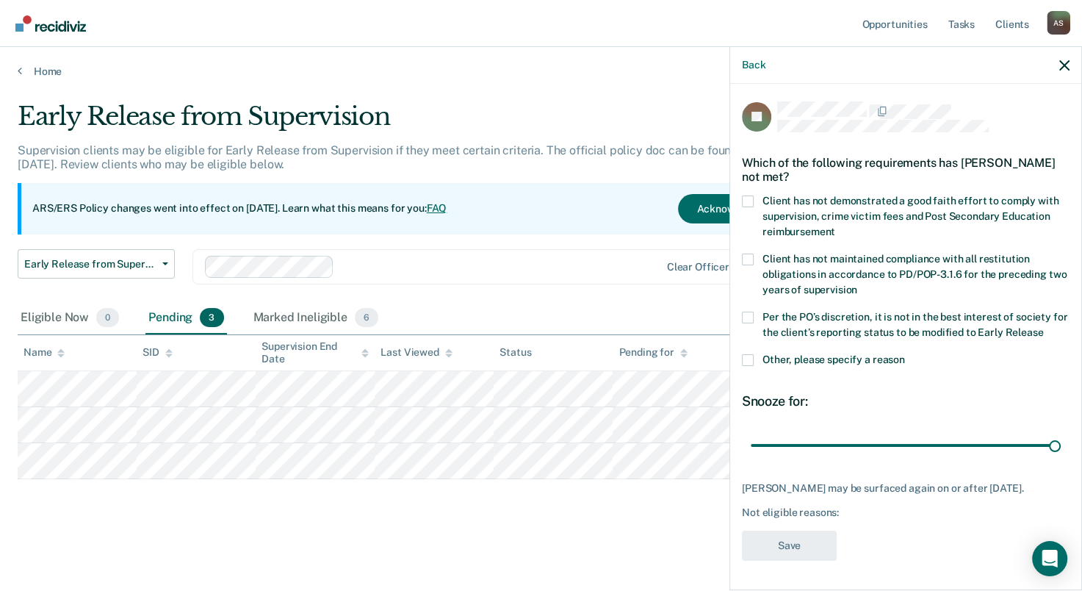
click at [905, 354] on input "Other, please specify a reason" at bounding box center [905, 354] width 0 height 0
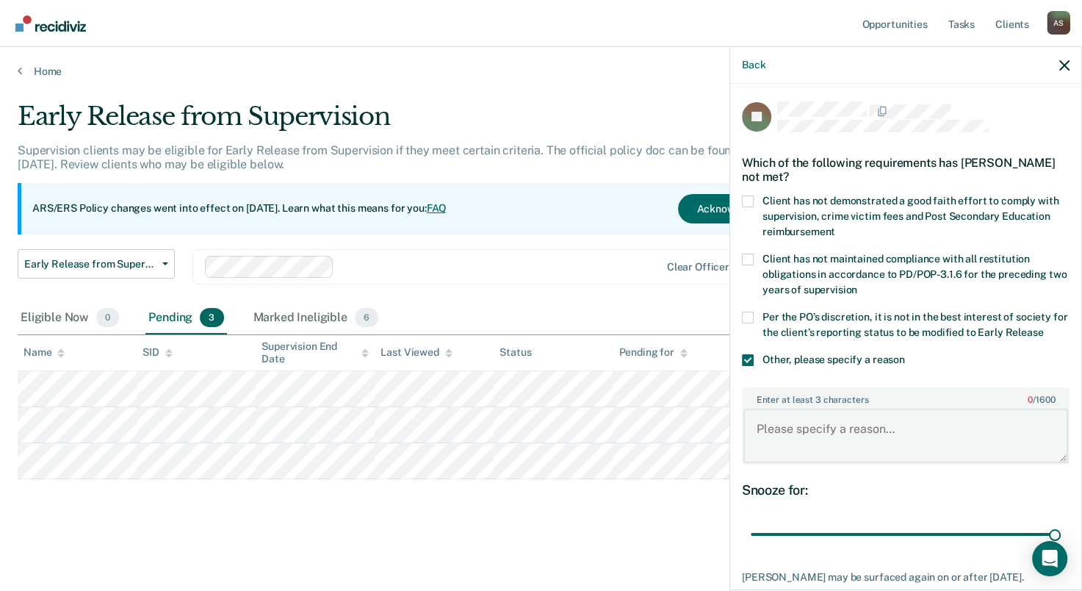
click at [809, 426] on textarea "Enter at least 3 characters 0 / 1600" at bounding box center [905, 435] width 325 height 54
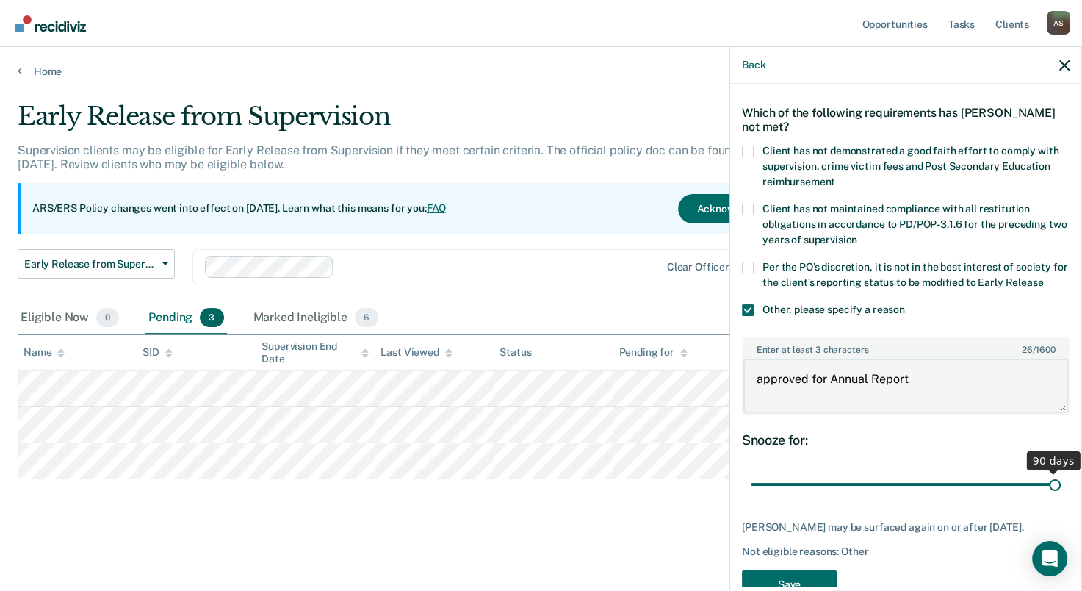
scroll to position [98, 0]
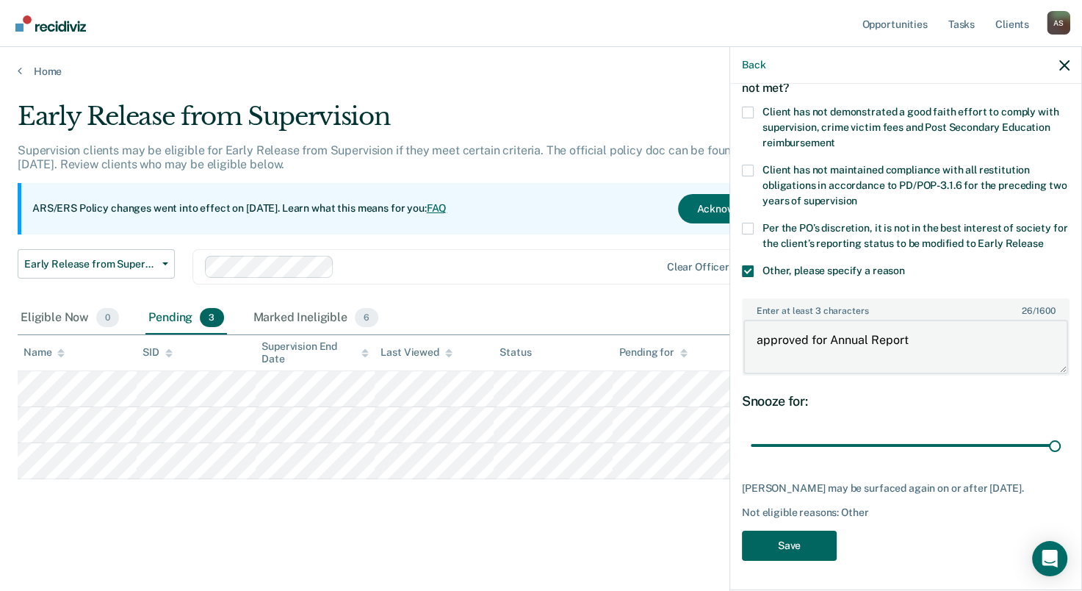
type textarea "approved for Annual Report"
click at [792, 547] on button "Save" at bounding box center [789, 545] width 95 height 30
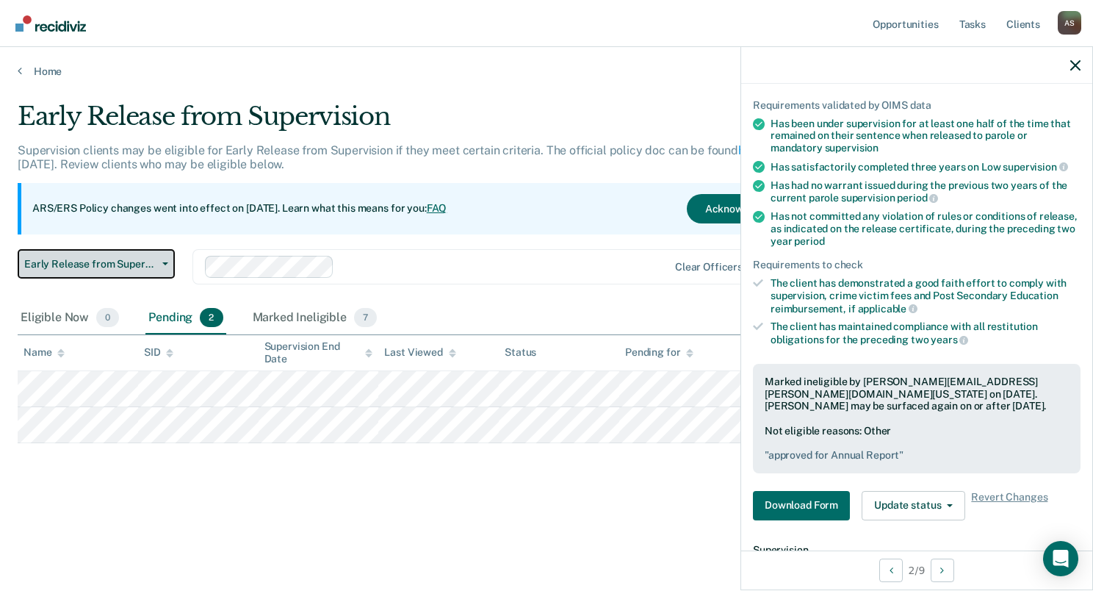
click at [171, 264] on button "Early Release from Supervision" at bounding box center [96, 263] width 157 height 29
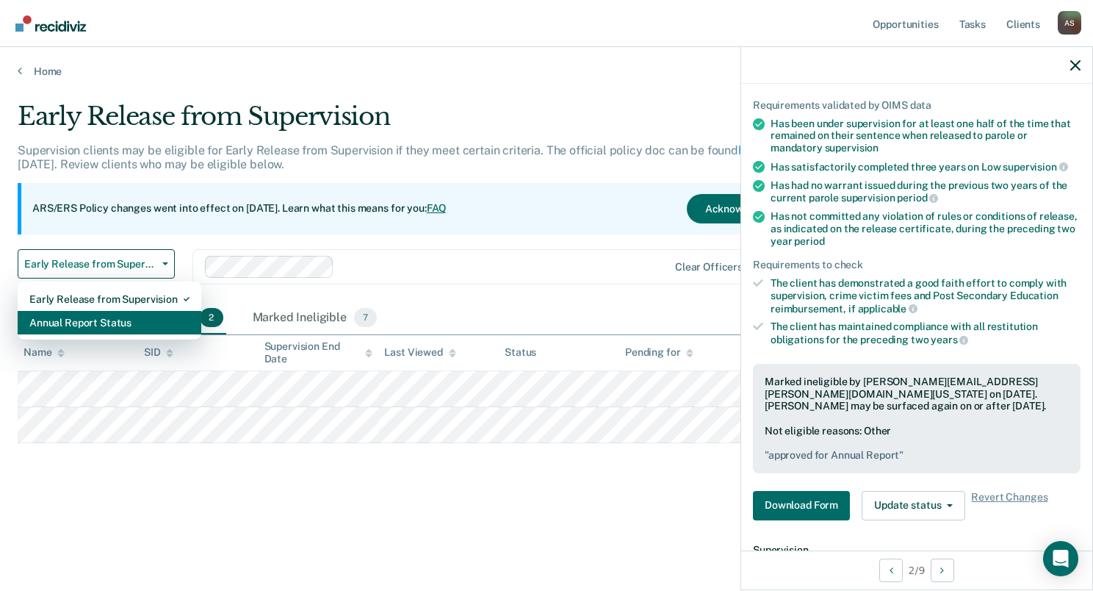
click at [107, 325] on div "Annual Report Status" at bounding box center [109, 323] width 160 height 24
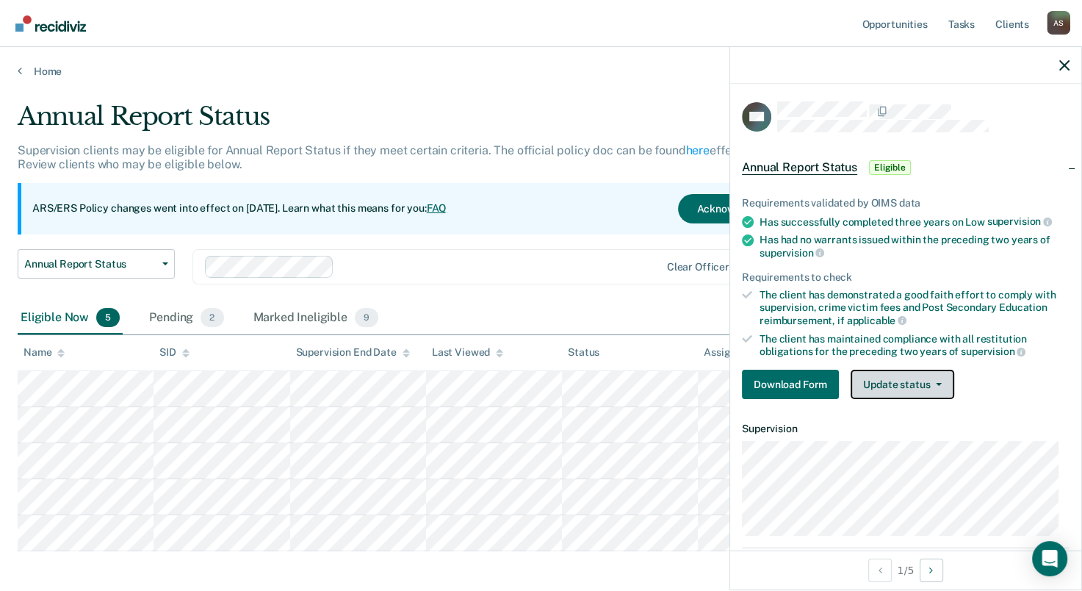
click at [876, 372] on button "Update status" at bounding box center [903, 384] width 104 height 29
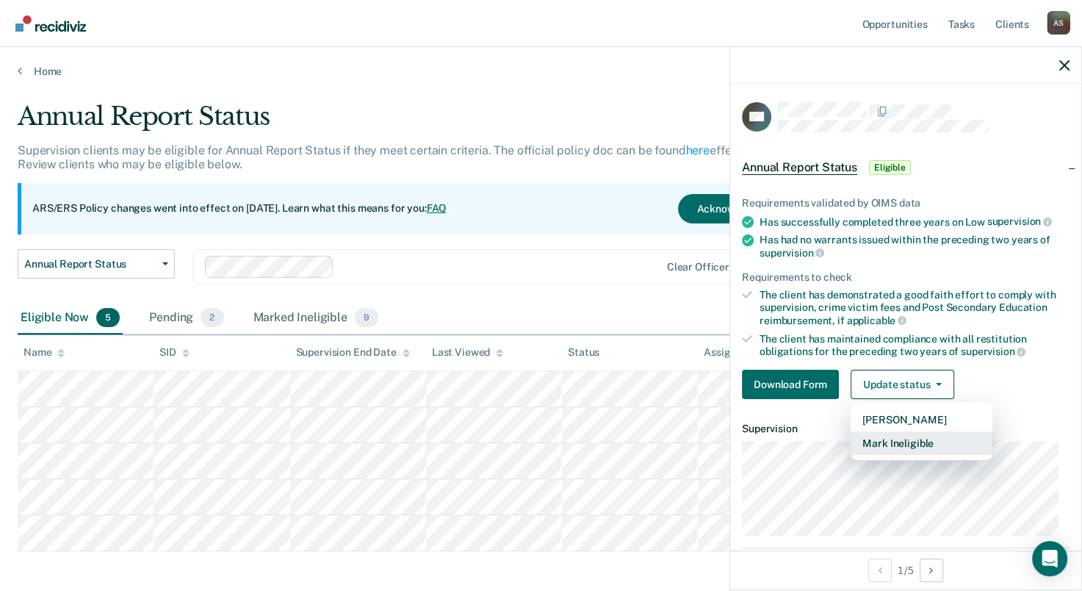
click at [879, 441] on button "Mark Ineligible" at bounding box center [922, 443] width 142 height 24
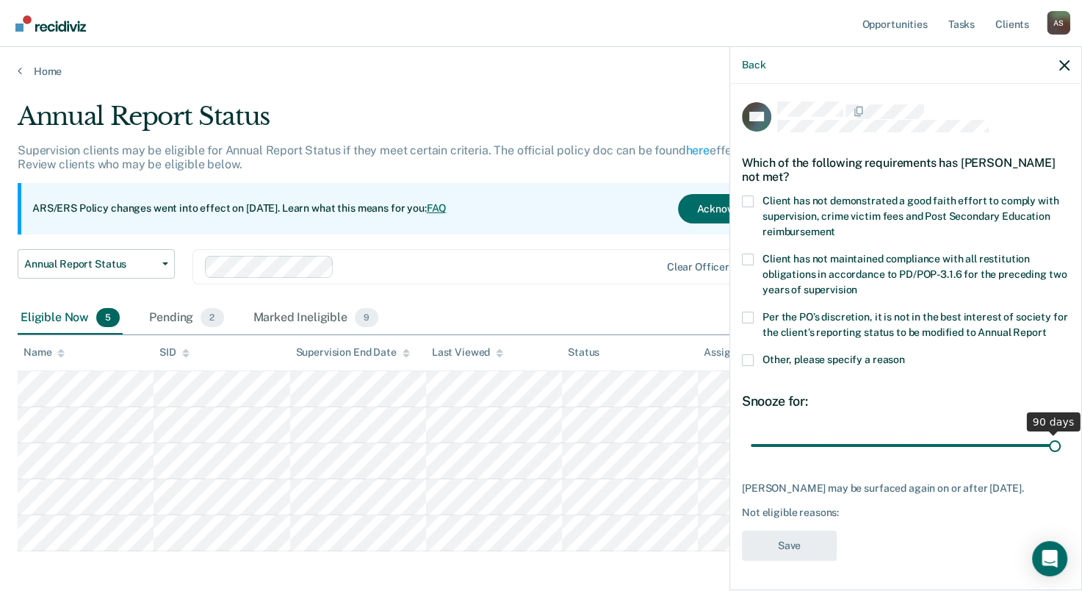
drag, startPoint x: 854, startPoint y: 458, endPoint x: 1125, endPoint y: 458, distance: 271.1
type input "90"
click at [1061, 458] on input "range" at bounding box center [906, 446] width 310 height 26
click at [747, 366] on span at bounding box center [748, 360] width 12 height 12
click at [905, 354] on input "Other, please specify a reason" at bounding box center [905, 354] width 0 height 0
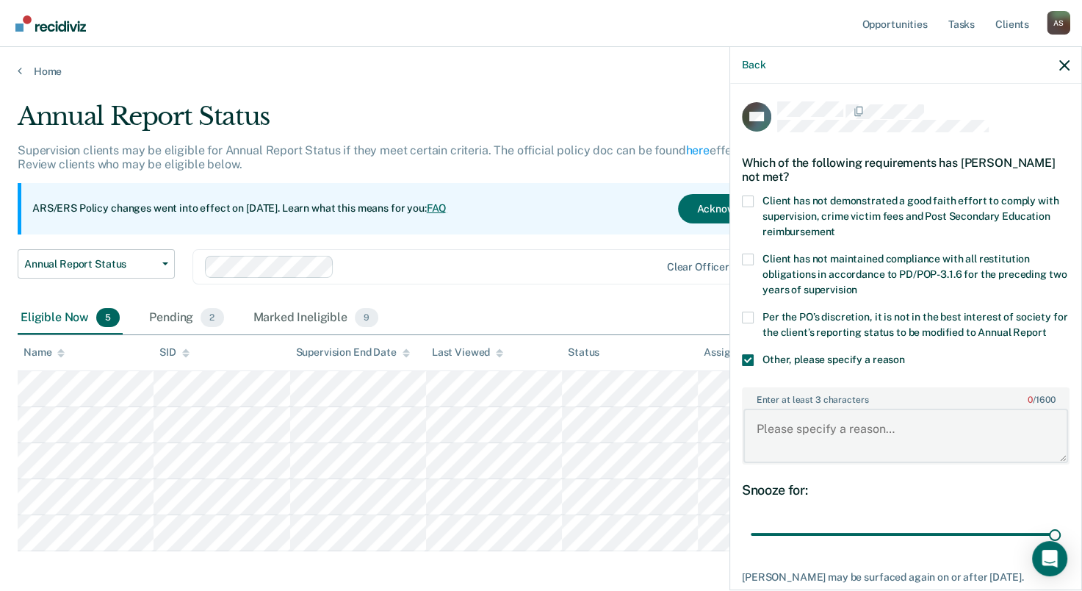
click at [850, 449] on textarea "Enter at least 3 characters 0 / 1600" at bounding box center [905, 435] width 325 height 54
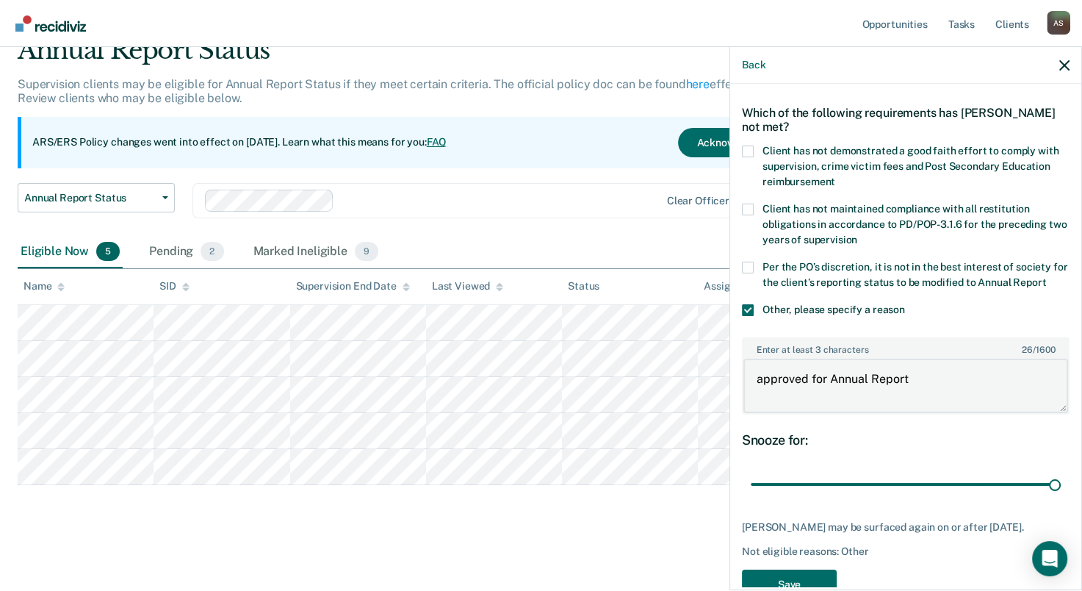
scroll to position [101, 0]
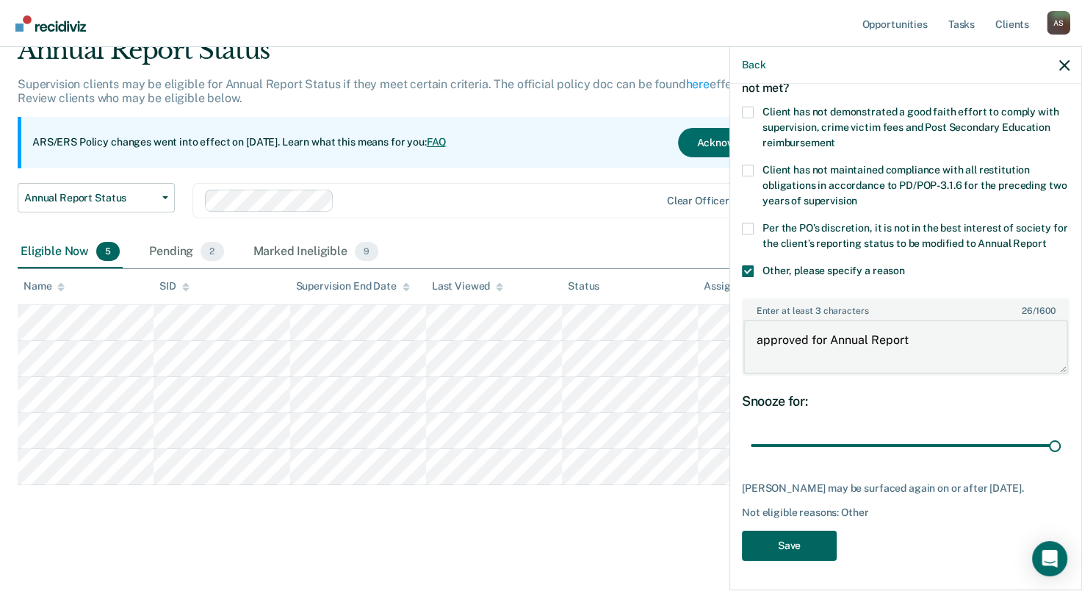
type textarea "approved for Annual Report"
click at [799, 549] on button "Save" at bounding box center [789, 545] width 95 height 30
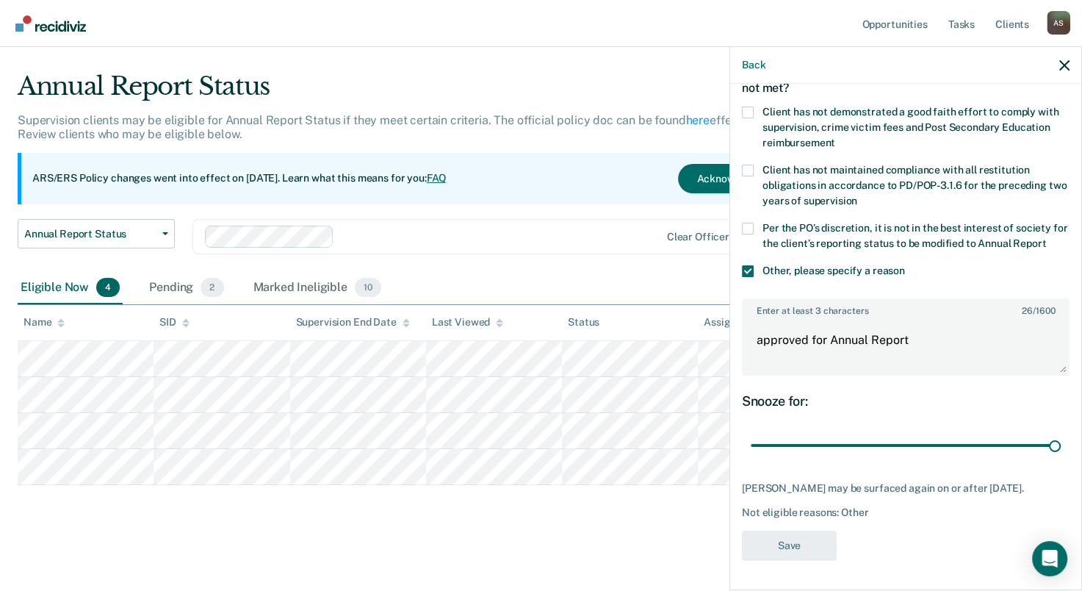
scroll to position [51, 0]
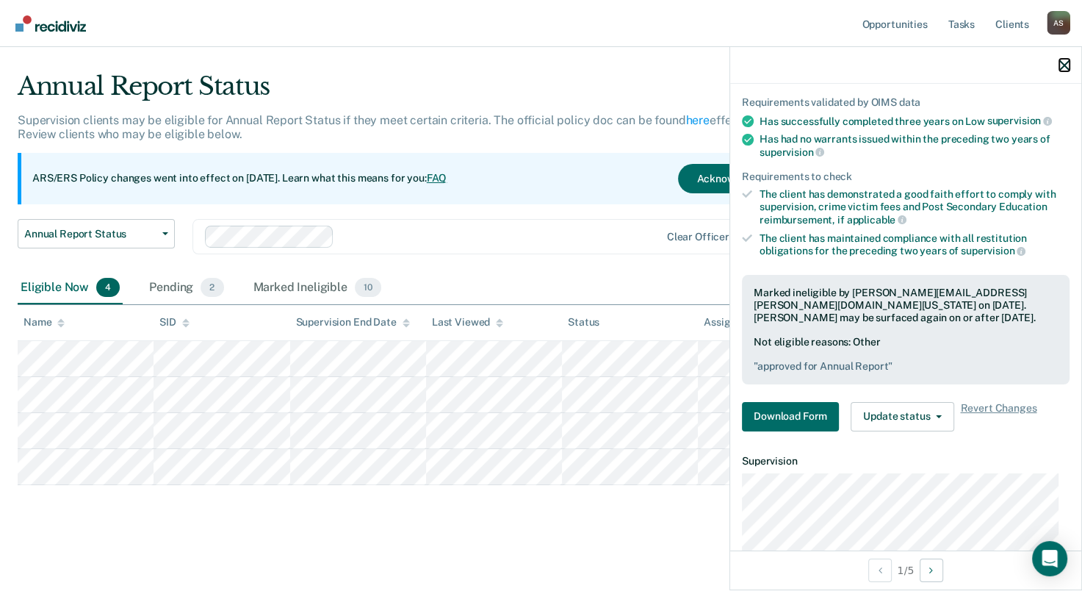
click at [1066, 68] on icon "button" at bounding box center [1064, 65] width 10 height 10
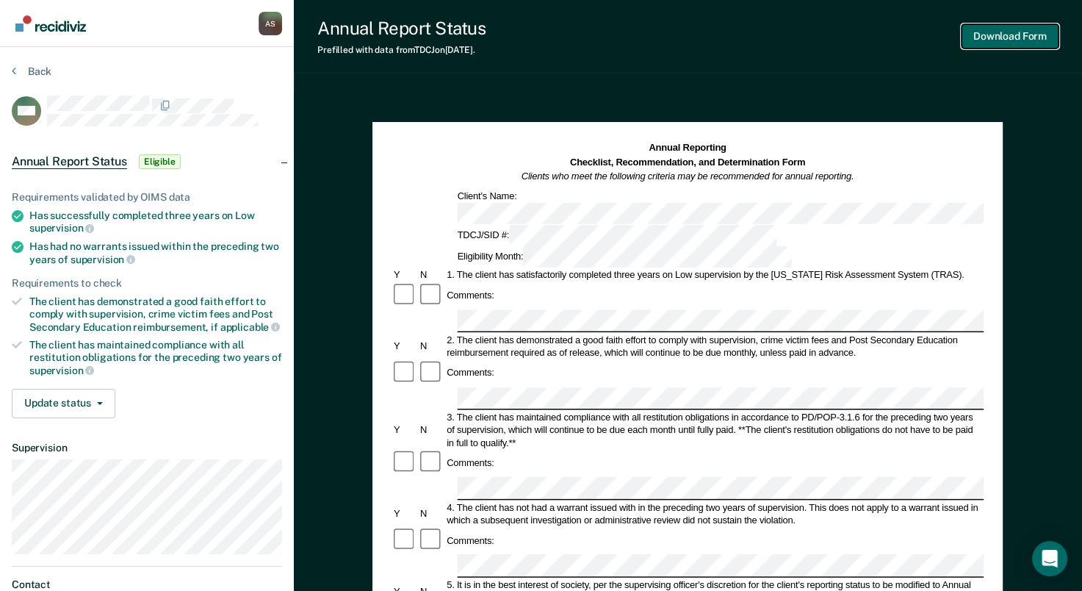
click at [1024, 34] on button "Download Form" at bounding box center [1010, 36] width 97 height 24
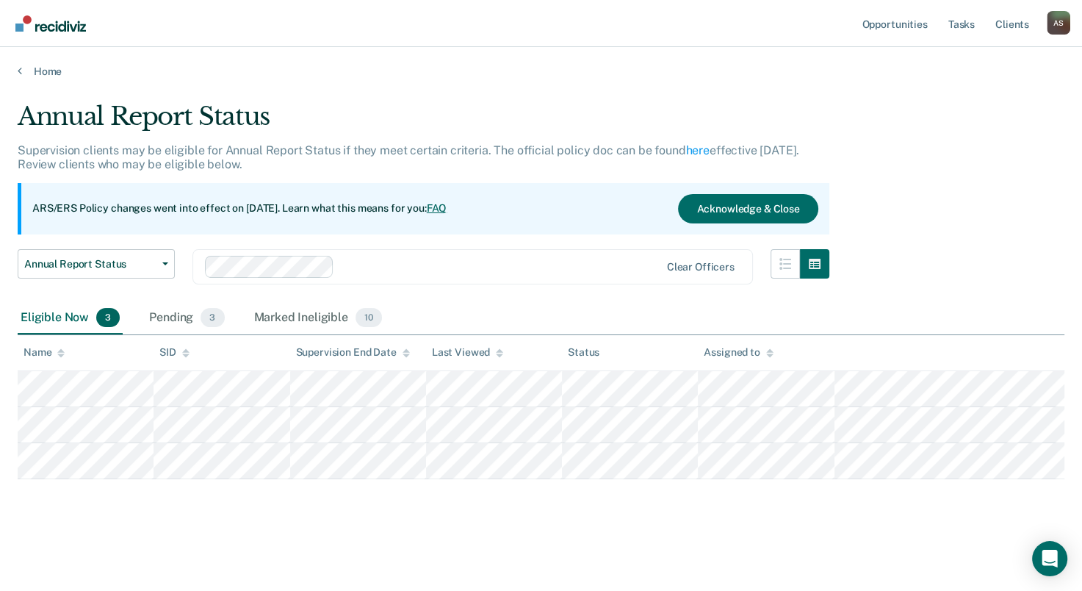
scroll to position [7, 0]
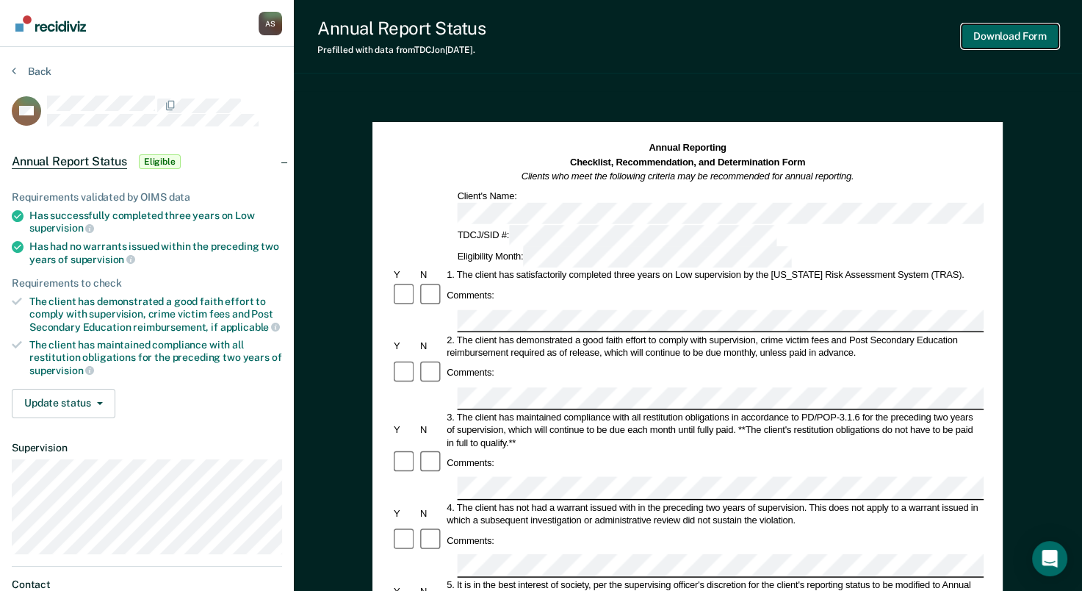
click at [999, 35] on button "Download Form" at bounding box center [1010, 36] width 97 height 24
click at [992, 37] on button "Download Form" at bounding box center [1010, 36] width 97 height 24
click at [1004, 40] on button "Download Form" at bounding box center [1010, 36] width 97 height 24
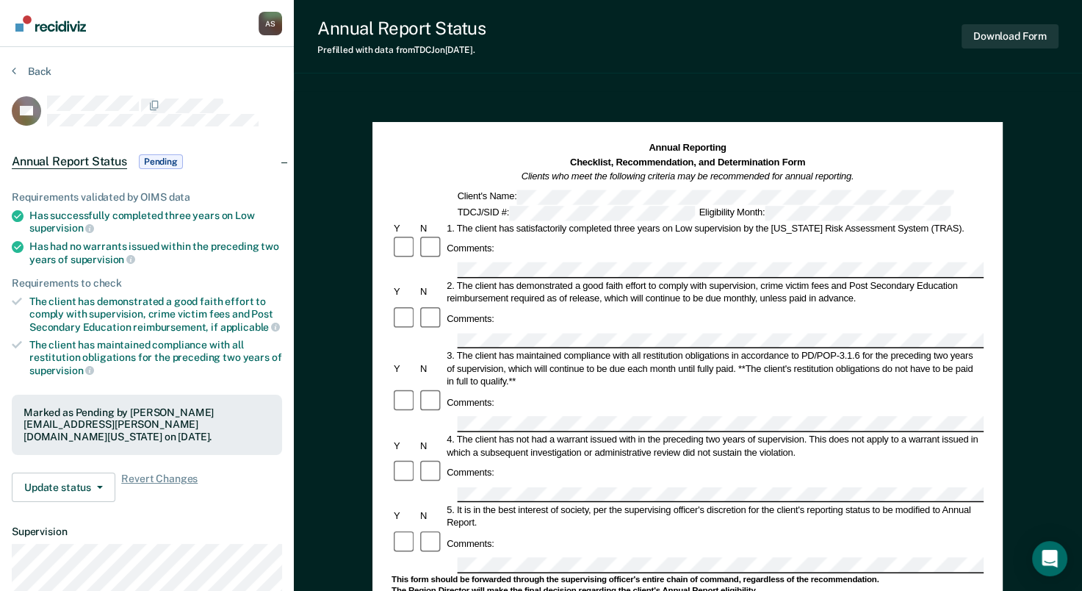
scroll to position [7, 0]
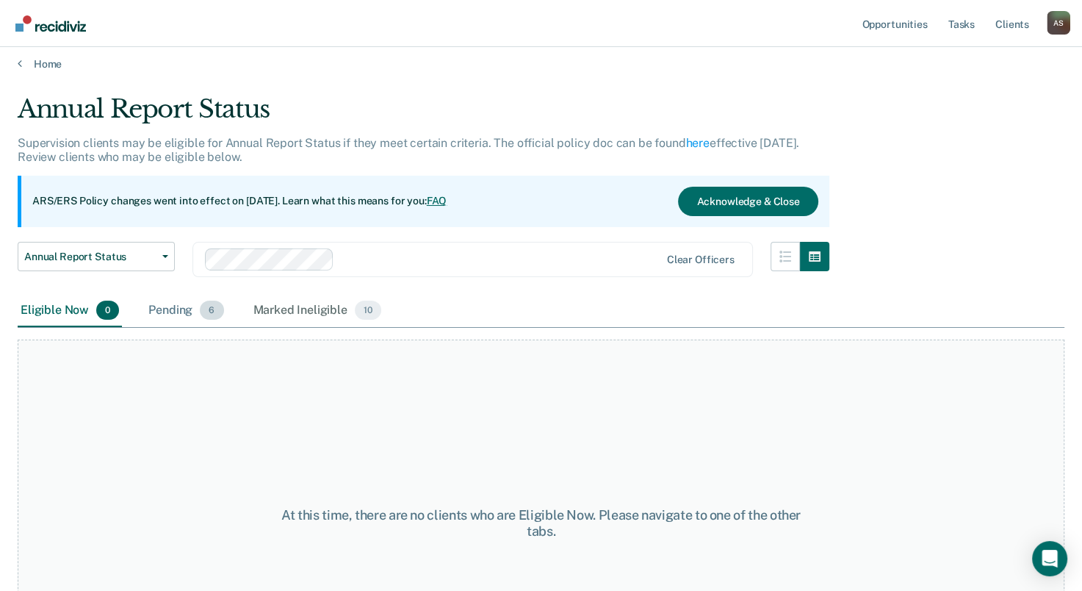
click at [175, 313] on div "Pending 6" at bounding box center [185, 311] width 81 height 32
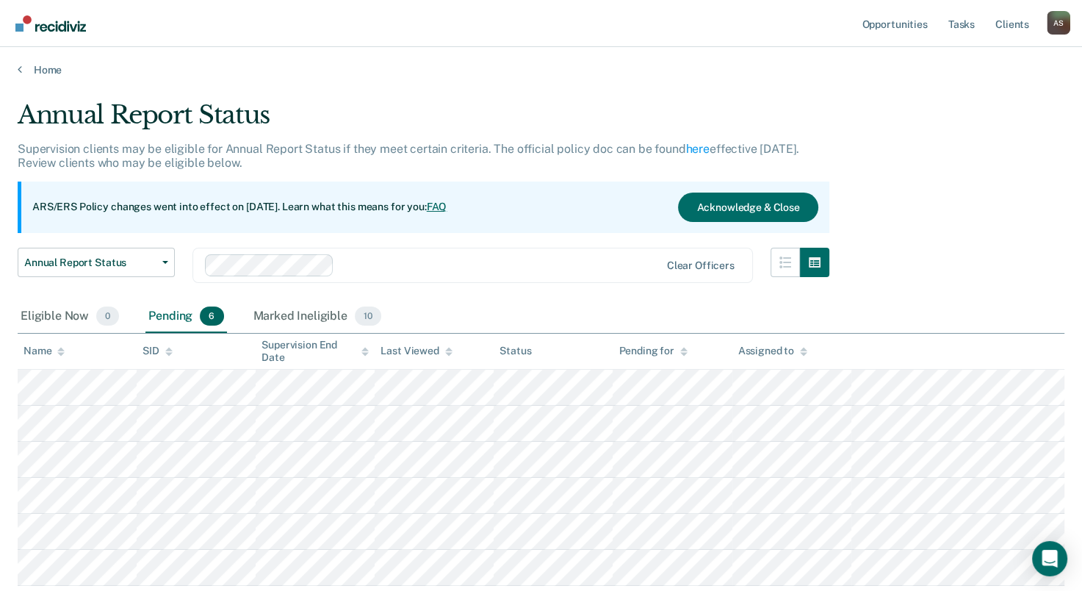
scroll to position [0, 0]
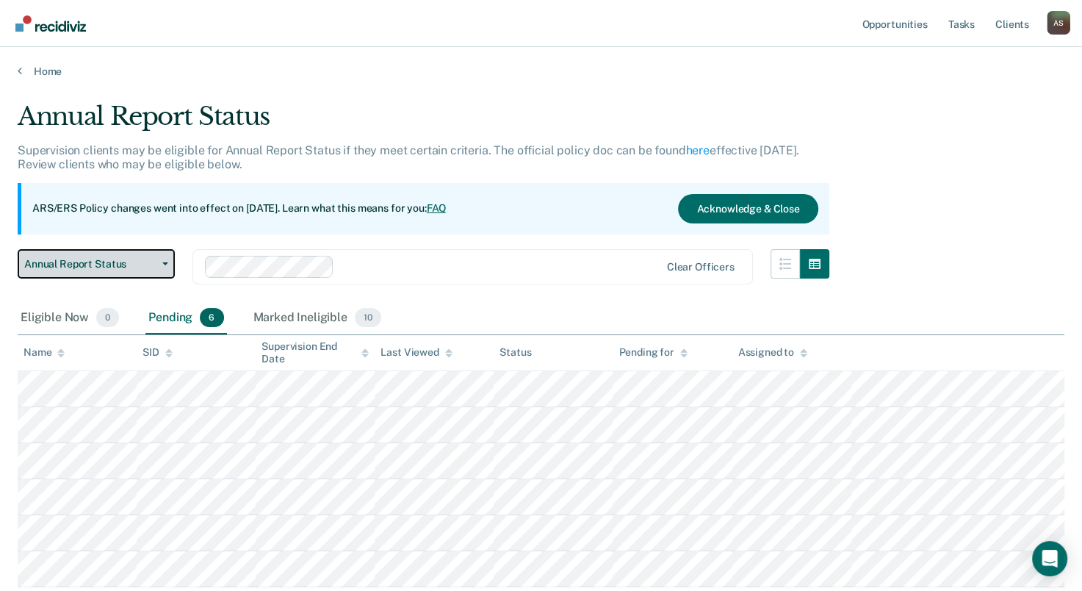
click at [168, 263] on button "Annual Report Status" at bounding box center [96, 263] width 157 height 29
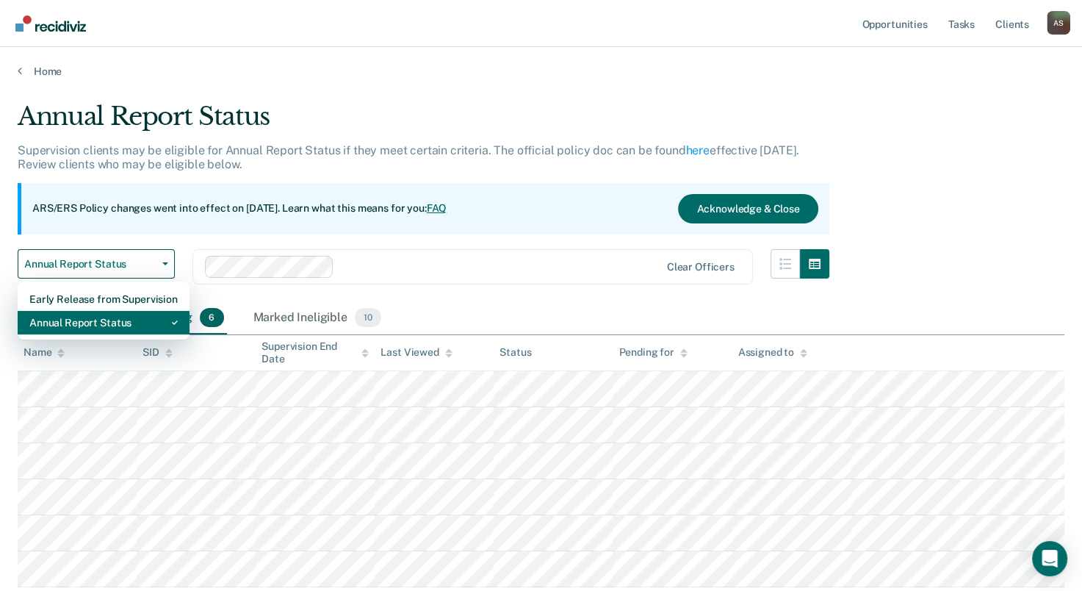
click at [115, 325] on div "Annual Report Status" at bounding box center [103, 323] width 148 height 24
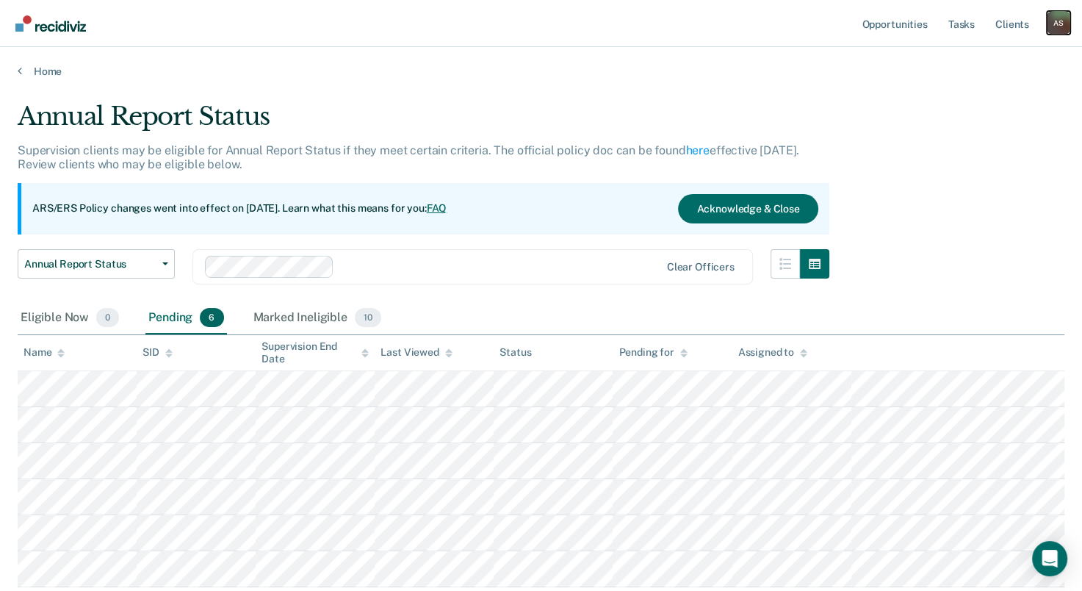
click at [1057, 25] on div "A S" at bounding box center [1059, 23] width 24 height 24
click at [968, 94] on link "Log Out" at bounding box center [999, 96] width 118 height 12
